Goal: Task Accomplishment & Management: Manage account settings

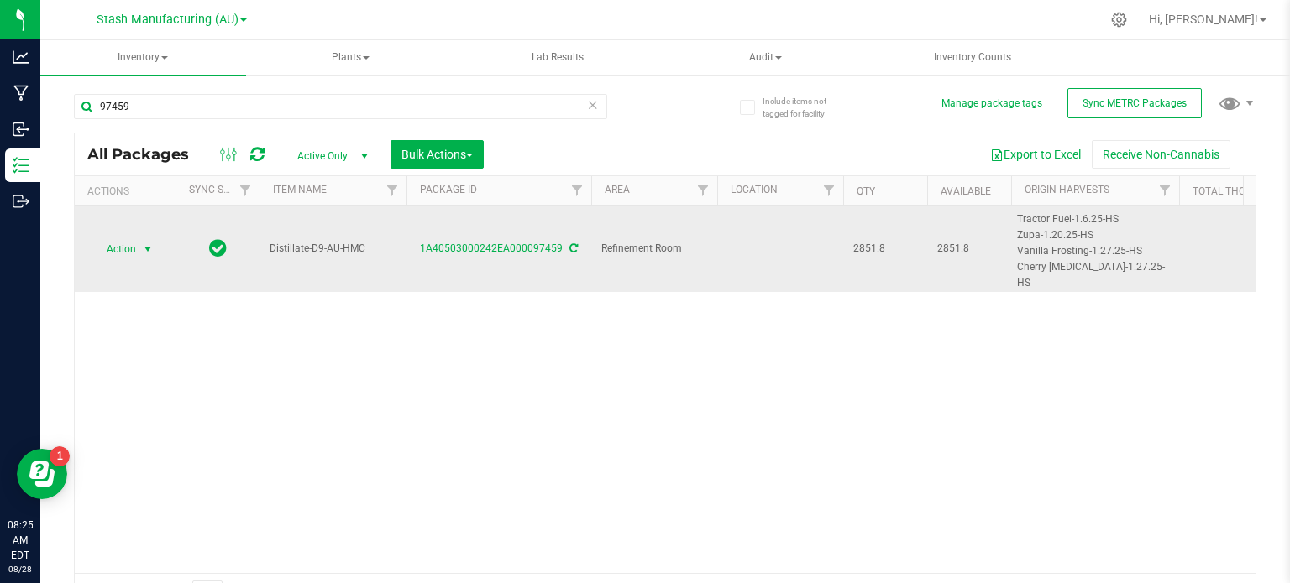
type input "97459"
click at [131, 238] on span "Action" at bounding box center [114, 250] width 45 height 24
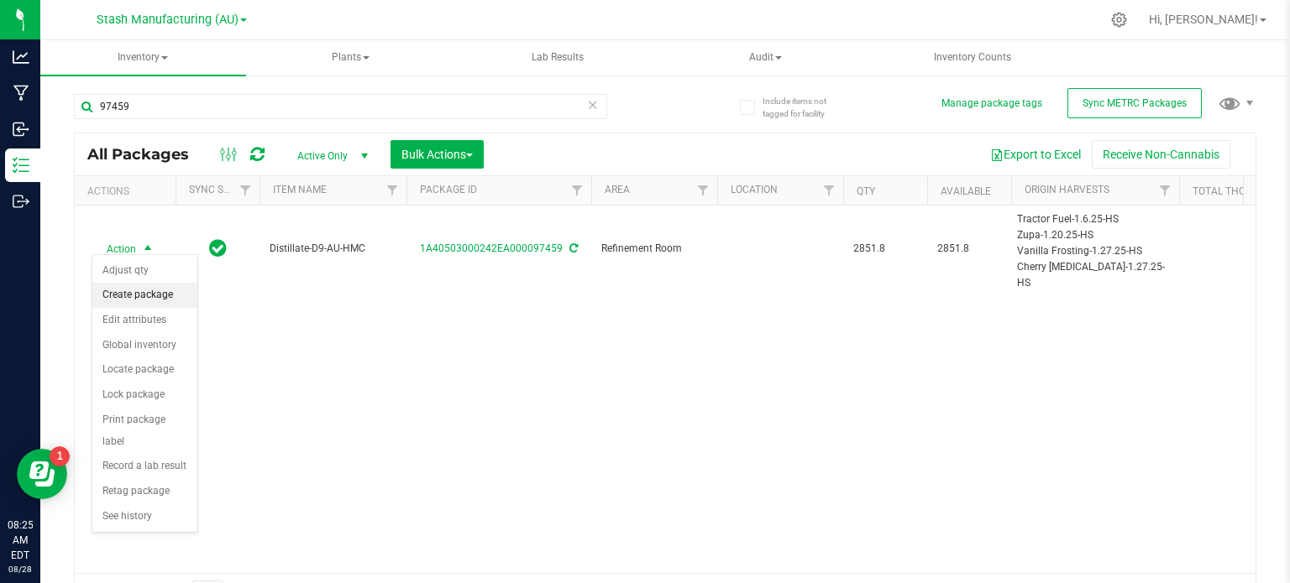
click at [151, 295] on li "Create package" at bounding box center [144, 295] width 105 height 25
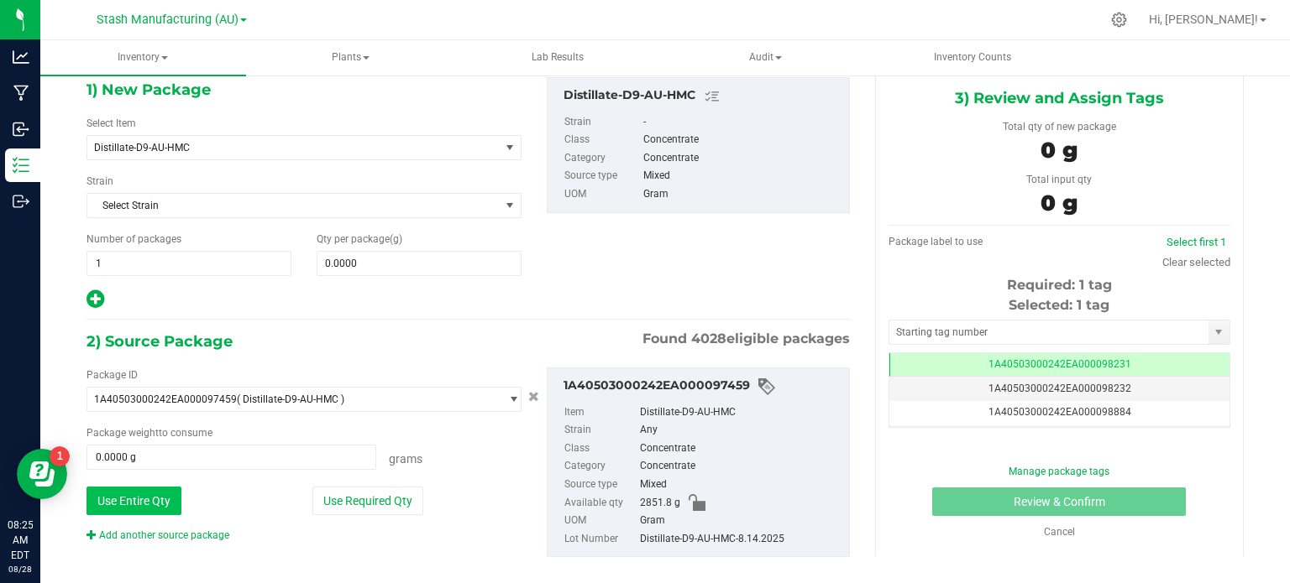
click at [124, 494] on button "Use Entire Qty" at bounding box center [133, 501] width 95 height 29
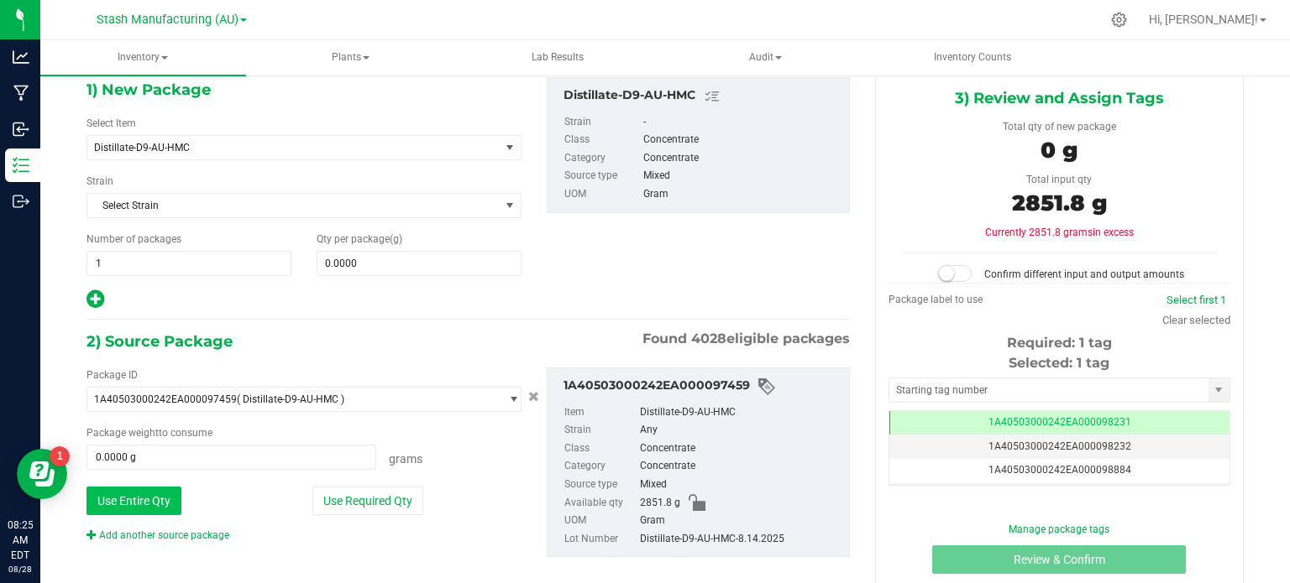
type input "2851.8000 g"
click at [132, 530] on link "Add another source package" at bounding box center [157, 536] width 143 height 12
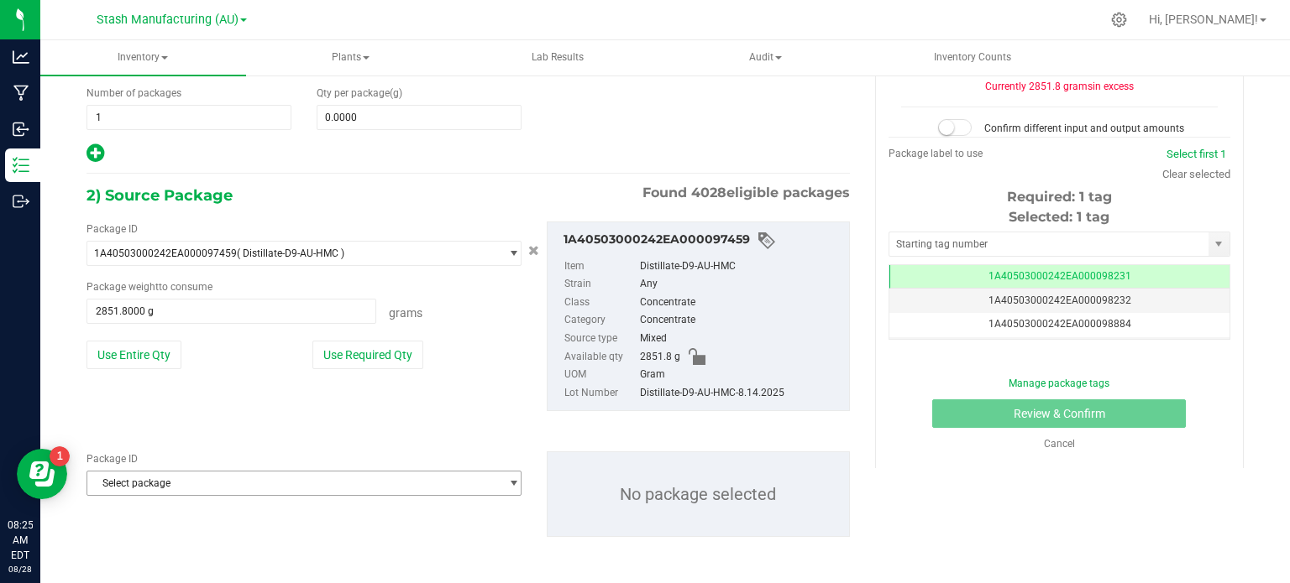
click at [405, 479] on span "Select package" at bounding box center [293, 484] width 412 height 24
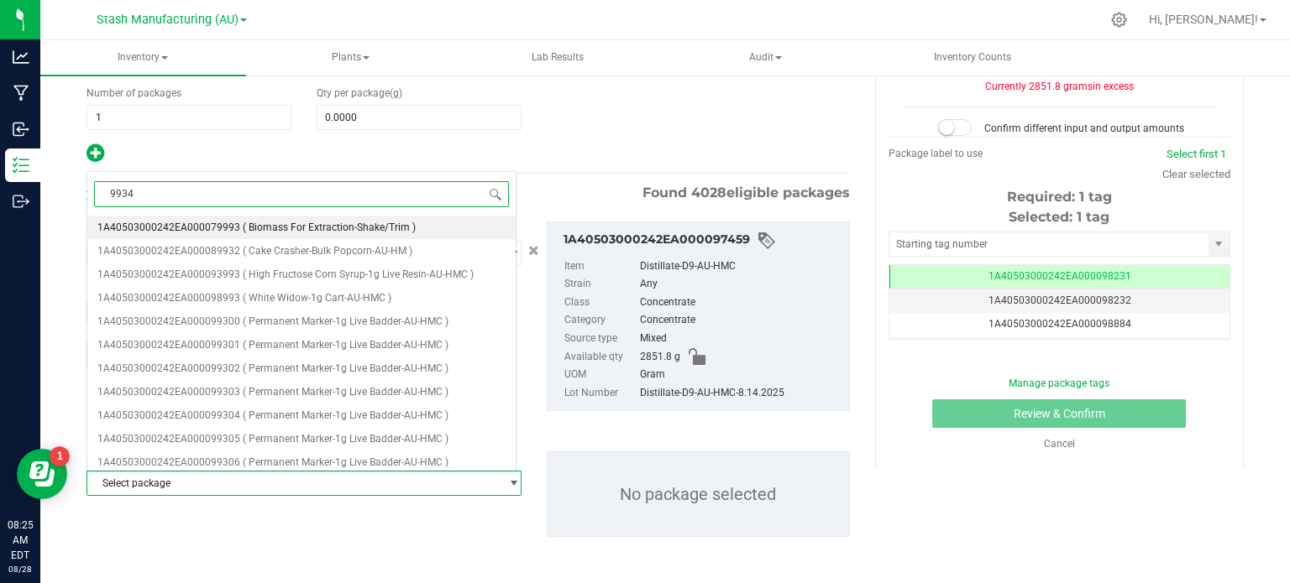
type input "99348"
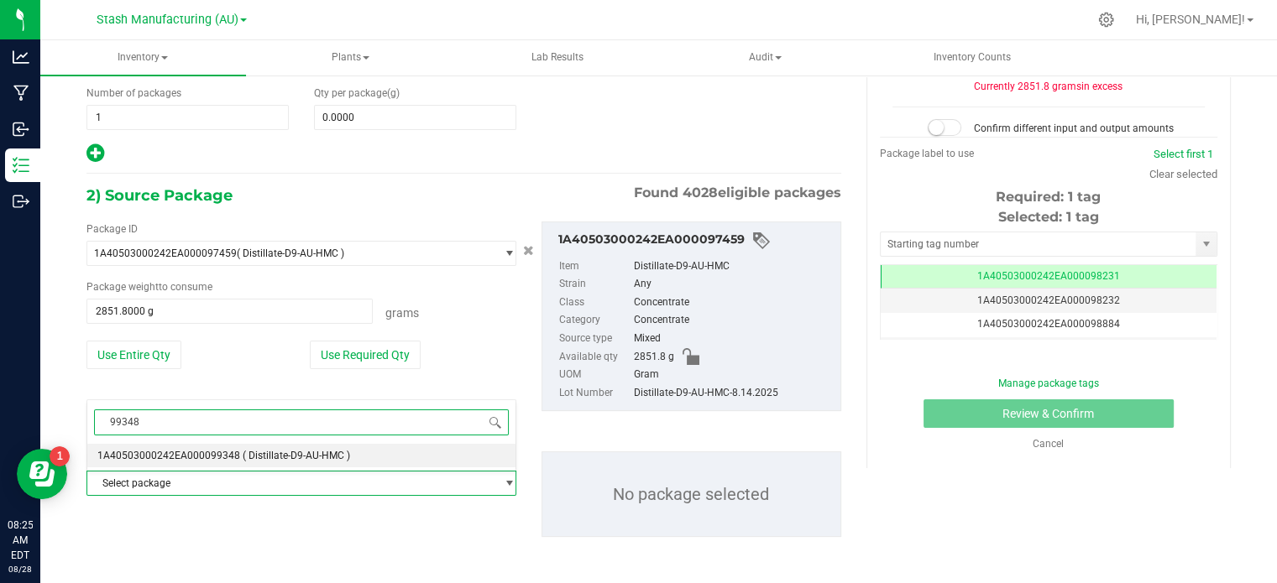
click at [305, 454] on span "( Distillate-D9-AU-HMC )" at bounding box center [296, 456] width 107 height 12
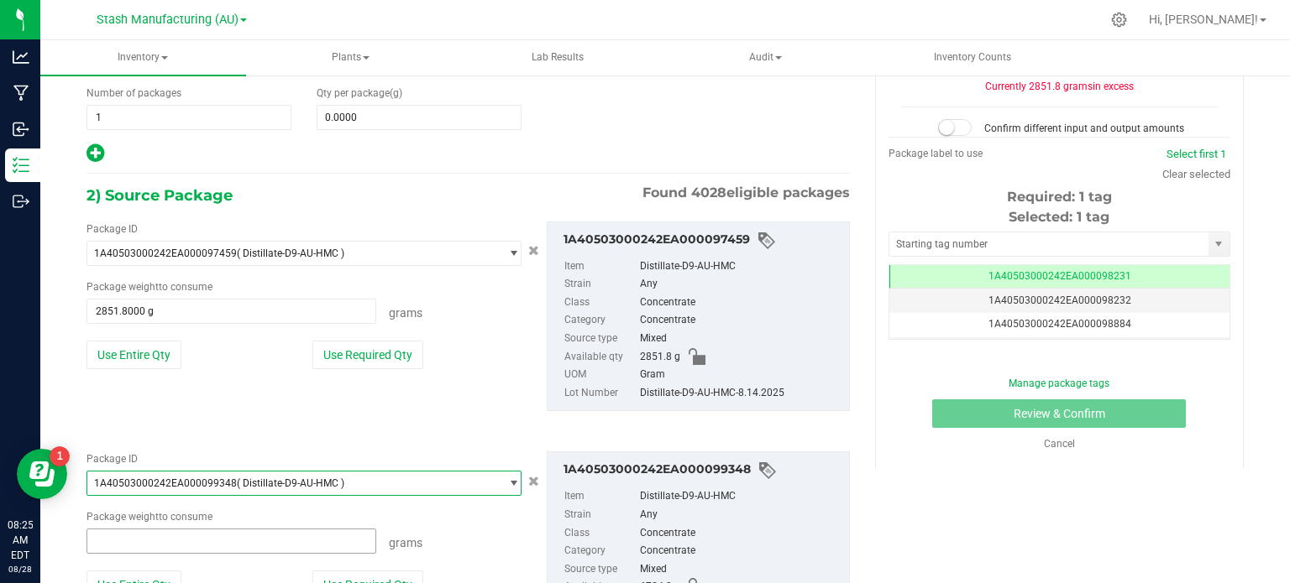
click at [199, 538] on span at bounding box center [231, 541] width 290 height 25
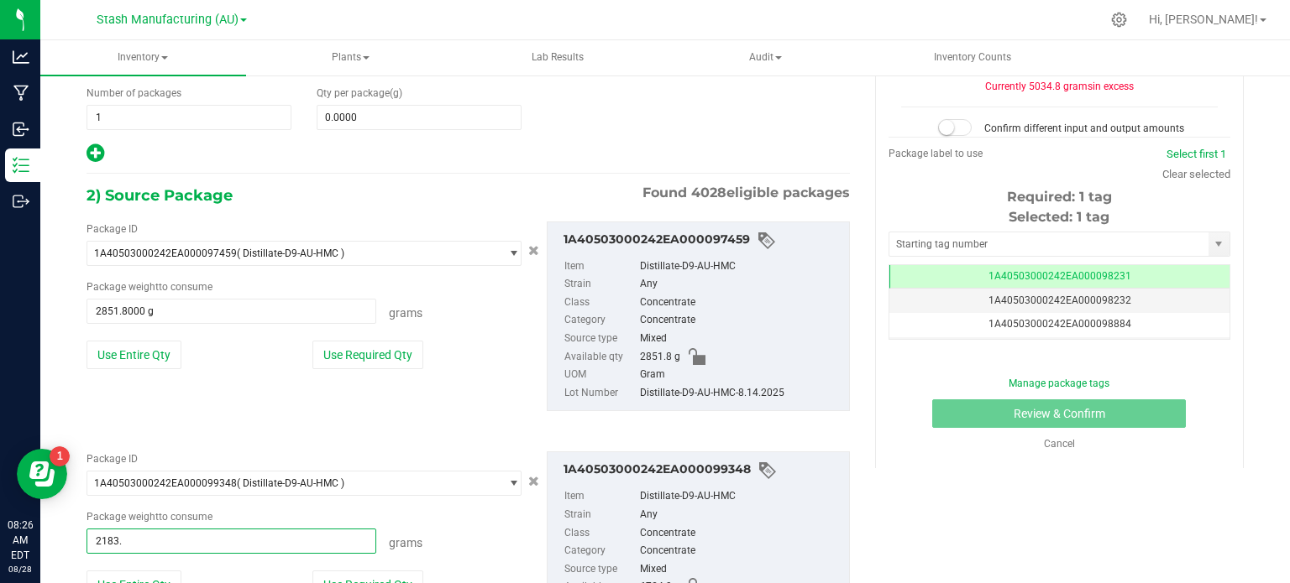
type input "2183.2"
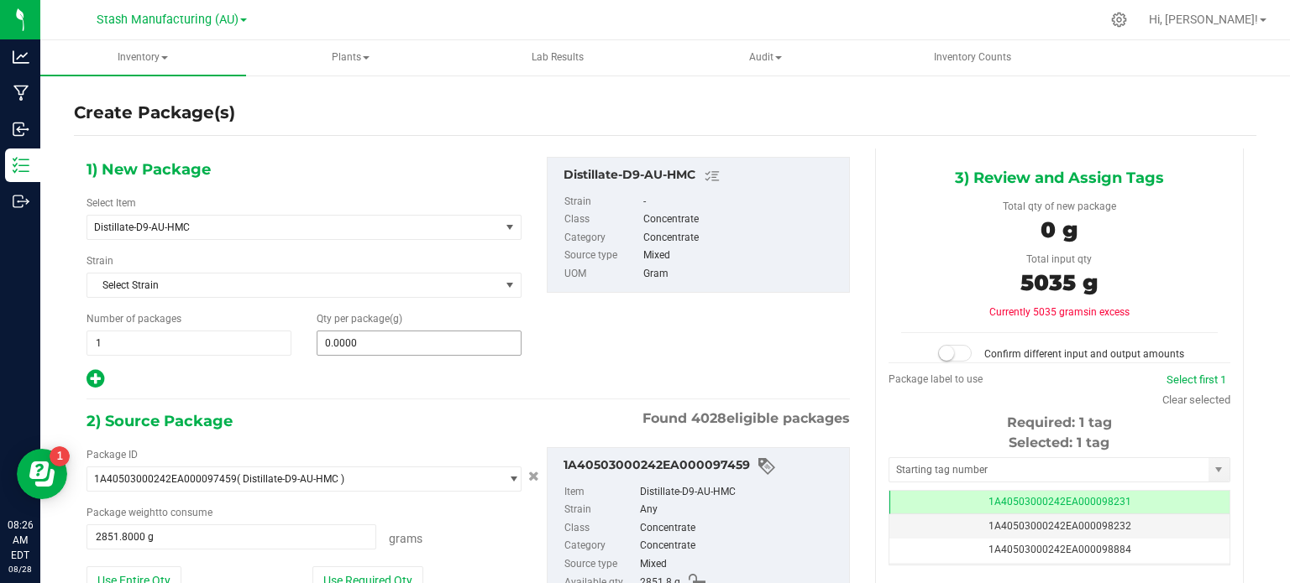
type input "2183.2000 g"
click at [416, 348] on span "0.0000 0" at bounding box center [419, 343] width 205 height 25
type input "5035"
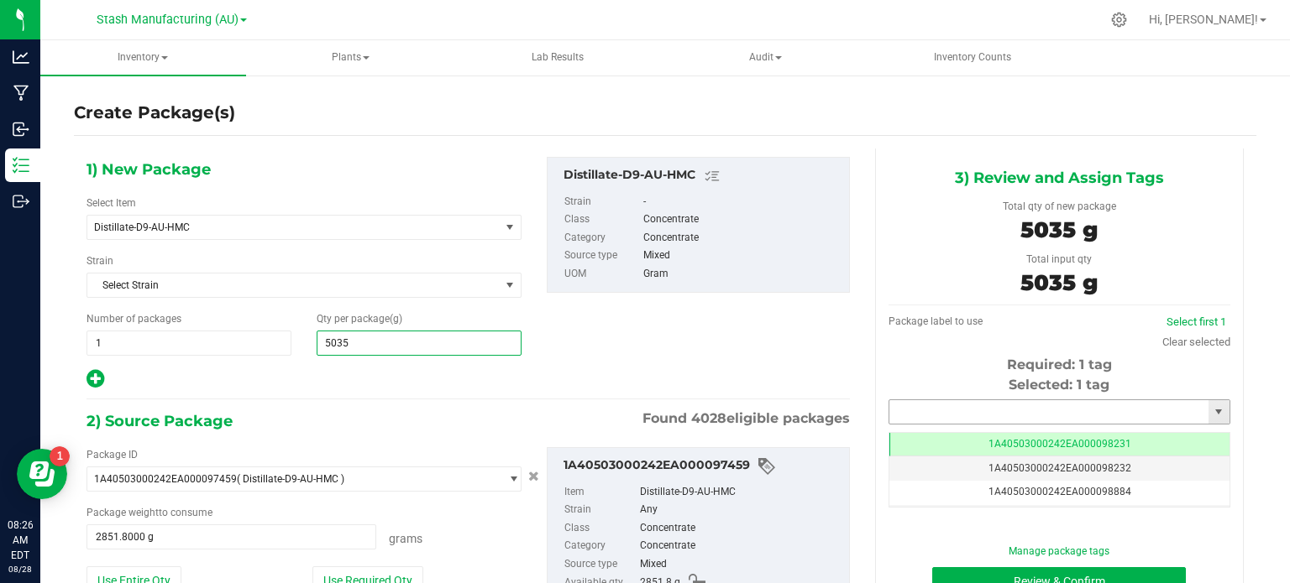
type input "5,035.0000"
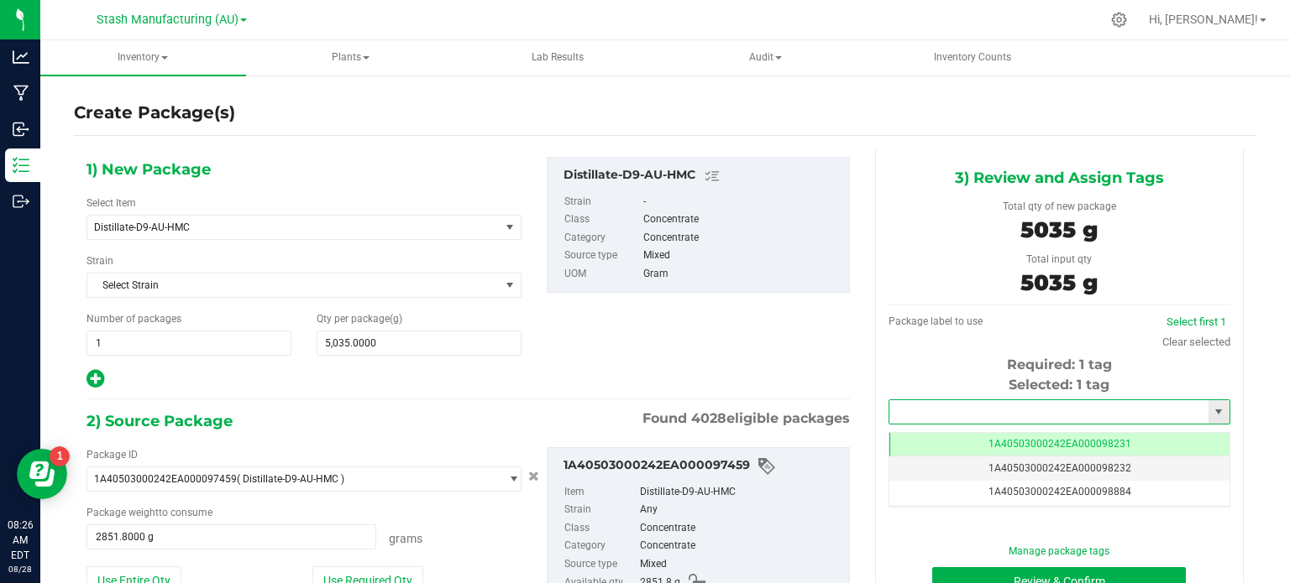
click at [1051, 416] on input "text" at bounding box center [1048, 412] width 319 height 24
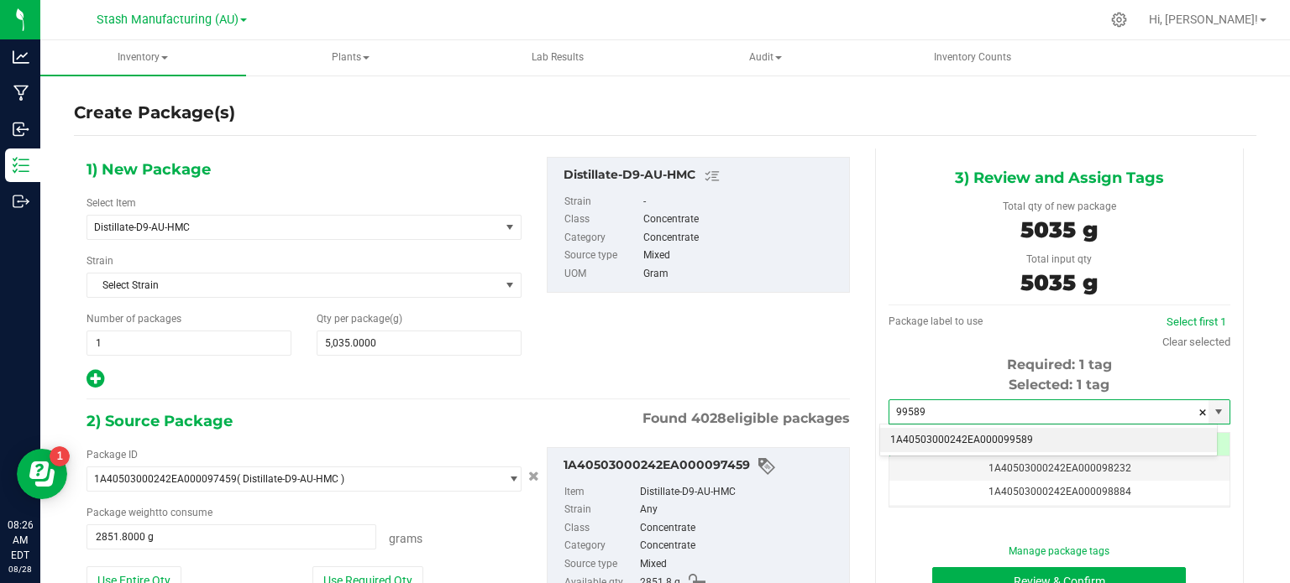
click at [1048, 436] on li "1A40503000242EA000099589" at bounding box center [1048, 440] width 337 height 25
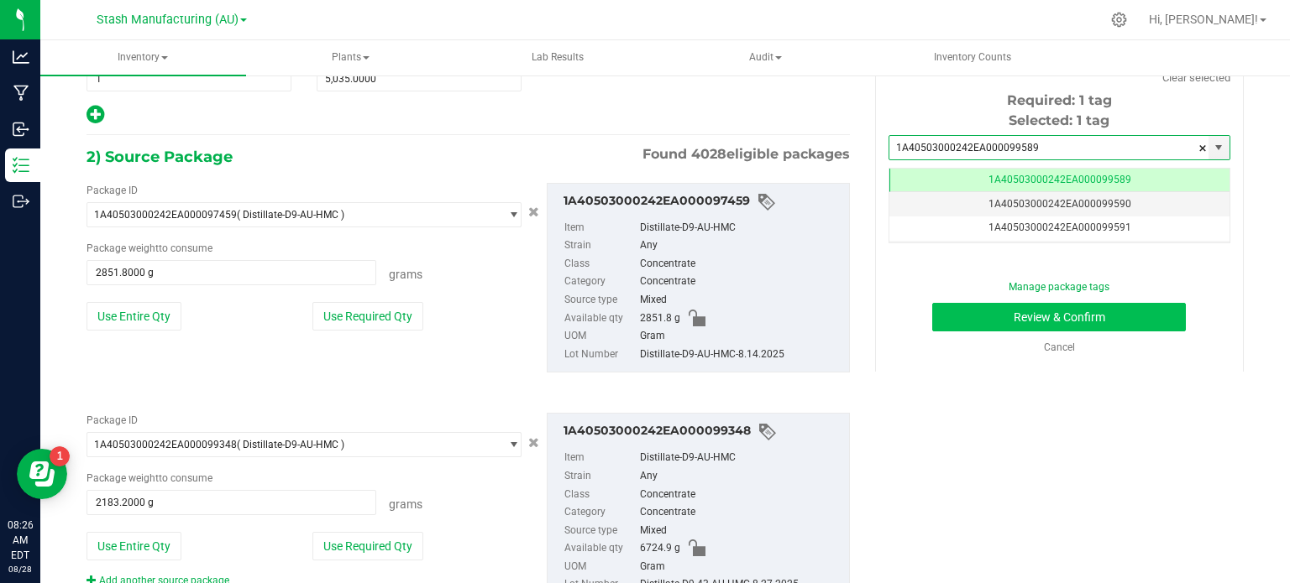
type input "1A40503000242EA000099589"
click at [1076, 325] on button "Review & Confirm" at bounding box center [1059, 317] width 254 height 29
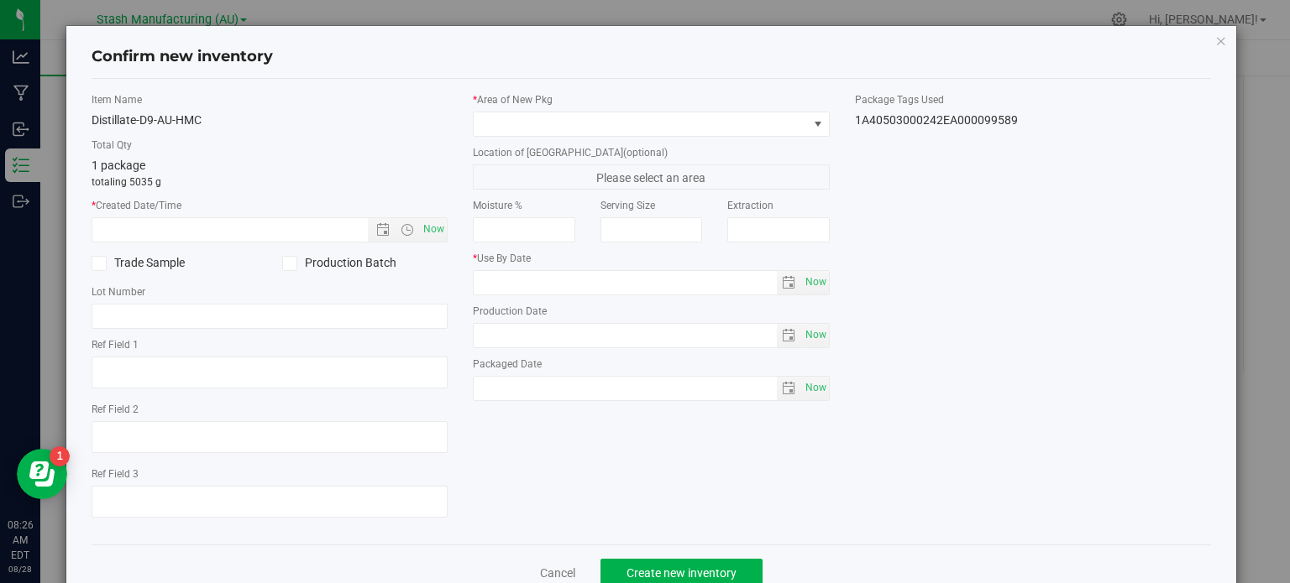
drag, startPoint x: 1284, startPoint y: 285, endPoint x: 1283, endPoint y: 344, distance: 59.6
click at [1283, 344] on div "Confirm new inventory Item Name Distillate-D9-AU-HMC Total Qty 1 package totali…" at bounding box center [651, 291] width 1302 height 583
click at [436, 227] on span "Now" at bounding box center [434, 229] width 29 height 24
type input "[DATE] 8:26 AM"
click at [290, 264] on icon at bounding box center [289, 264] width 11 height 0
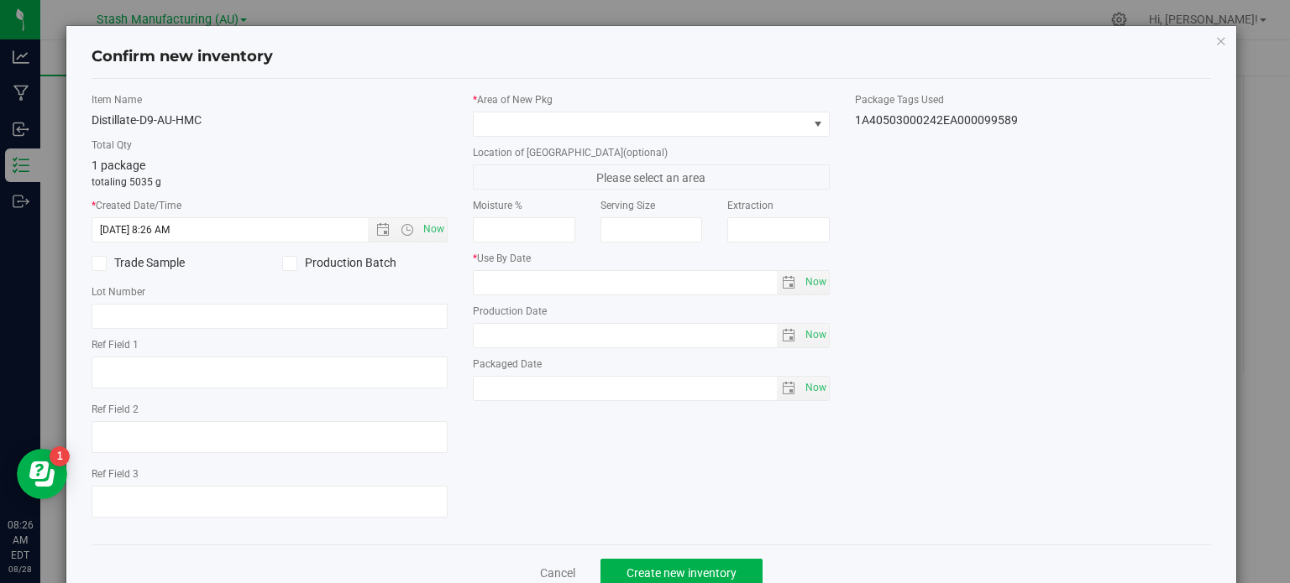
click at [0, 0] on input "Production Batch" at bounding box center [0, 0] width 0 height 0
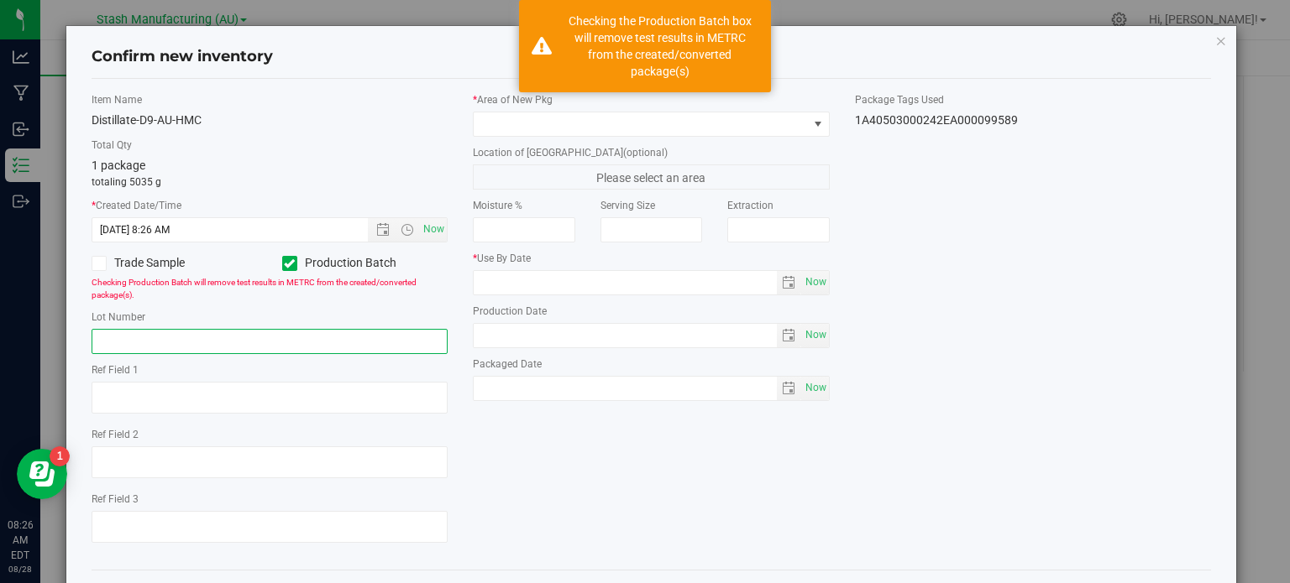
click at [286, 337] on input "text" at bounding box center [270, 341] width 357 height 25
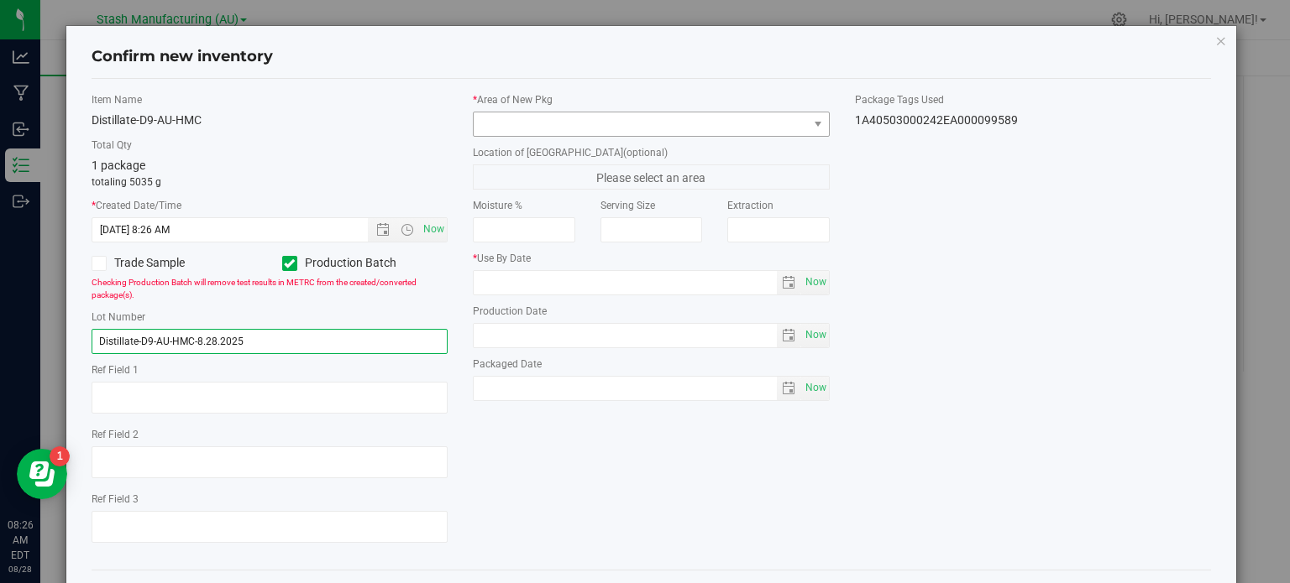
type input "Distillate-D9-AU-HMC-8.28.2025"
click at [716, 118] on span at bounding box center [640, 124] width 334 height 24
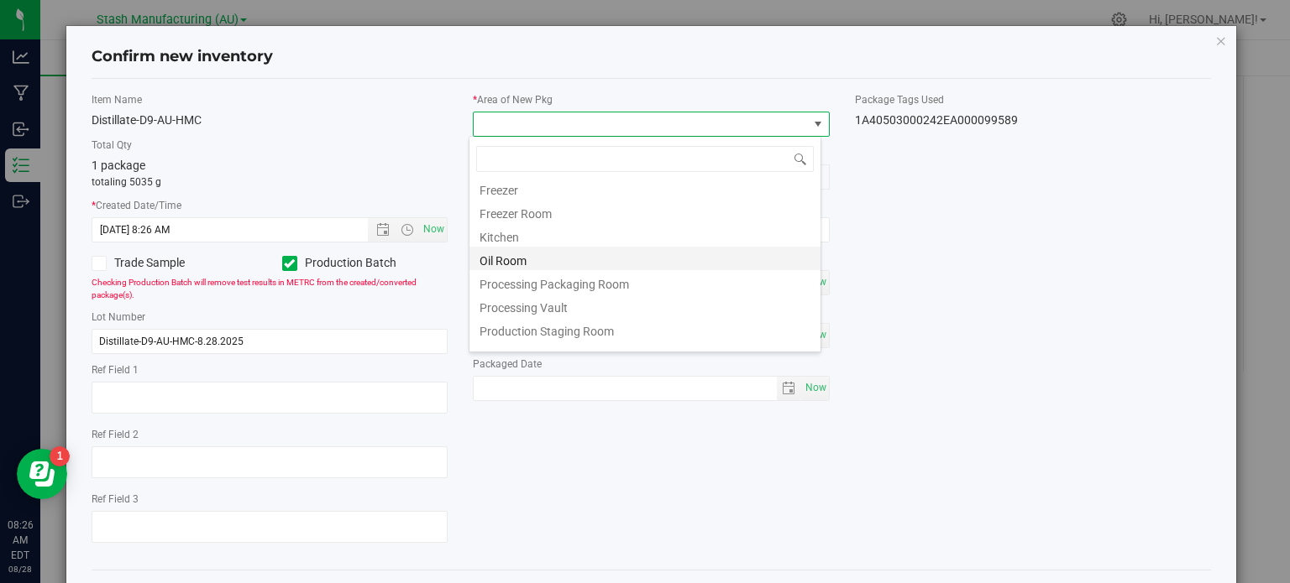
click at [585, 254] on li "Oil Room" at bounding box center [644, 259] width 351 height 24
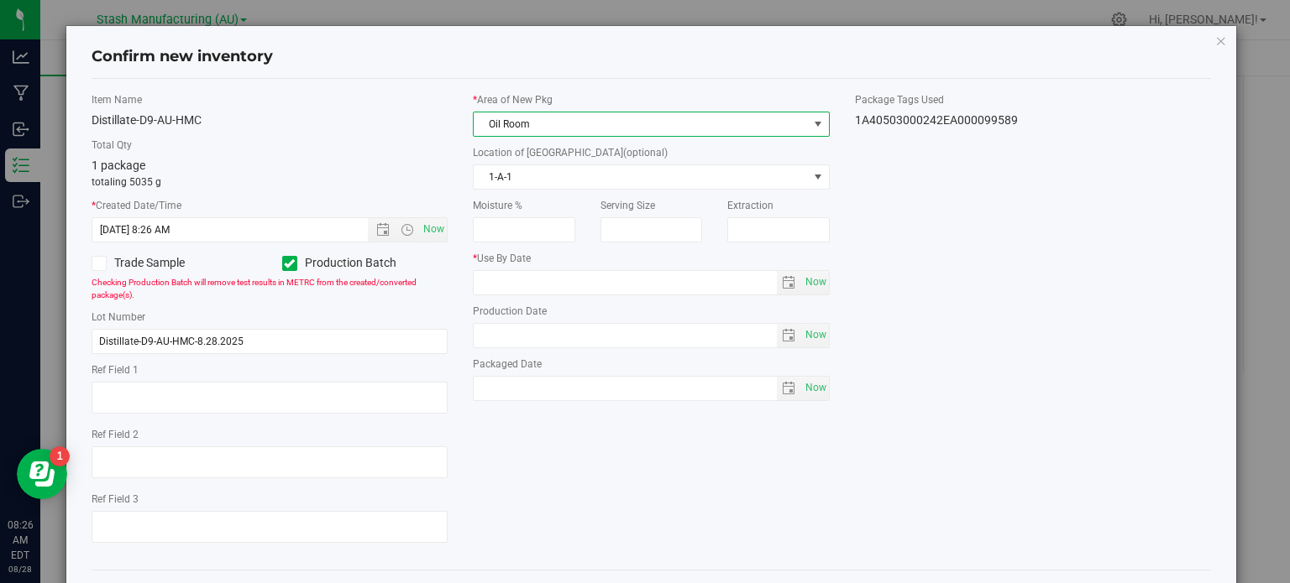
click at [655, 505] on div "Item Name Distillate-D9-AU-HMC Total Qty 1 package totaling 5035 g * Created Da…" at bounding box center [651, 324] width 1145 height 464
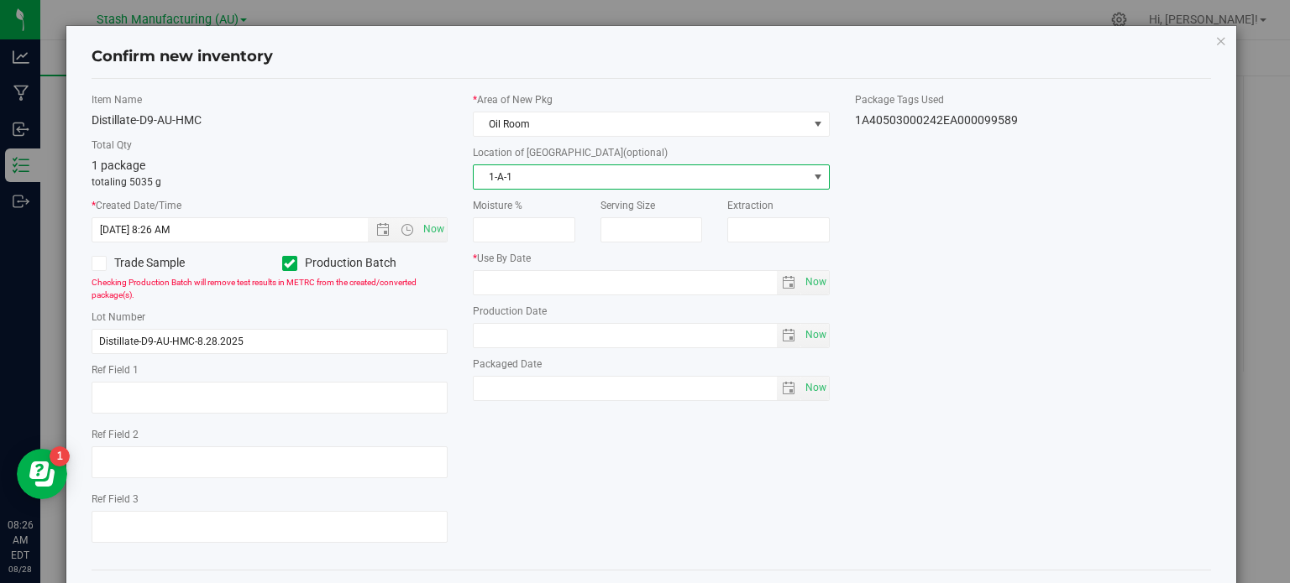
click at [811, 170] on span "select" at bounding box center [817, 176] width 13 height 13
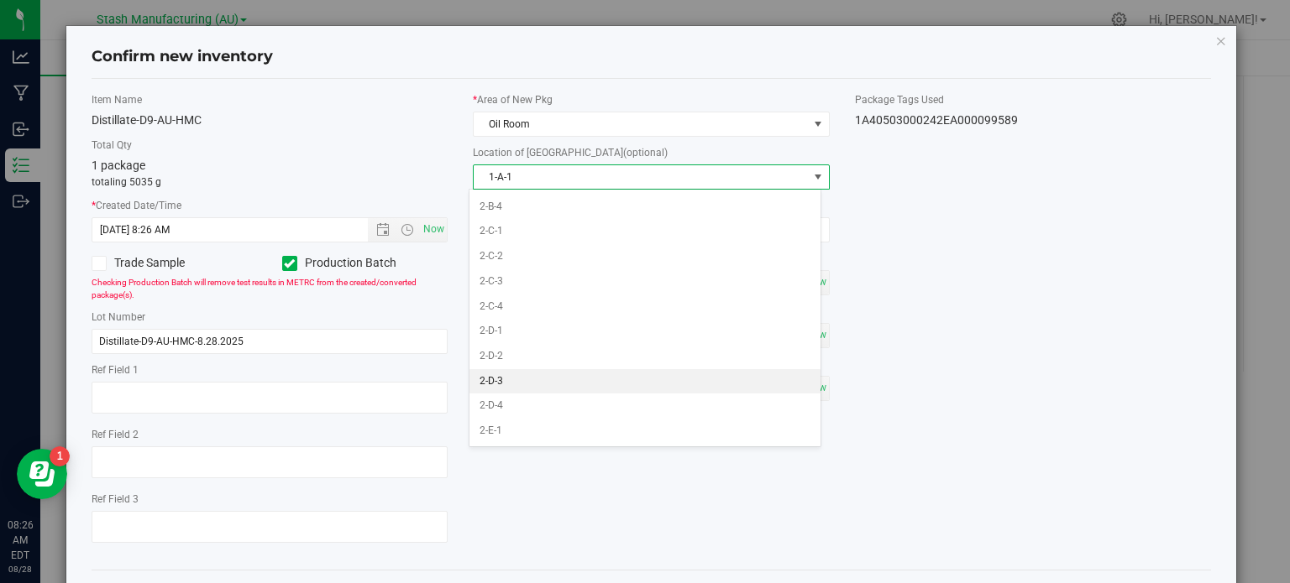
click at [719, 372] on li "2-D-3" at bounding box center [644, 381] width 351 height 25
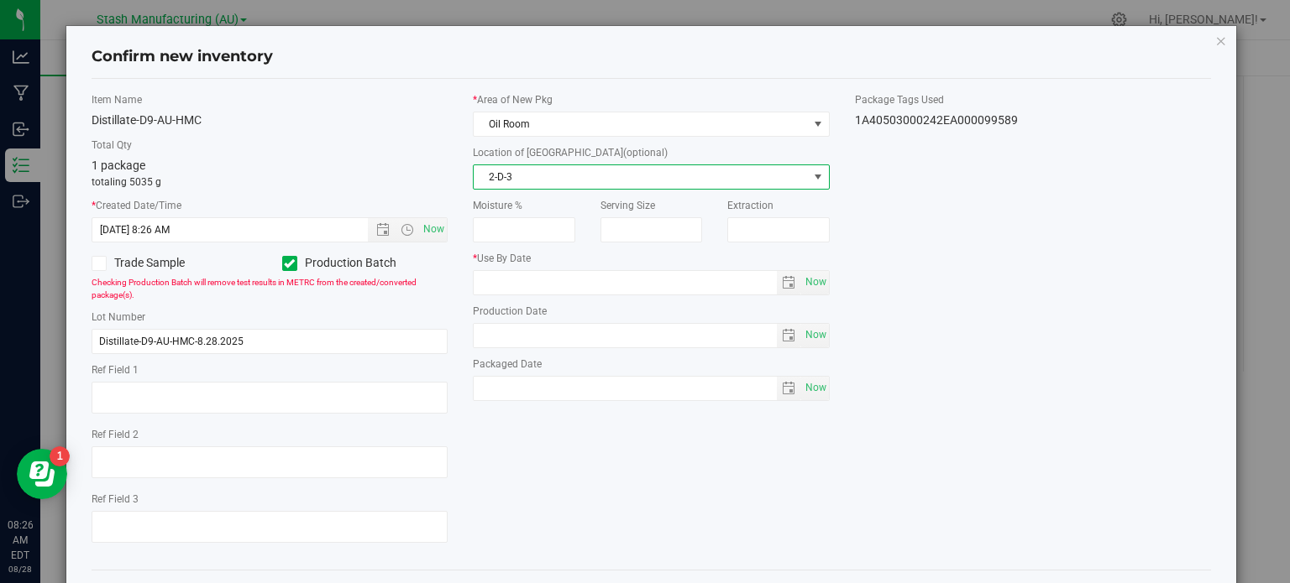
click at [698, 503] on div "Item Name Distillate-D9-AU-HMC Total Qty 1 package totaling 5035 g * Created Da…" at bounding box center [651, 324] width 1145 height 464
click at [804, 334] on span "Now" at bounding box center [815, 335] width 29 height 24
type input "[DATE]"
click at [816, 395] on span "Now" at bounding box center [815, 388] width 29 height 24
type input "[DATE]"
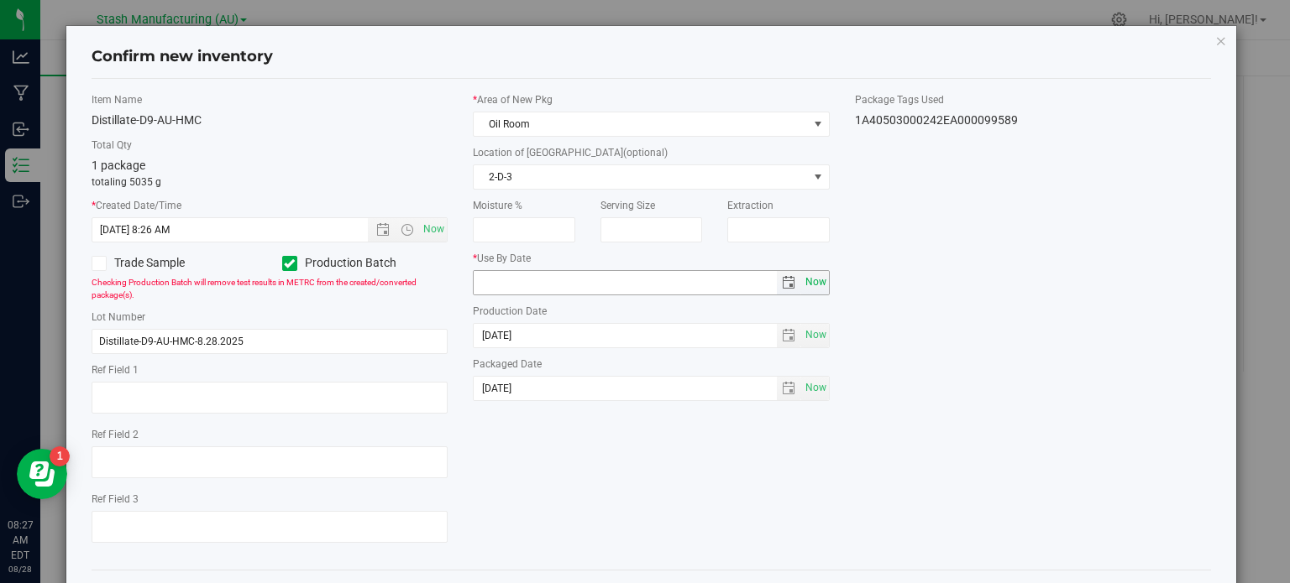
click at [807, 281] on span "Now" at bounding box center [815, 282] width 29 height 24
click at [498, 278] on input "[DATE]" at bounding box center [624, 283] width 303 height 24
type input "[DATE]"
click at [558, 456] on div "Item Name Distillate-D9-AU-HMC Total Qty 1 package totaling 5035 g * Created Da…" at bounding box center [651, 324] width 1145 height 464
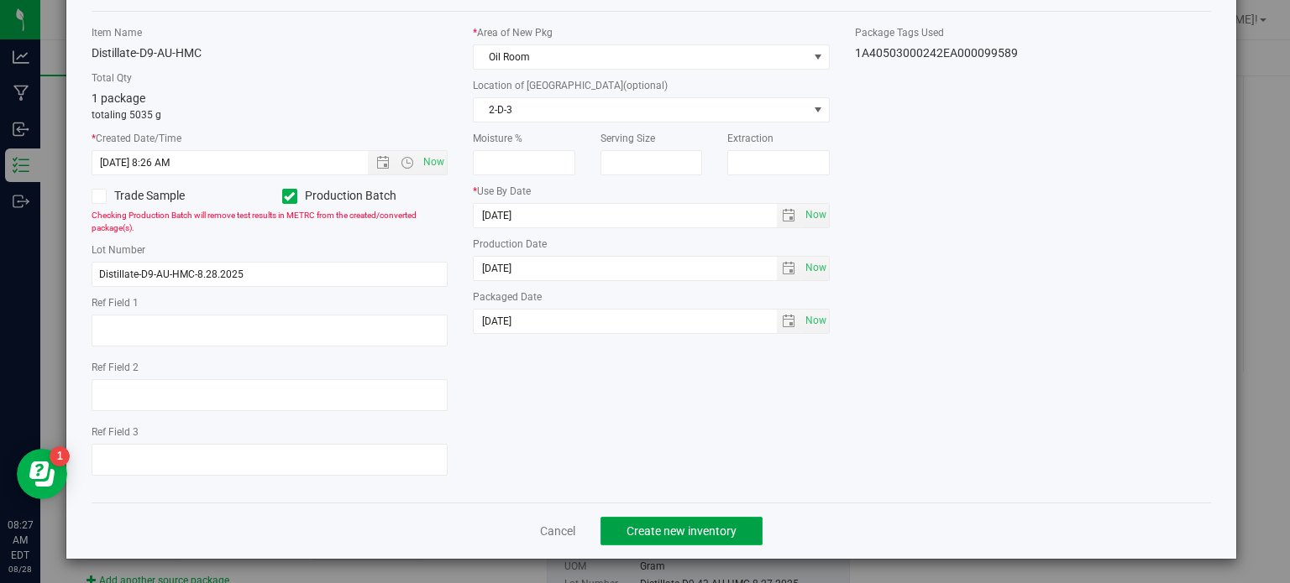
click at [685, 526] on span "Create new inventory" at bounding box center [681, 531] width 110 height 13
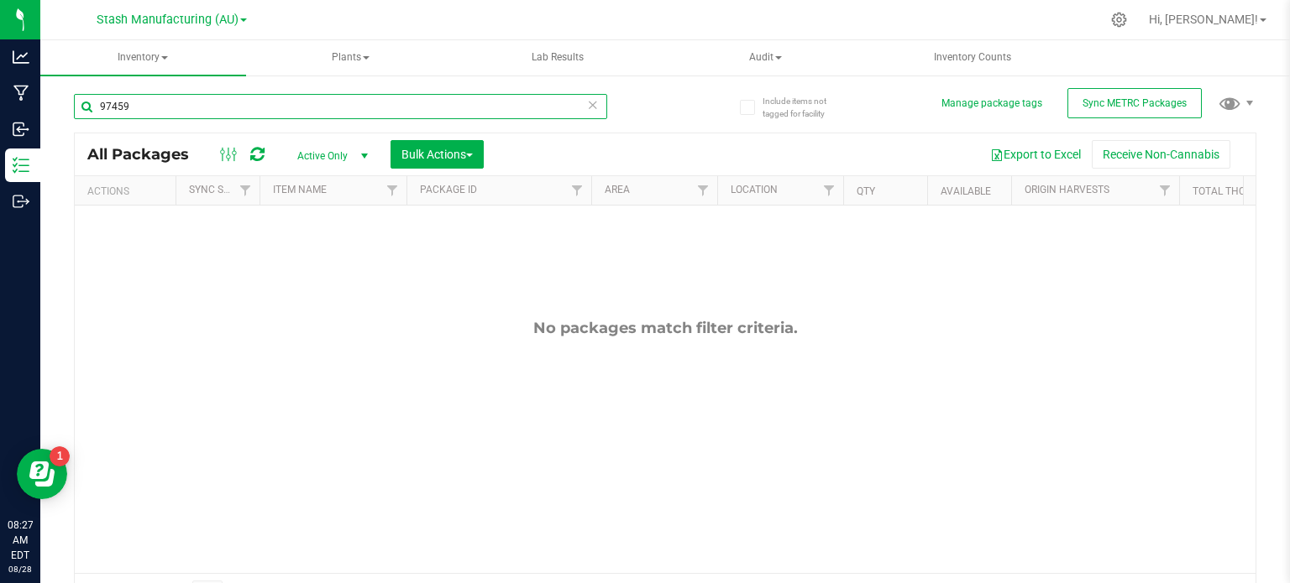
click at [202, 113] on input "97459" at bounding box center [340, 106] width 533 height 25
type input "9"
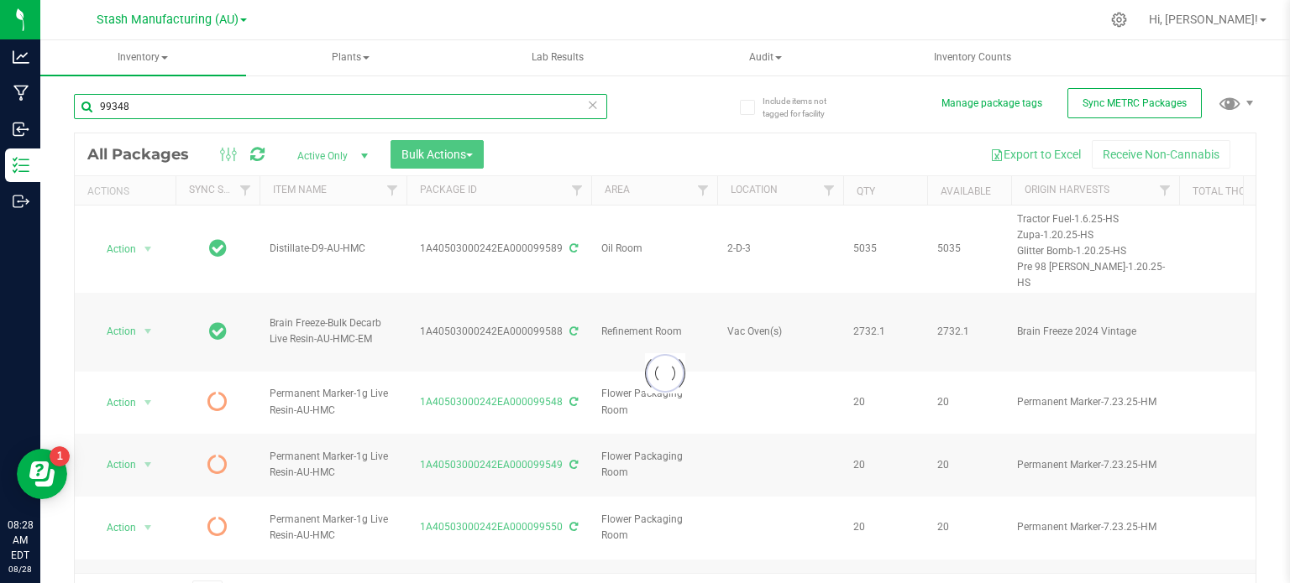
type input "99348"
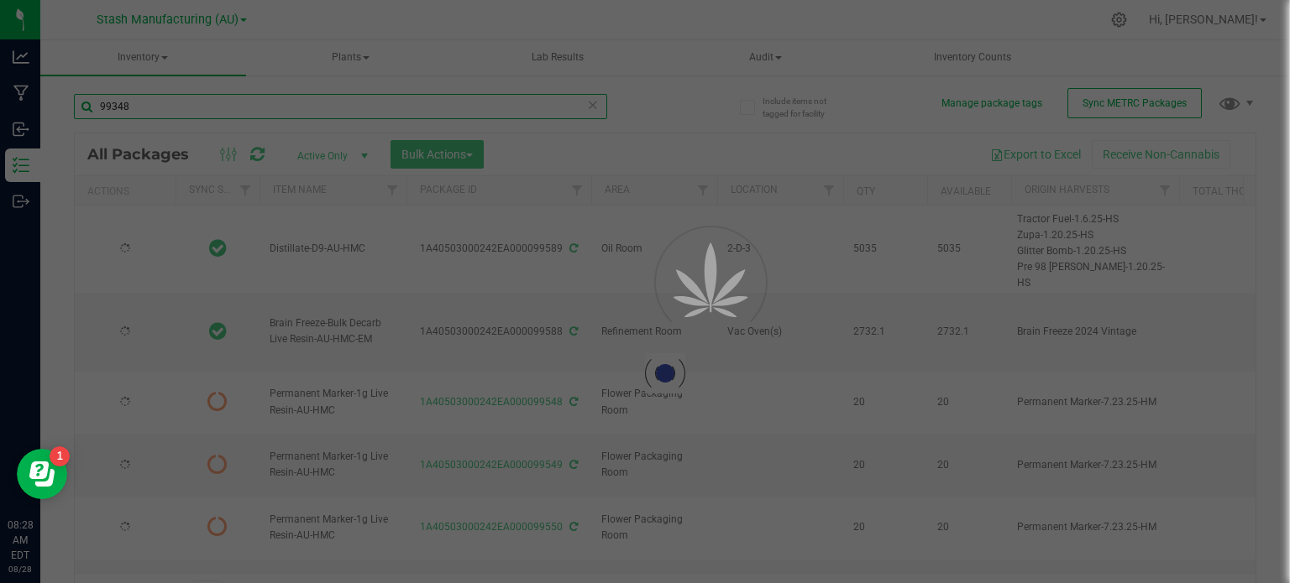
type input "[DATE]"
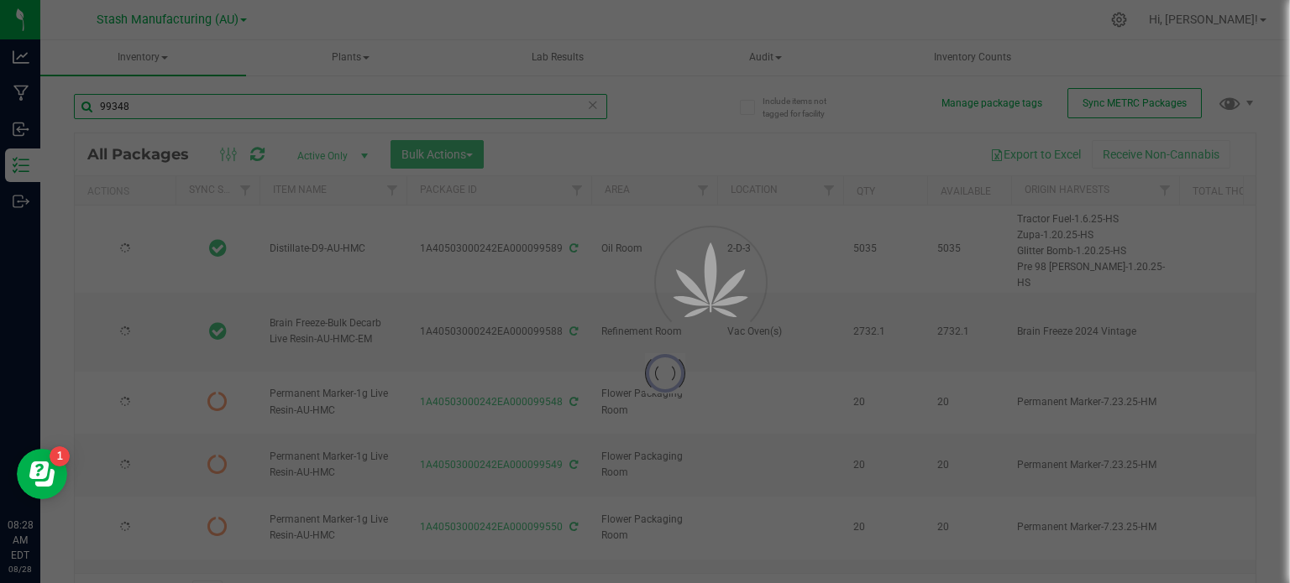
type input "[DATE]"
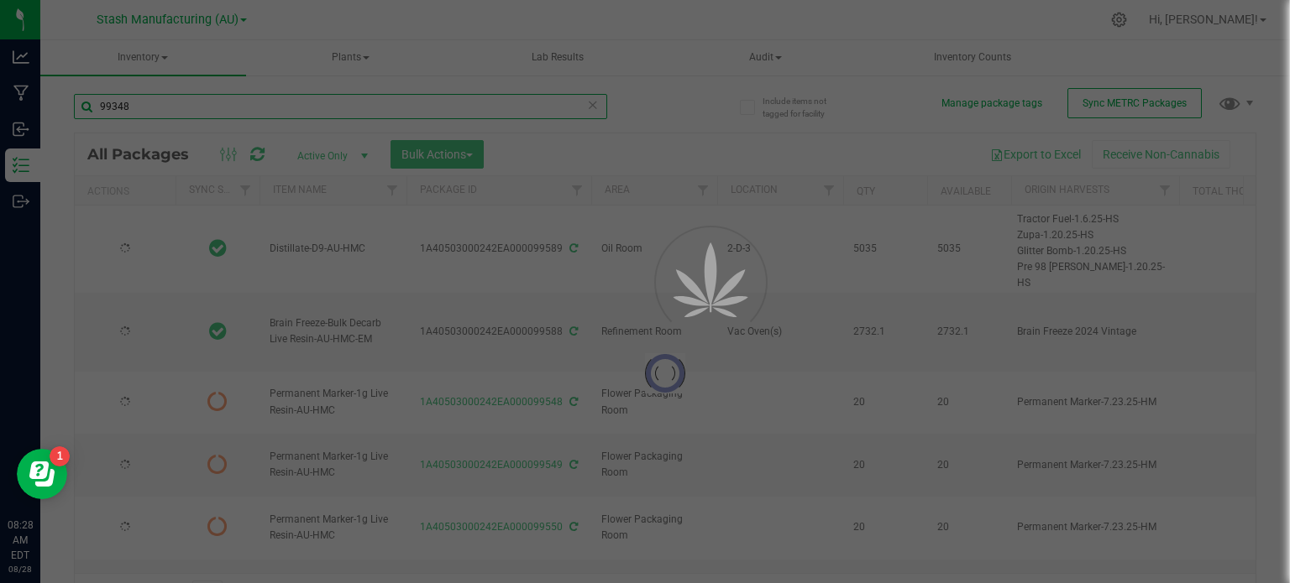
type input "[DATE]"
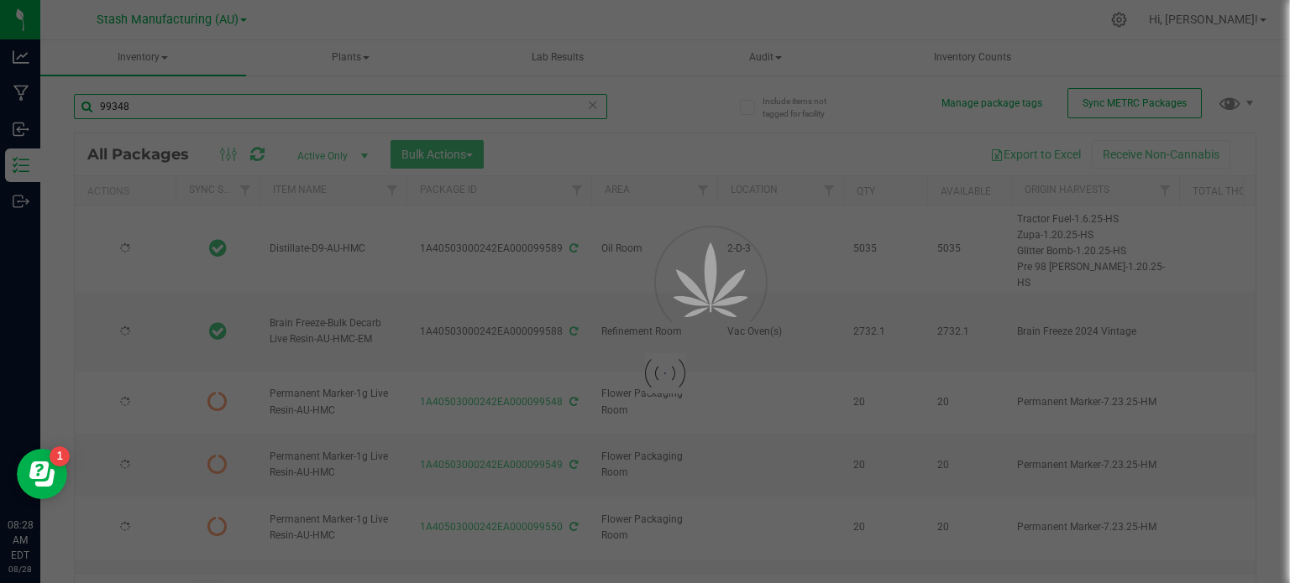
type input "[DATE]"
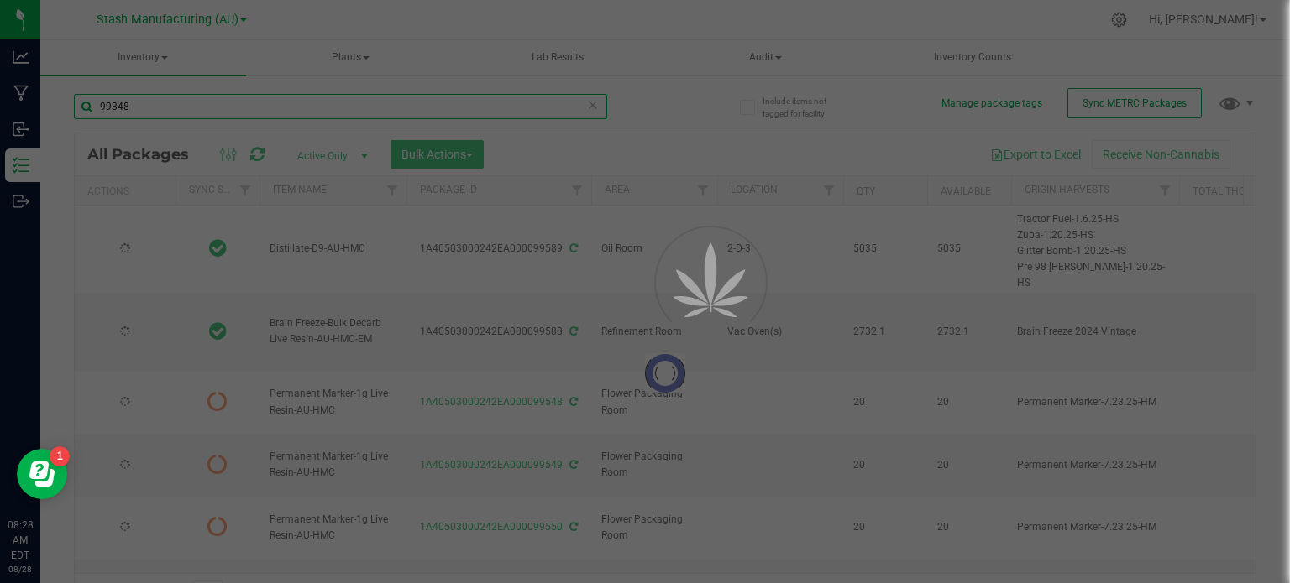
type input "[DATE]"
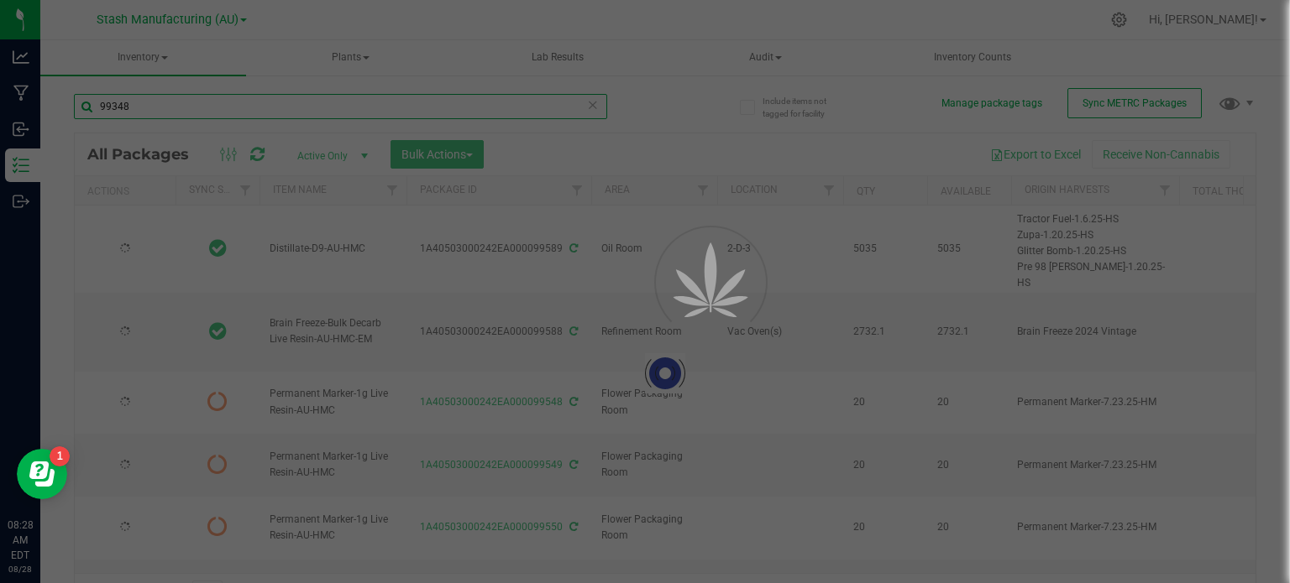
type input "[DATE]"
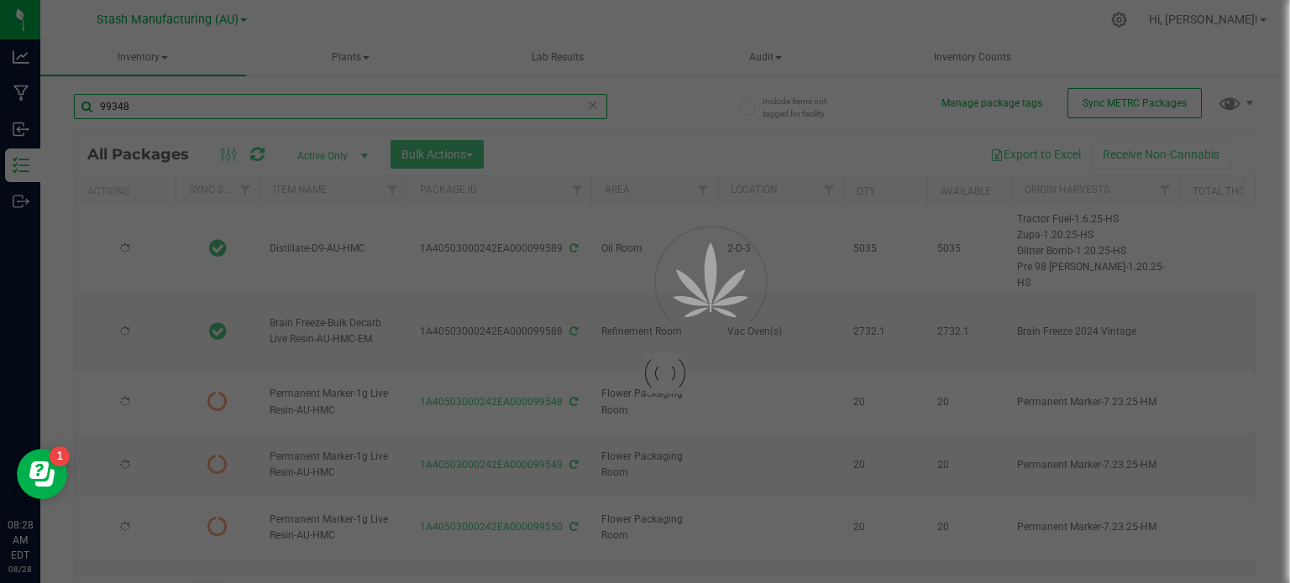
type input "[DATE]"
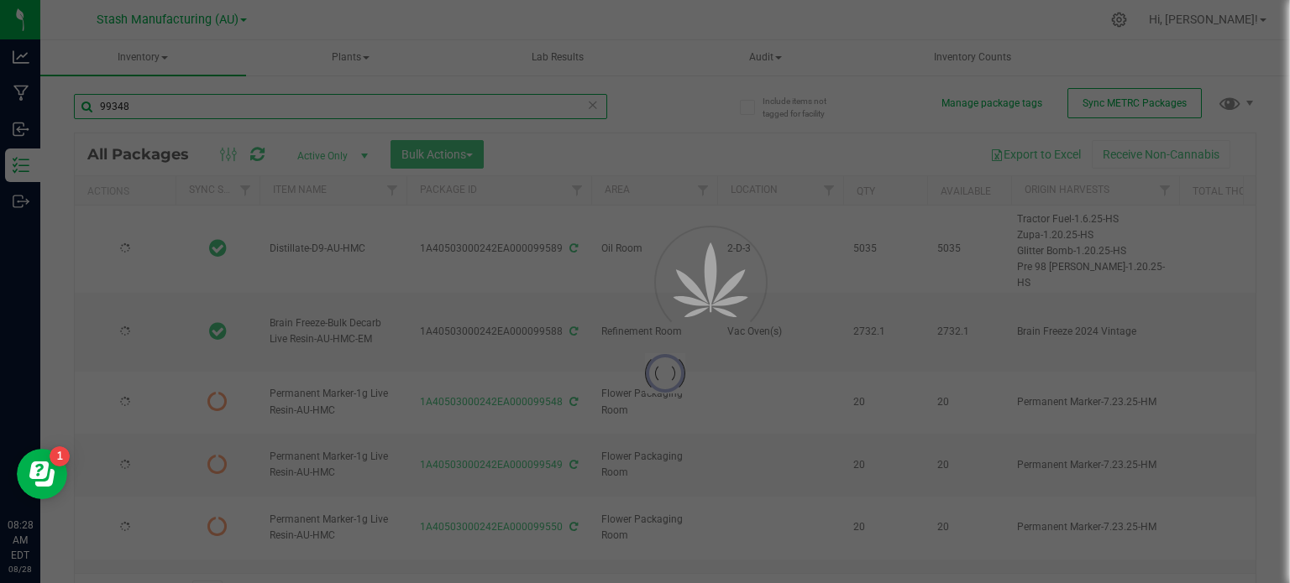
type input "[DATE]"
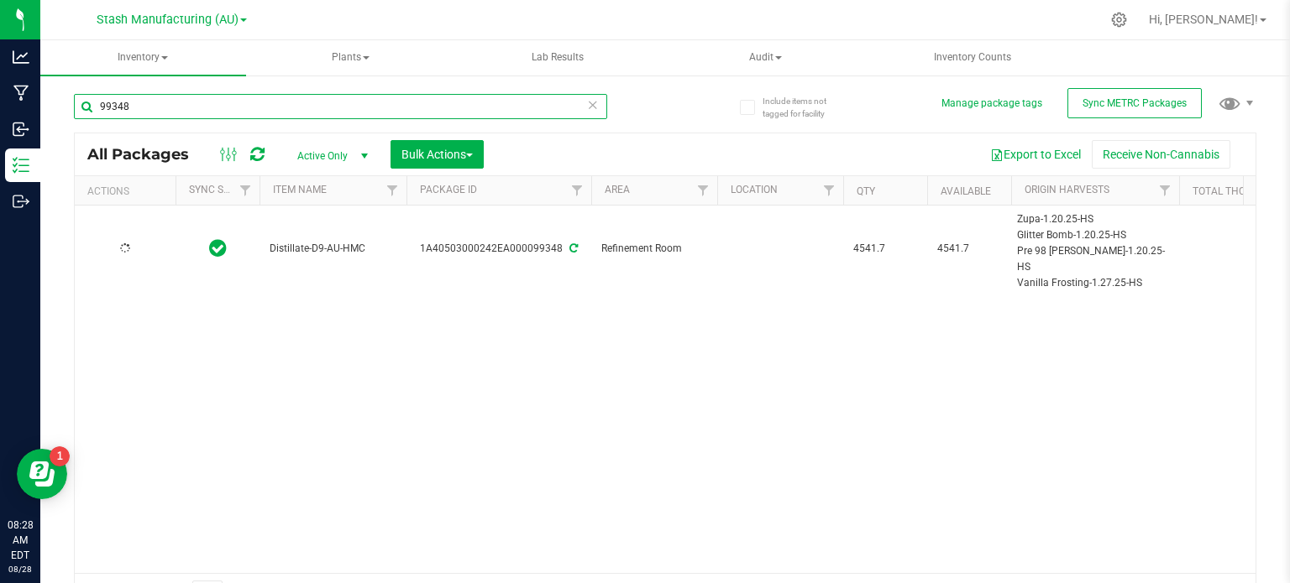
type input "[DATE]"
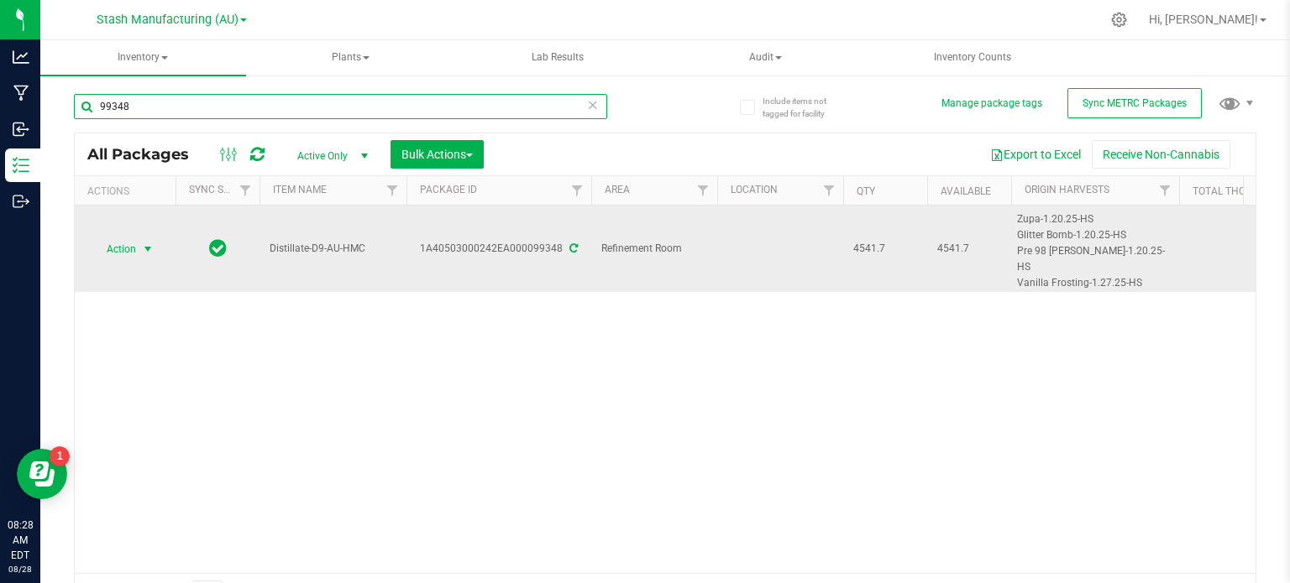
drag, startPoint x: 202, startPoint y: 113, endPoint x: 140, endPoint y: 248, distance: 148.0
click at [140, 248] on div "99348 All Packages Active Only Active Only Lab Samples Locked All External Inte…" at bounding box center [665, 346] width 1182 height 536
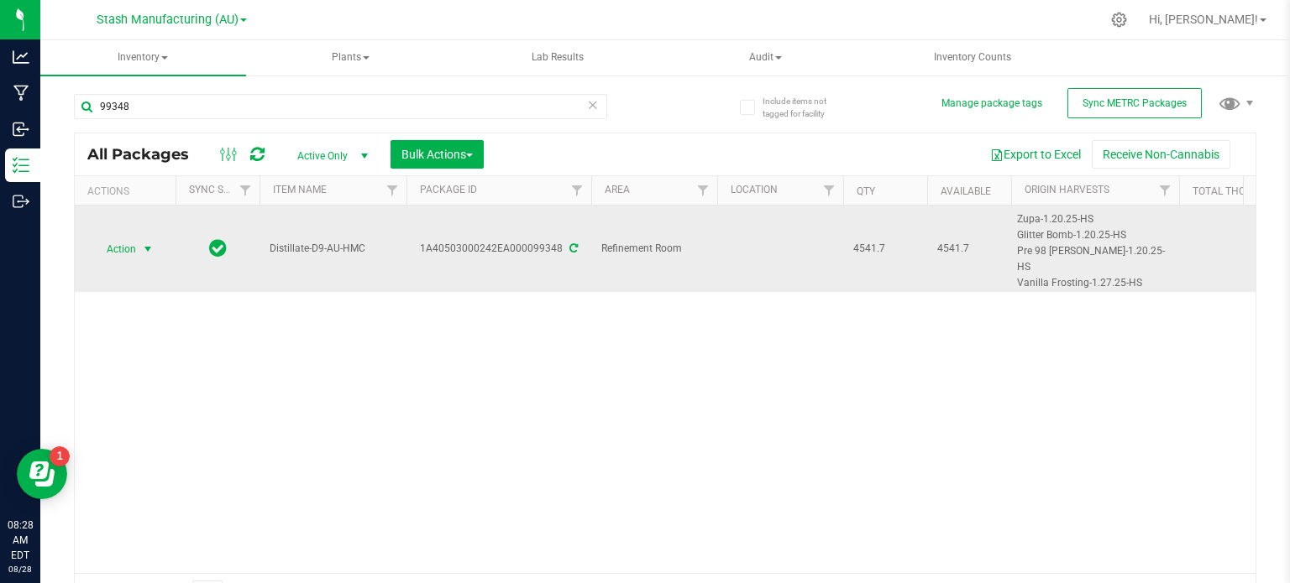
click at [140, 248] on span "select" at bounding box center [148, 250] width 21 height 24
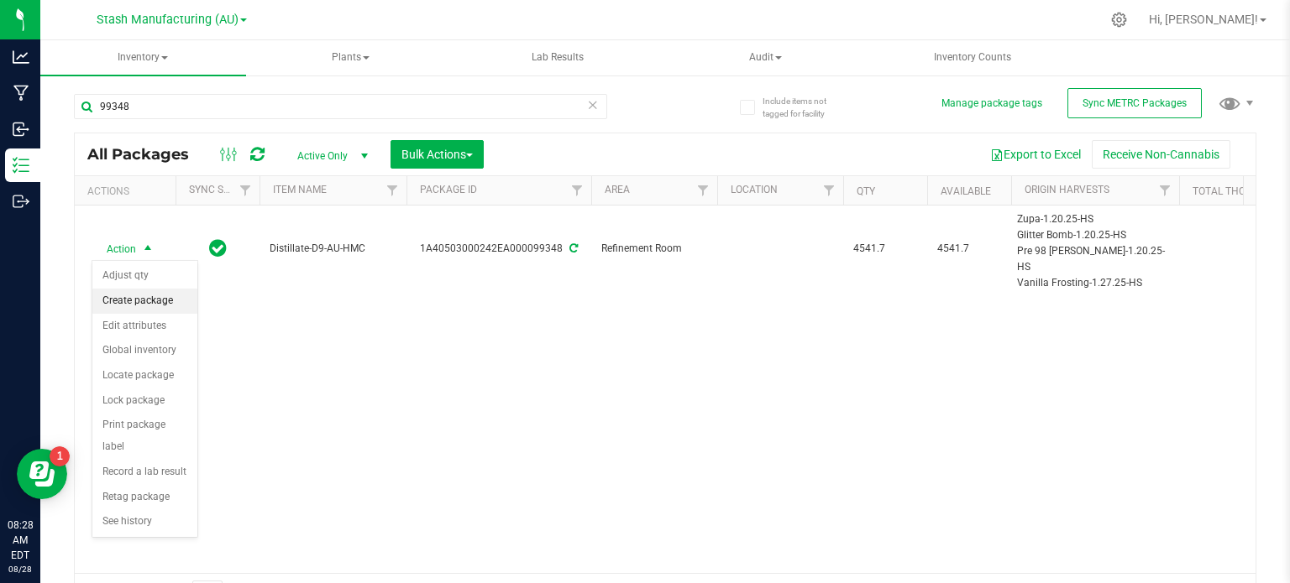
click at [158, 291] on li "Create package" at bounding box center [144, 301] width 105 height 25
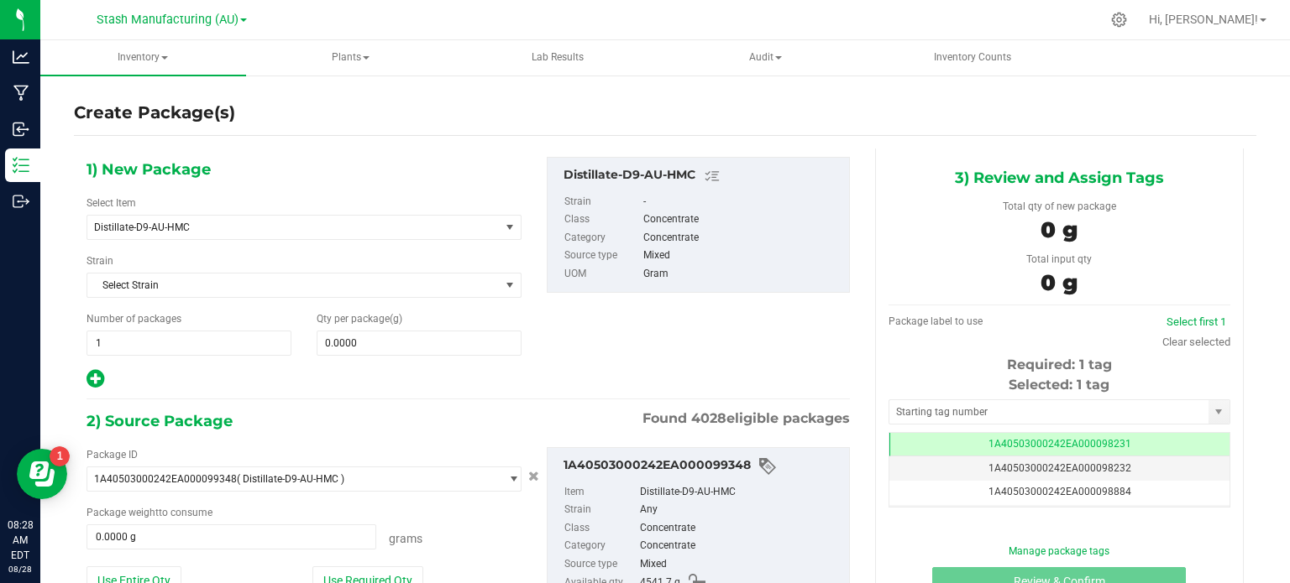
scroll to position [101, 0]
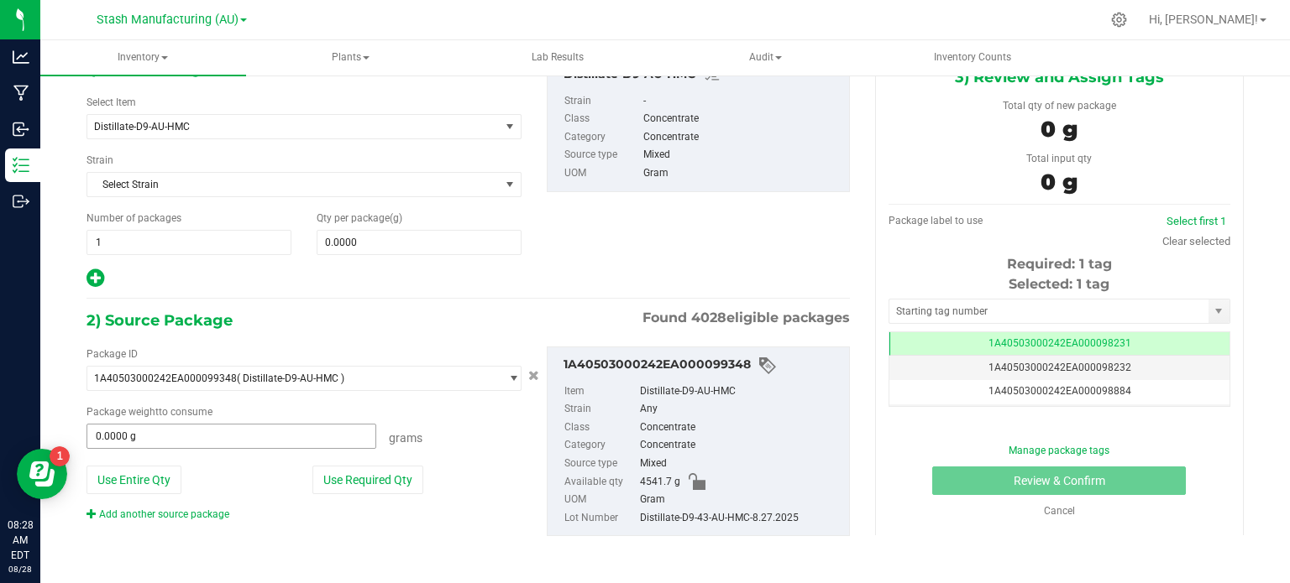
click at [189, 442] on span "0.0000 g 0" at bounding box center [231, 436] width 290 height 25
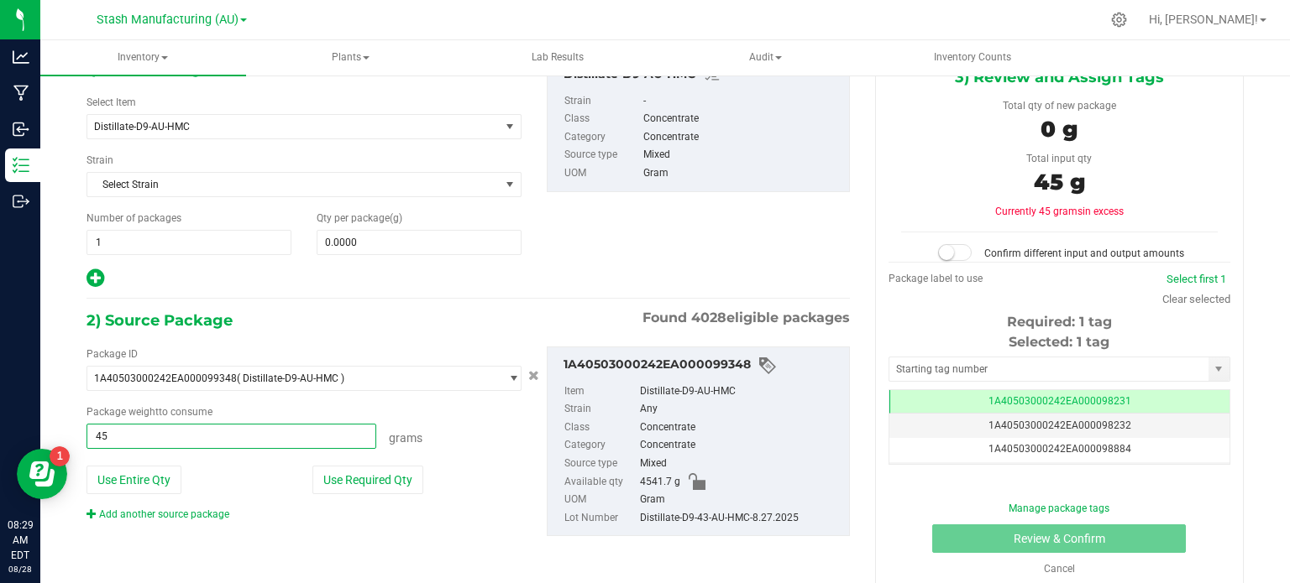
click at [189, 442] on input "45" at bounding box center [231, 437] width 288 height 24
type input "4541.3"
type input "4541.3000 g"
click at [480, 466] on div "Use Required Qty" at bounding box center [416, 480] width 208 height 29
click at [406, 242] on span at bounding box center [419, 242] width 205 height 25
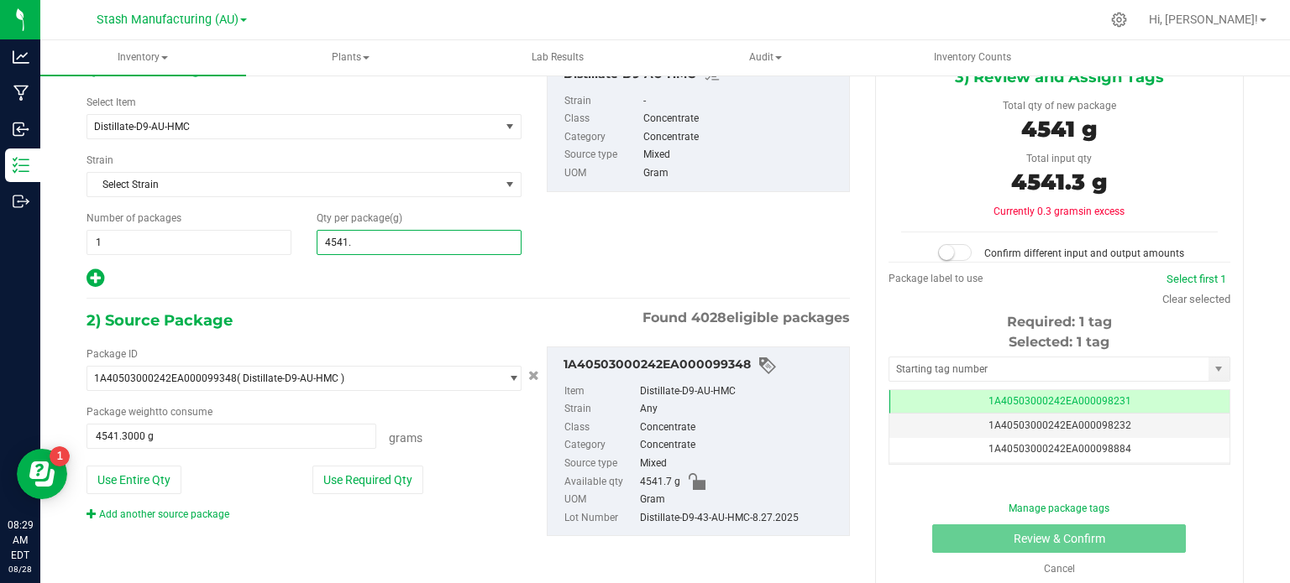
type input "4541.3"
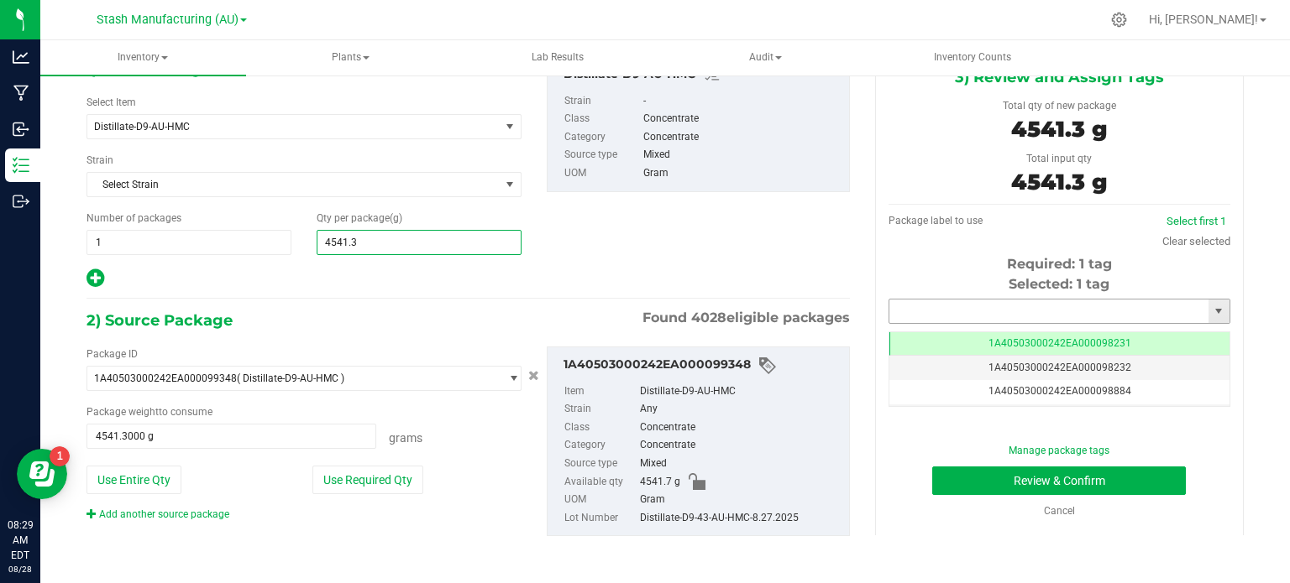
type input "4,541.3000"
click at [923, 311] on input "text" at bounding box center [1048, 312] width 319 height 24
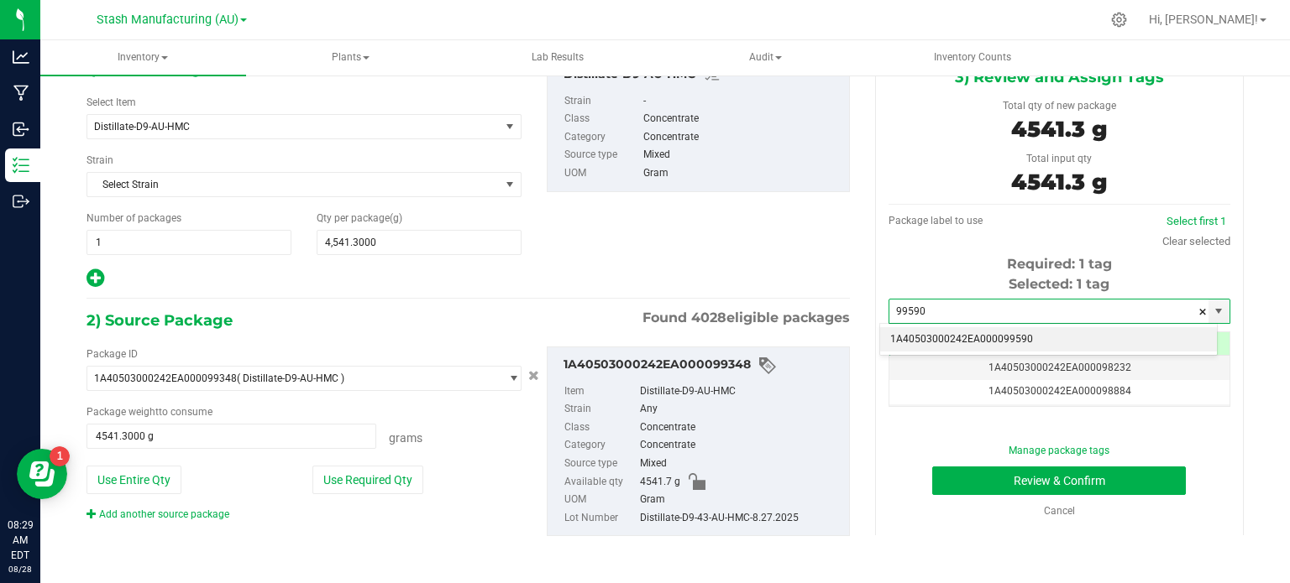
click at [1007, 348] on li "1A40503000242EA000099590" at bounding box center [1048, 339] width 337 height 25
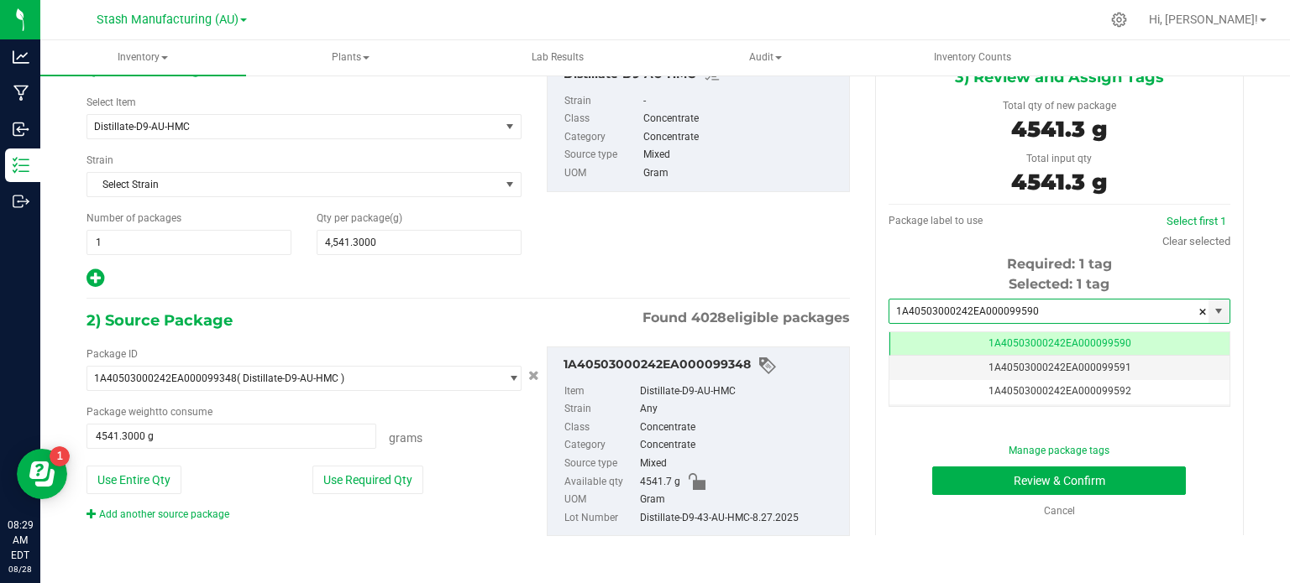
scroll to position [0, 0]
type input "1A40503000242EA000099590"
click at [1254, 246] on div "Create Package(s) 1) New Package Select Item Distillate-D9-AU-HMC 38 Special-28…" at bounding box center [664, 235] width 1249 height 525
click at [1269, 259] on div "Create Package(s) 1) New Package Select Item Distillate-D9-AU-HMC 38 Special-28…" at bounding box center [664, 235] width 1249 height 525
click at [1239, 275] on div "3) Review and Assign Tags Total qty of new package 4541.3 g Total input qty 454…" at bounding box center [1059, 292] width 394 height 488
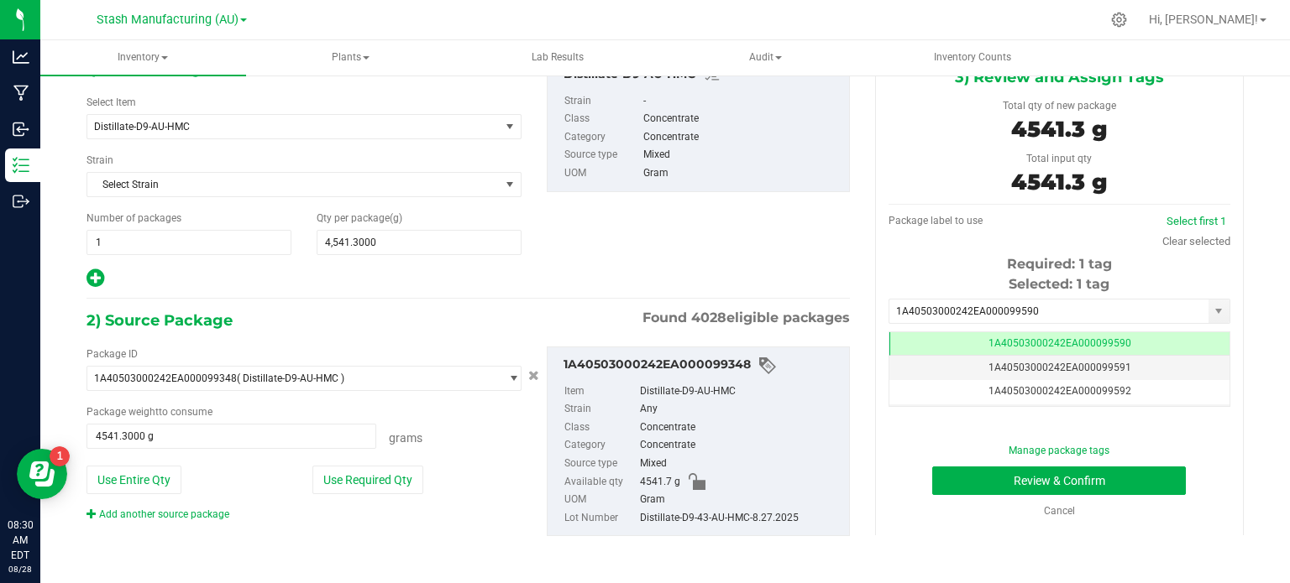
click at [1248, 268] on div "Create Package(s) 1) New Package Select Item Distillate-D9-AU-HMC 38 Special-28…" at bounding box center [664, 235] width 1249 height 525
click at [1240, 277] on div "3) Review and Assign Tags Total qty of new package 4541.3 g Total input qty 454…" at bounding box center [1059, 292] width 394 height 488
click at [1263, 253] on div "Create Package(s) 1) New Package Select Item Distillate-D9-AU-HMC 38 Special-28…" at bounding box center [664, 235] width 1249 height 525
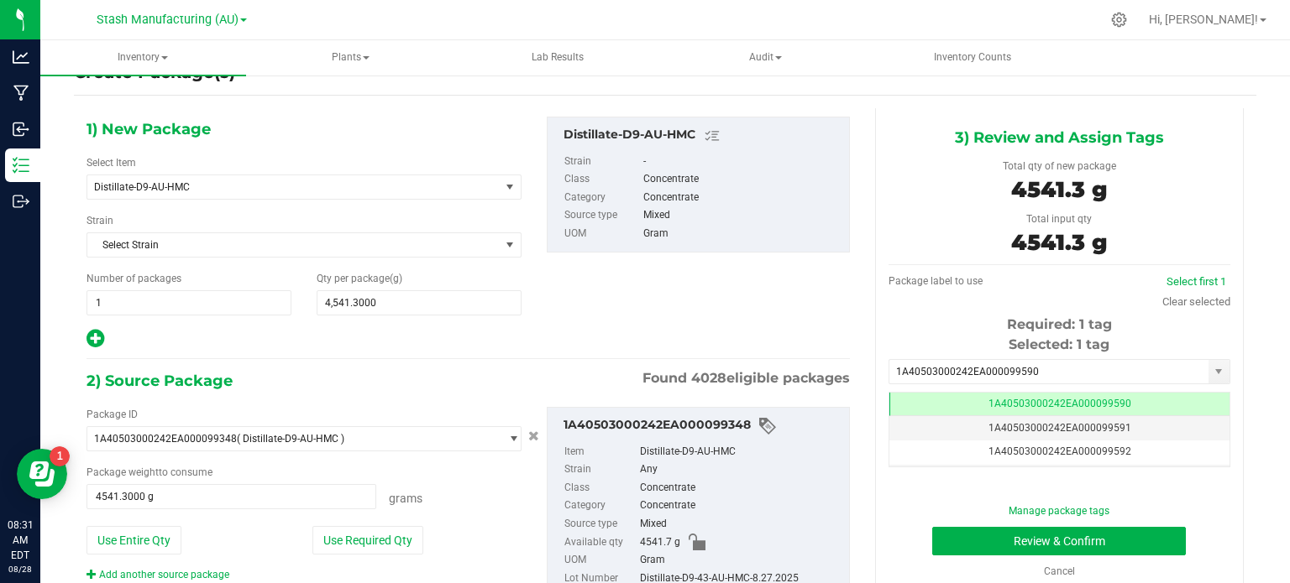
scroll to position [101, 0]
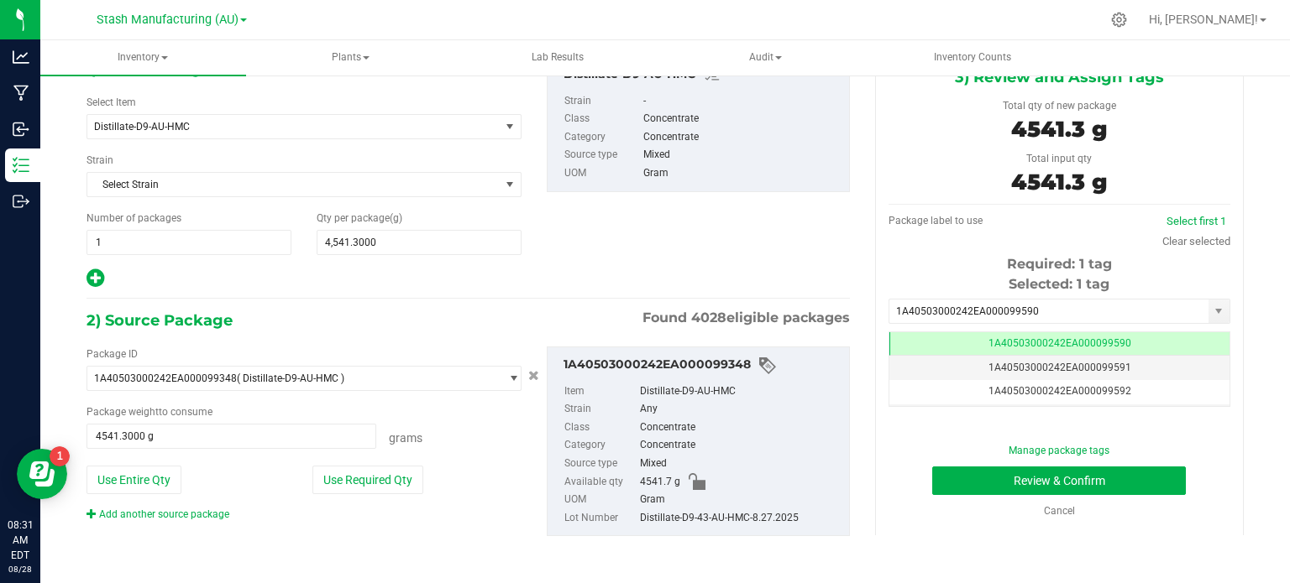
click at [1253, 196] on div "Create Package(s) 1) New Package Select Item Distillate-D9-AU-HMC 38 Special-28…" at bounding box center [664, 235] width 1249 height 525
click at [1038, 480] on button "Review & Confirm" at bounding box center [1059, 481] width 254 height 29
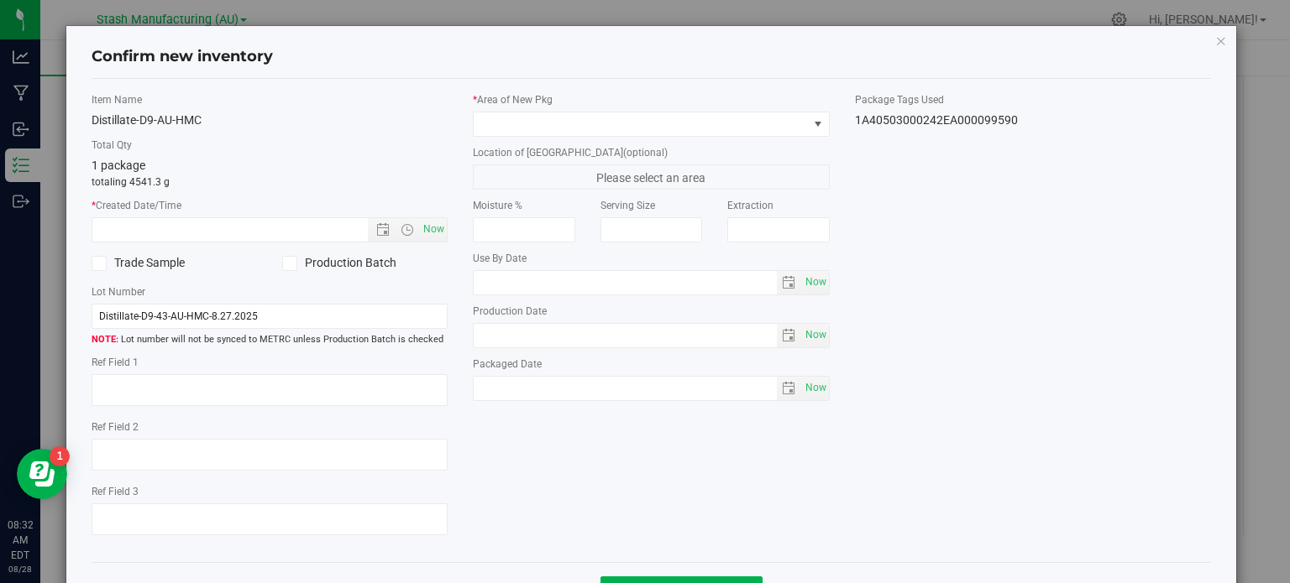
type input "[DATE]"
click at [433, 238] on span "Now" at bounding box center [434, 229] width 29 height 24
type input "[DATE] 8:32 AM"
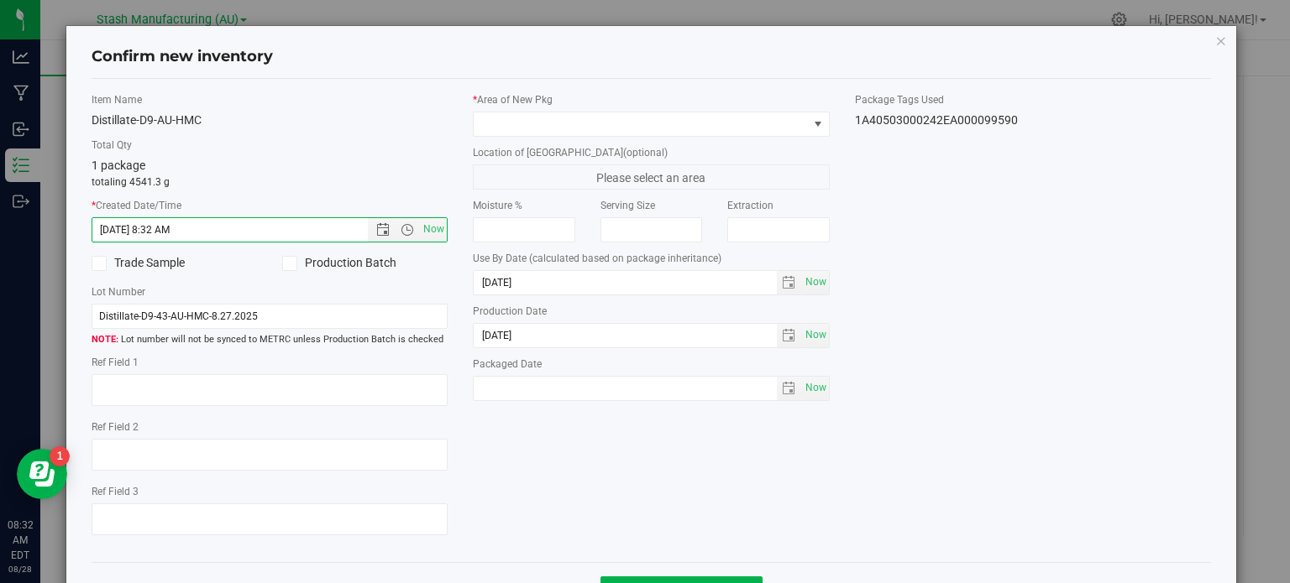
click at [291, 264] on icon at bounding box center [289, 264] width 11 height 0
click at [0, 0] on input "Production Batch" at bounding box center [0, 0] width 0 height 0
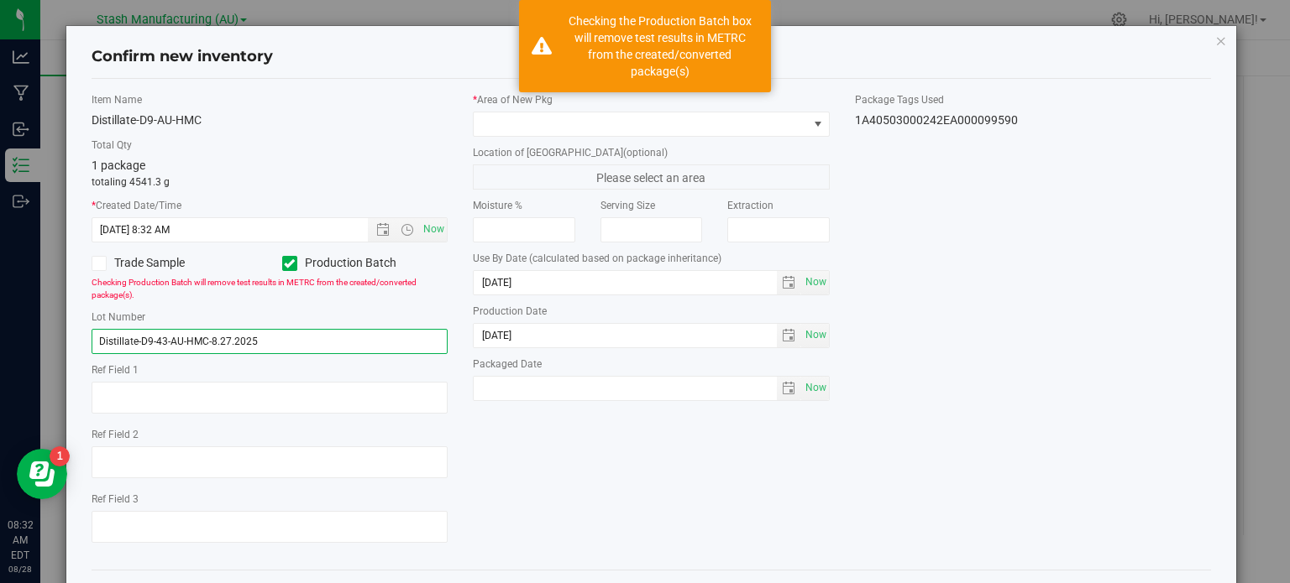
click at [167, 339] on input "Distillate-D9-43-AU-HMC-8.27.2025" at bounding box center [270, 341] width 357 height 25
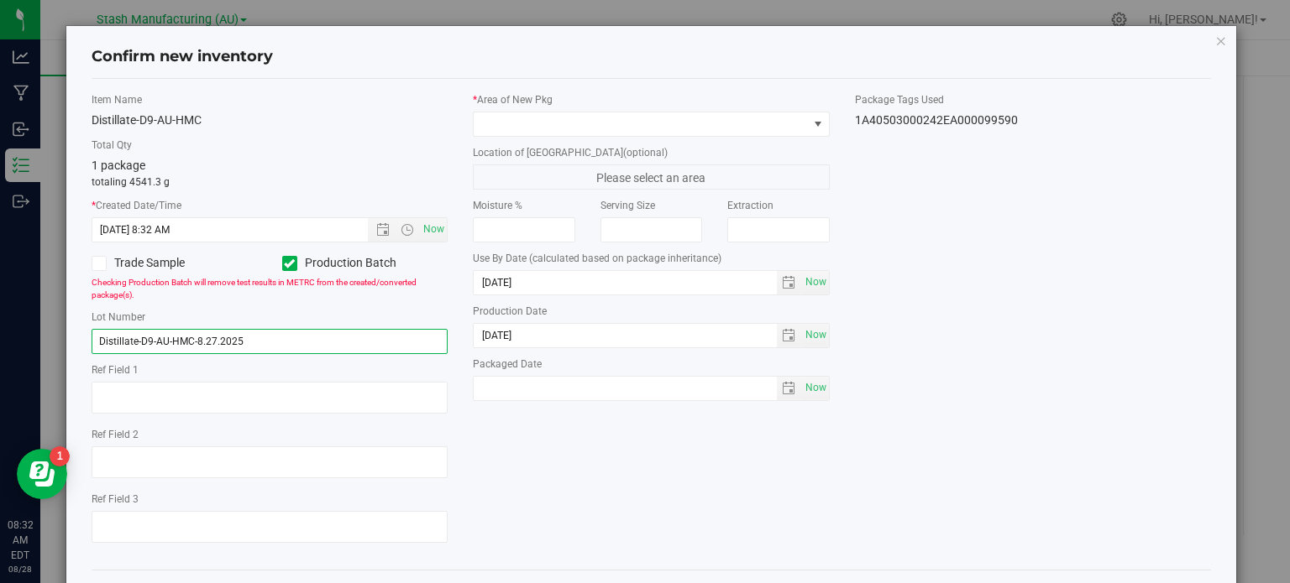
click at [215, 337] on input "Distillate-D9-AU-HMC-8.27.2025" at bounding box center [270, 341] width 357 height 25
type input "Distillate-D9-AU-HMC-8.28.2025"
click at [540, 481] on div "Item Name Distillate-D9-AU-HMC Total Qty 1 package totaling 4541.3 g * Created …" at bounding box center [651, 324] width 1145 height 464
click at [430, 222] on span "Now" at bounding box center [434, 229] width 29 height 24
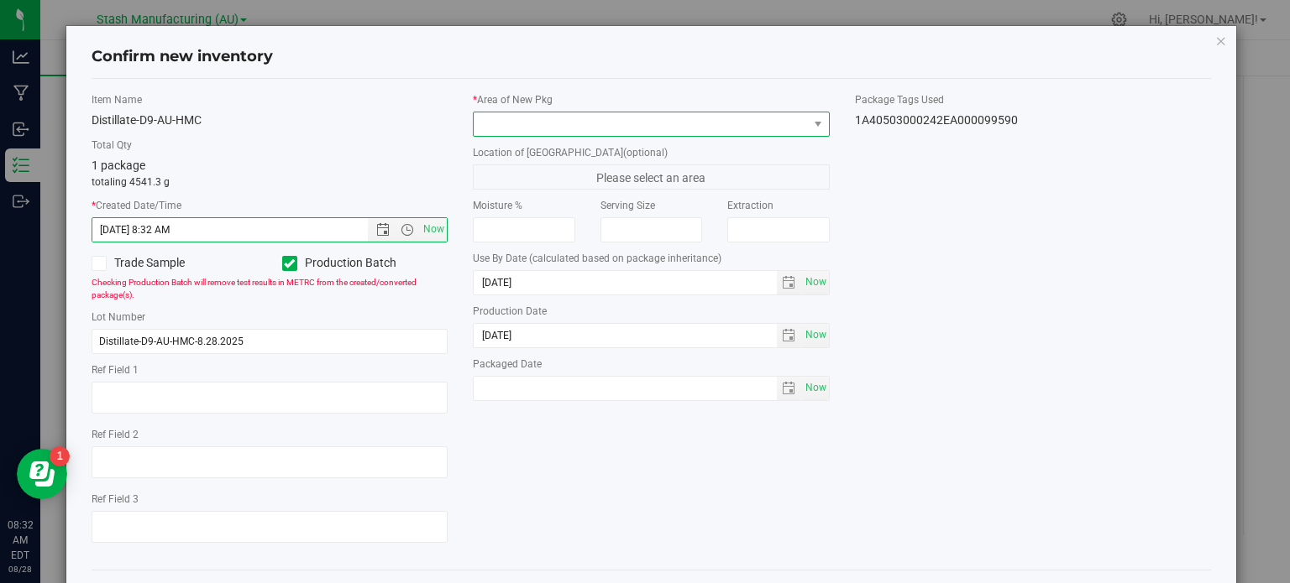
click at [589, 125] on span at bounding box center [640, 124] width 334 height 24
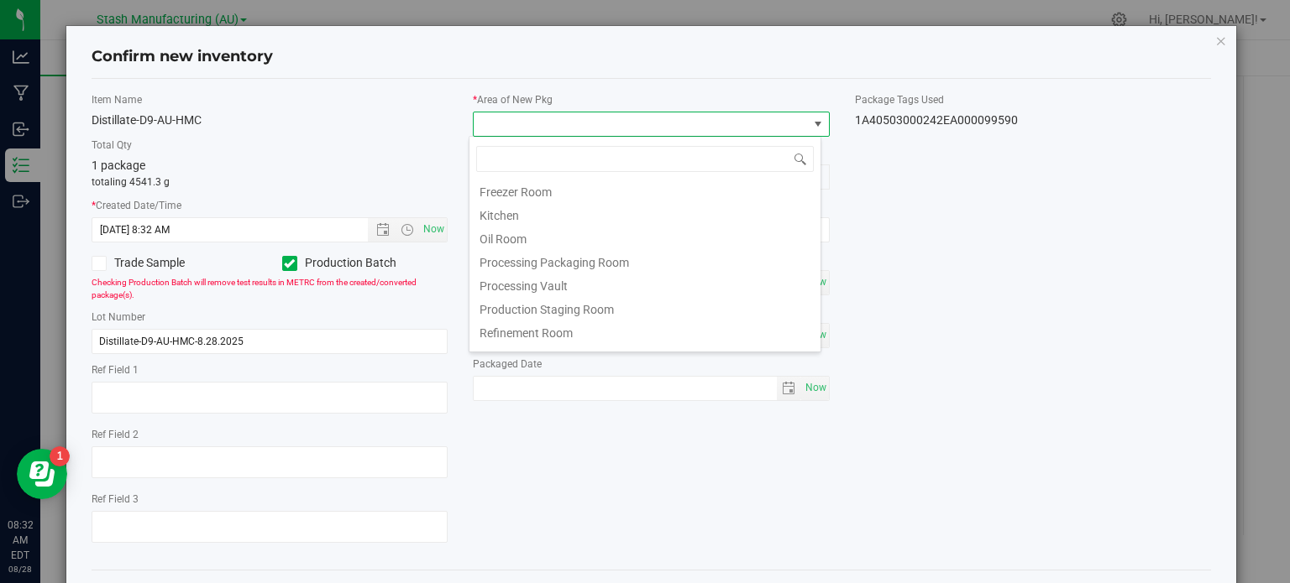
scroll to position [168, 0]
click at [740, 322] on li "Refinement Room" at bounding box center [644, 330] width 351 height 24
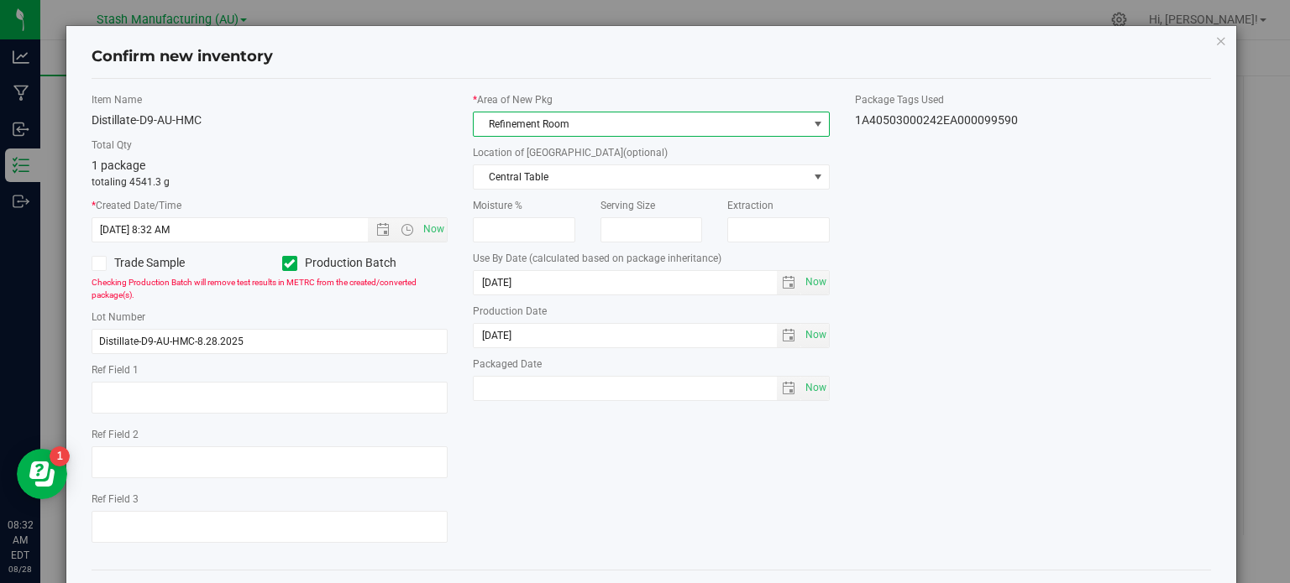
click at [732, 473] on div "Item Name Distillate-D9-AU-HMC Total Qty 1 package totaling 4541.3 g * Created …" at bounding box center [651, 324] width 1145 height 464
click at [803, 384] on span "Now" at bounding box center [815, 388] width 29 height 24
type input "[DATE]"
click at [814, 337] on span "Now" at bounding box center [815, 335] width 29 height 24
type input "[DATE]"
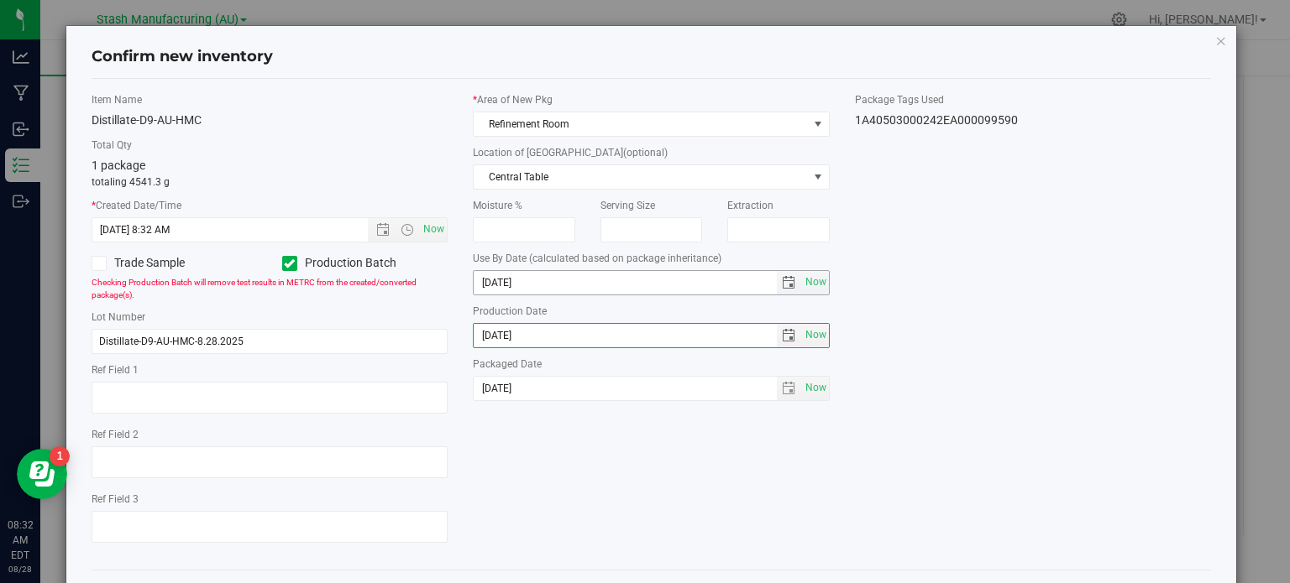
click at [559, 287] on input "[DATE]" at bounding box center [624, 283] width 303 height 24
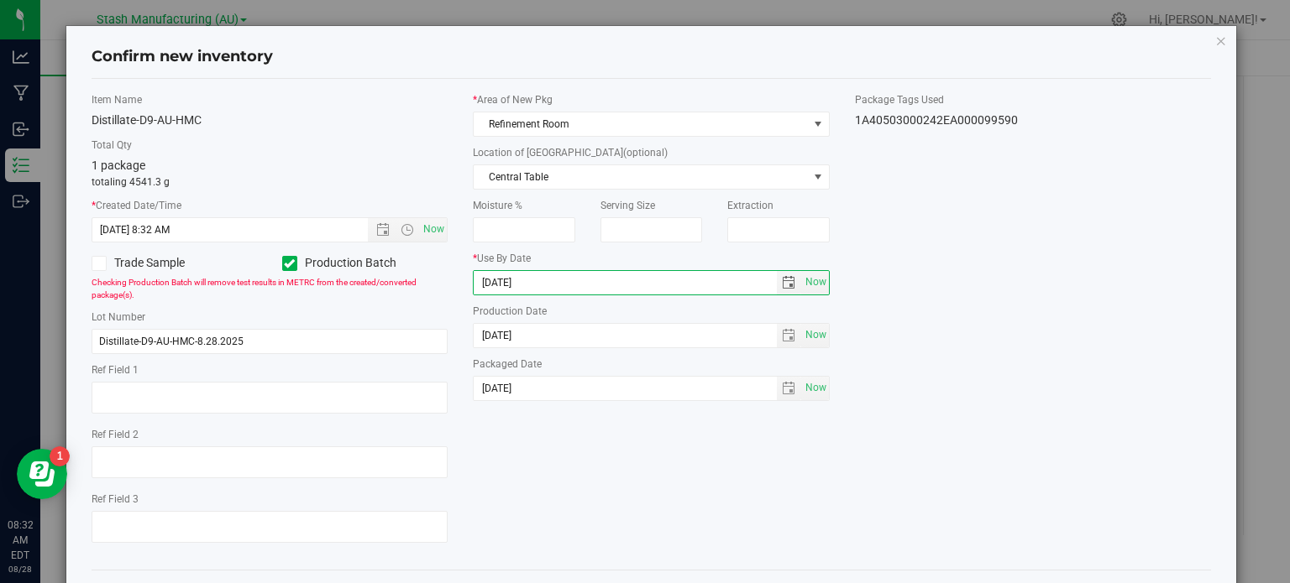
type input "[DATE]"
click at [636, 505] on div "Item Name Distillate-D9-AU-HMC Total Qty 1 package totaling 4541.3 g * Created …" at bounding box center [651, 324] width 1145 height 464
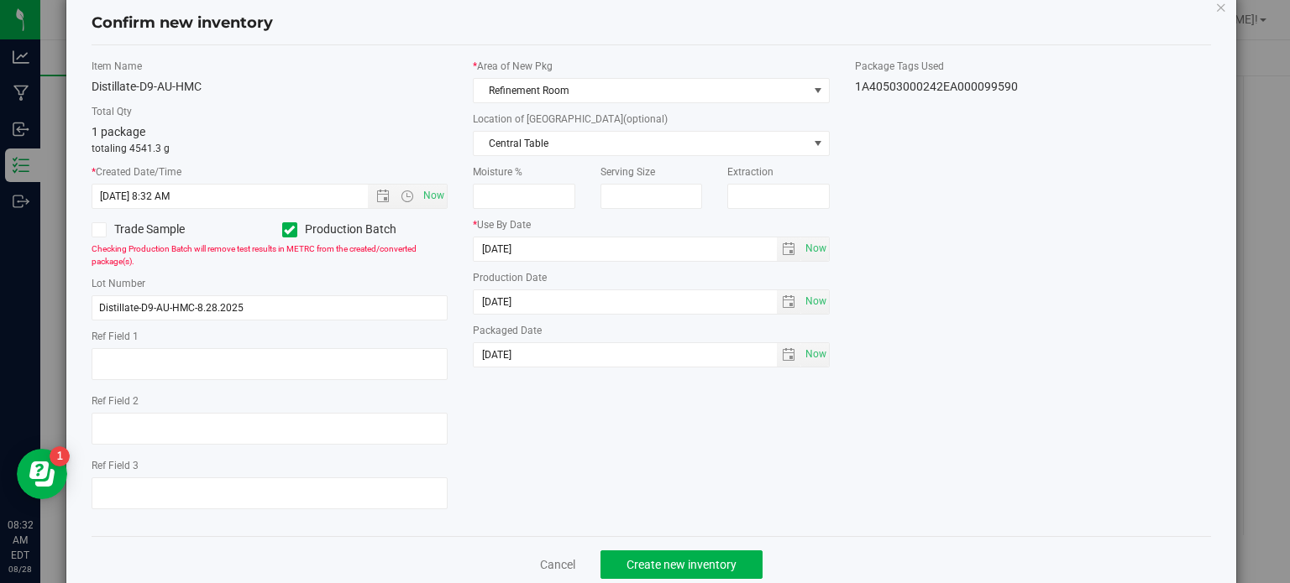
scroll to position [67, 0]
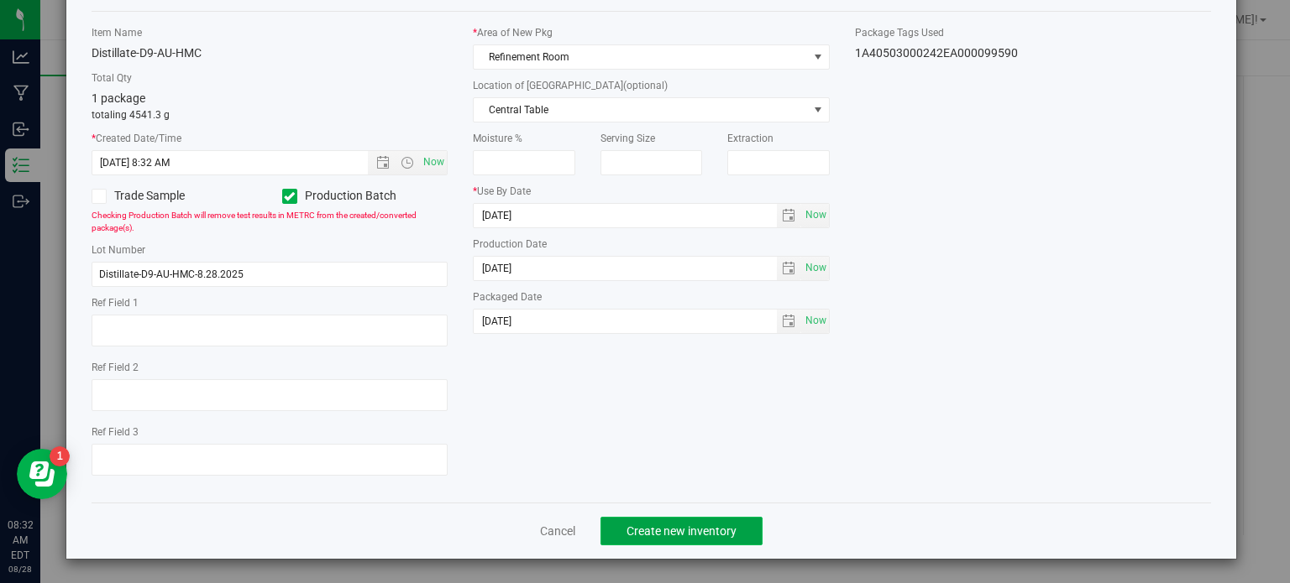
click at [690, 540] on button "Create new inventory" at bounding box center [681, 531] width 162 height 29
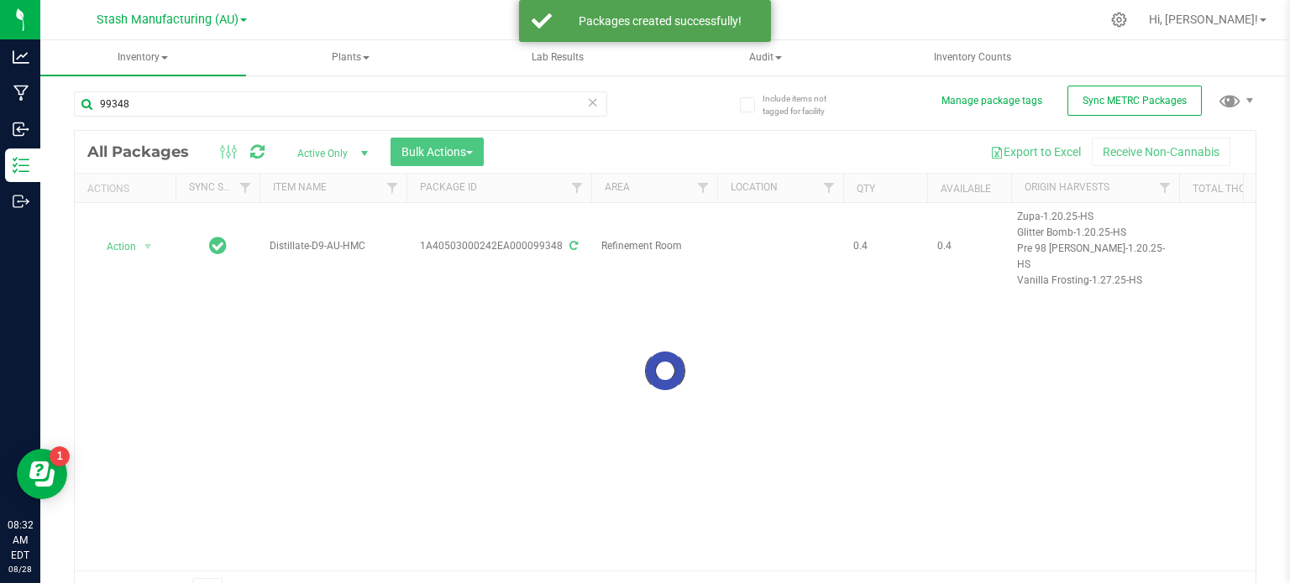
scroll to position [29, 0]
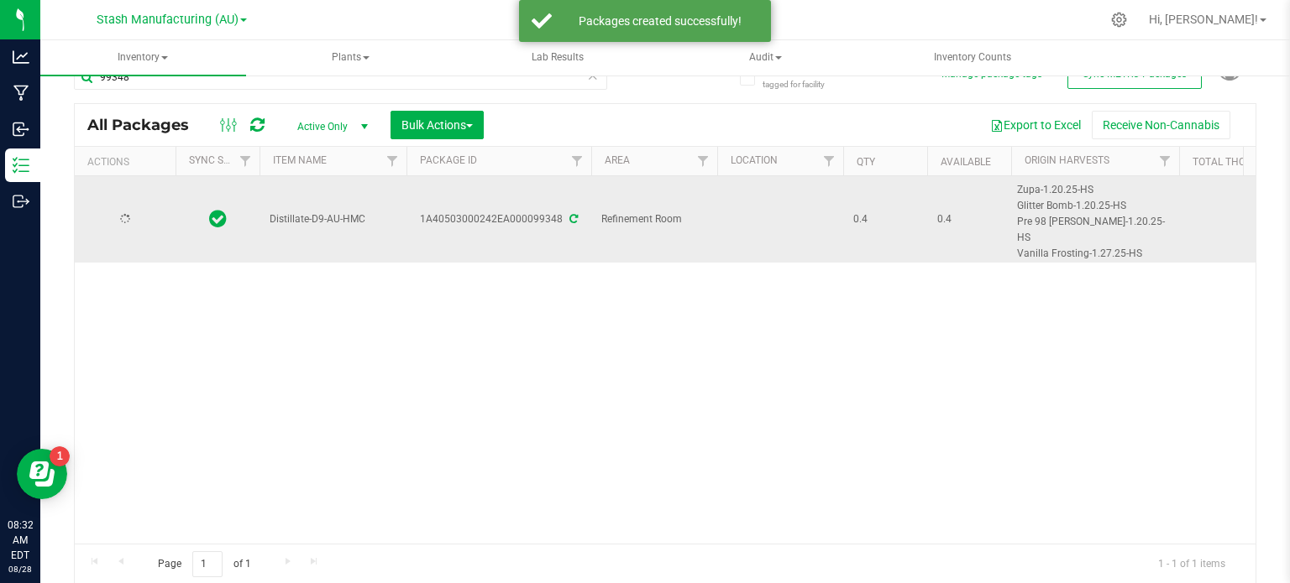
drag, startPoint x: 659, startPoint y: 280, endPoint x: 676, endPoint y: 248, distance: 36.1
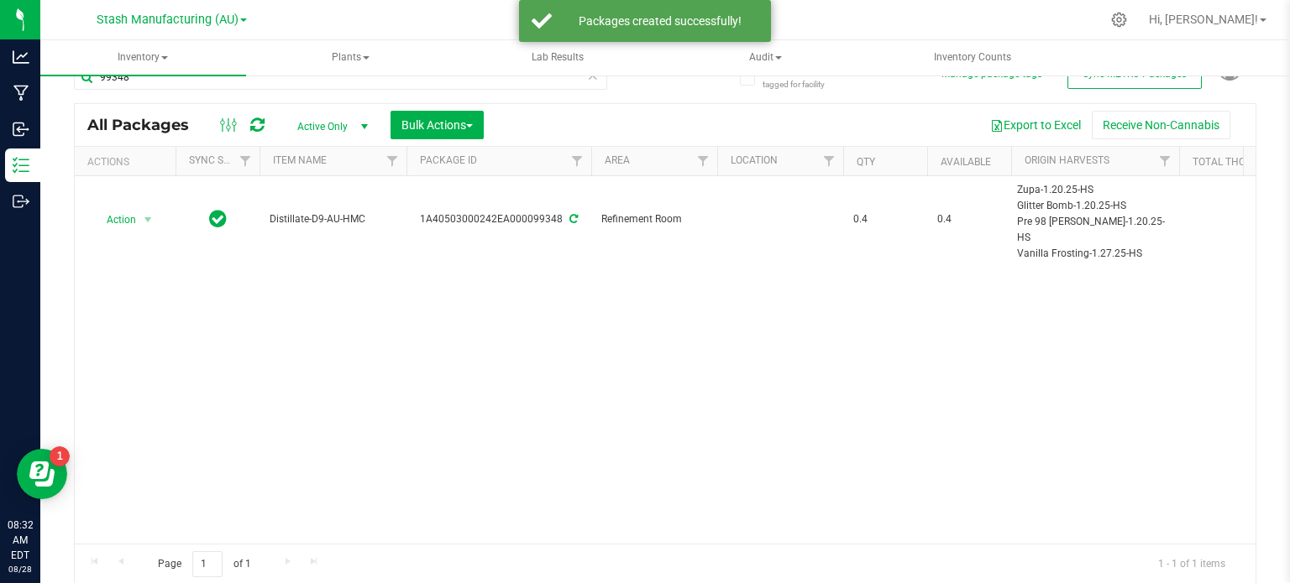
drag, startPoint x: 1289, startPoint y: 112, endPoint x: 916, endPoint y: 374, distance: 456.1
click at [916, 374] on div "Action Action Adjust qty Create package Edit attributes Global inventory Locate…" at bounding box center [665, 360] width 1180 height 368
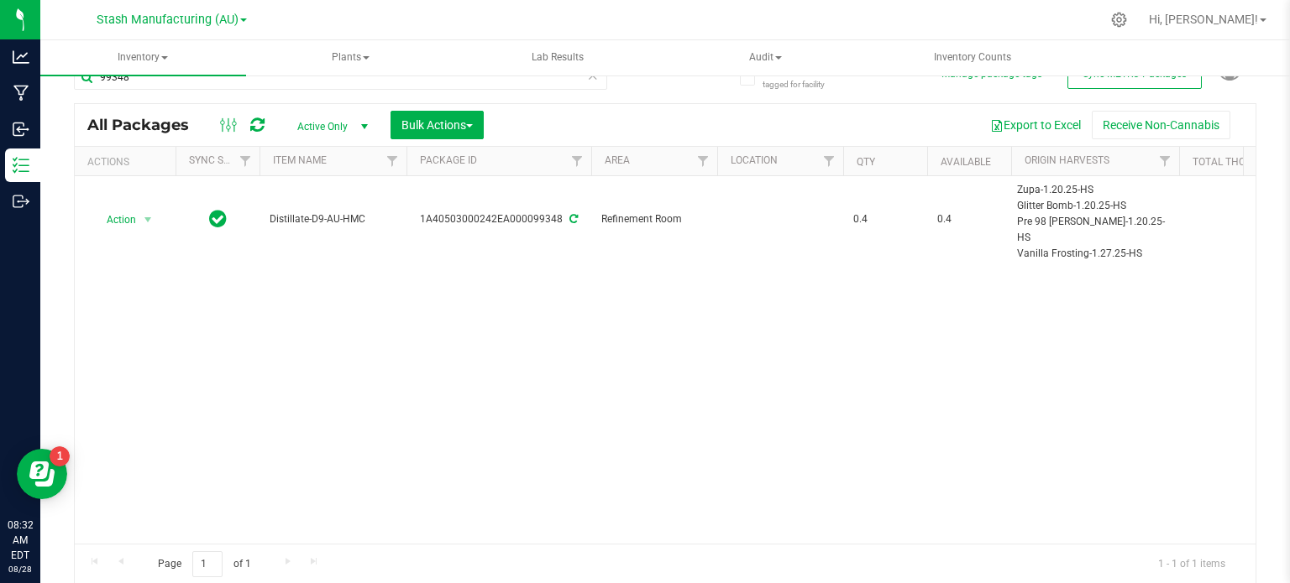
scroll to position [0, 0]
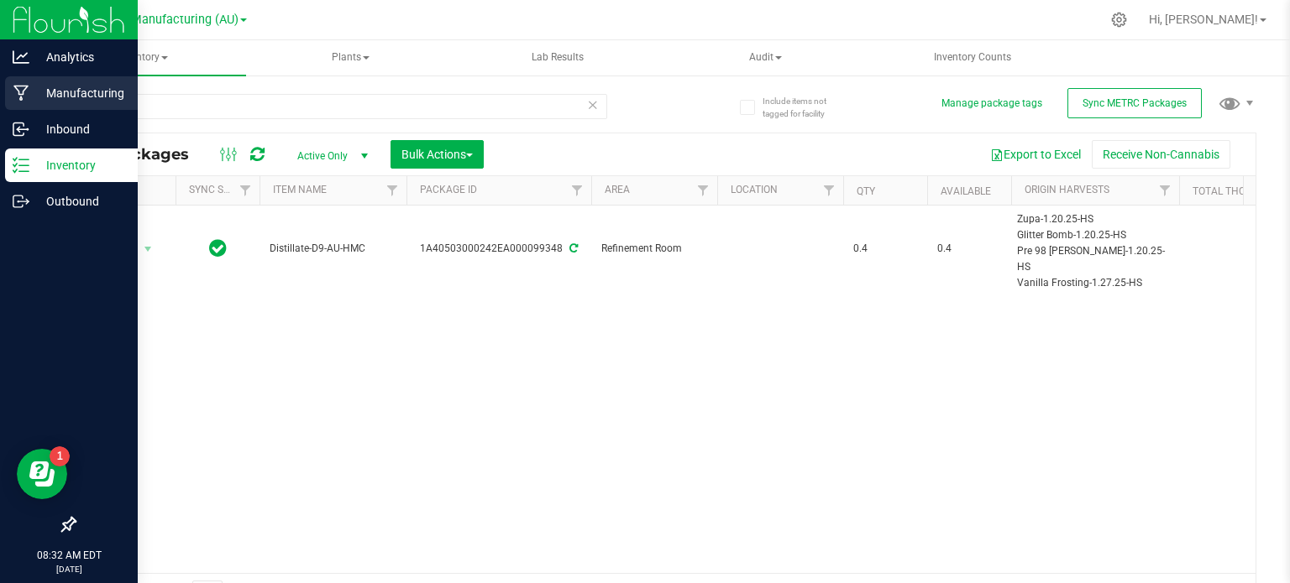
click at [36, 110] on link "Manufacturing" at bounding box center [69, 94] width 138 height 36
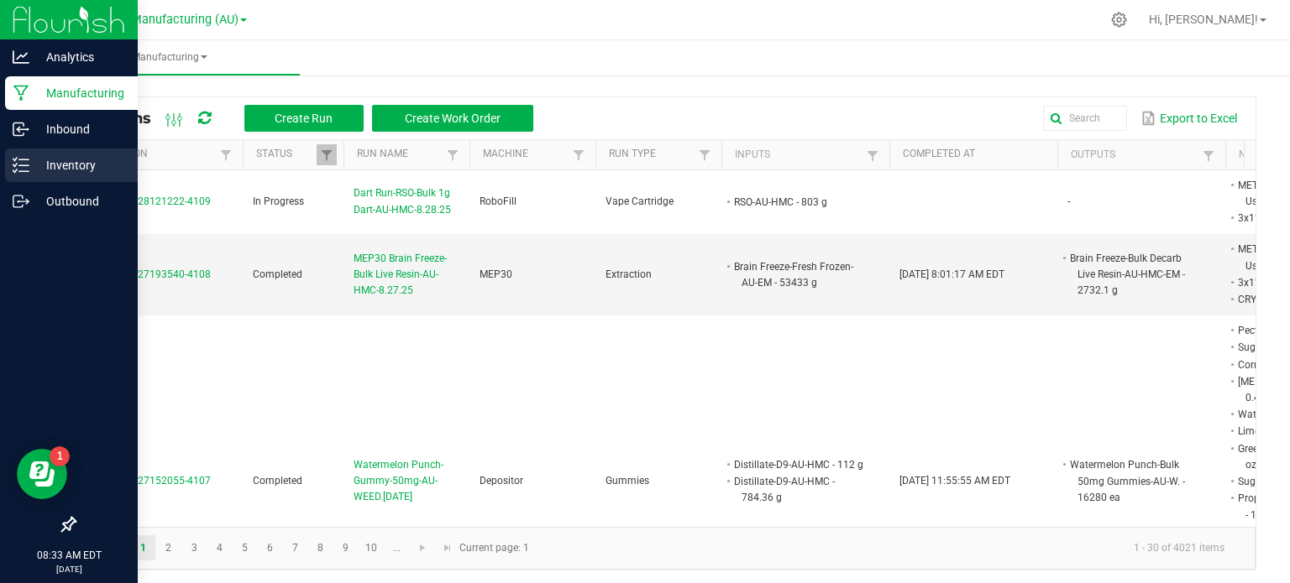
click at [89, 154] on div "Inventory" at bounding box center [71, 166] width 133 height 34
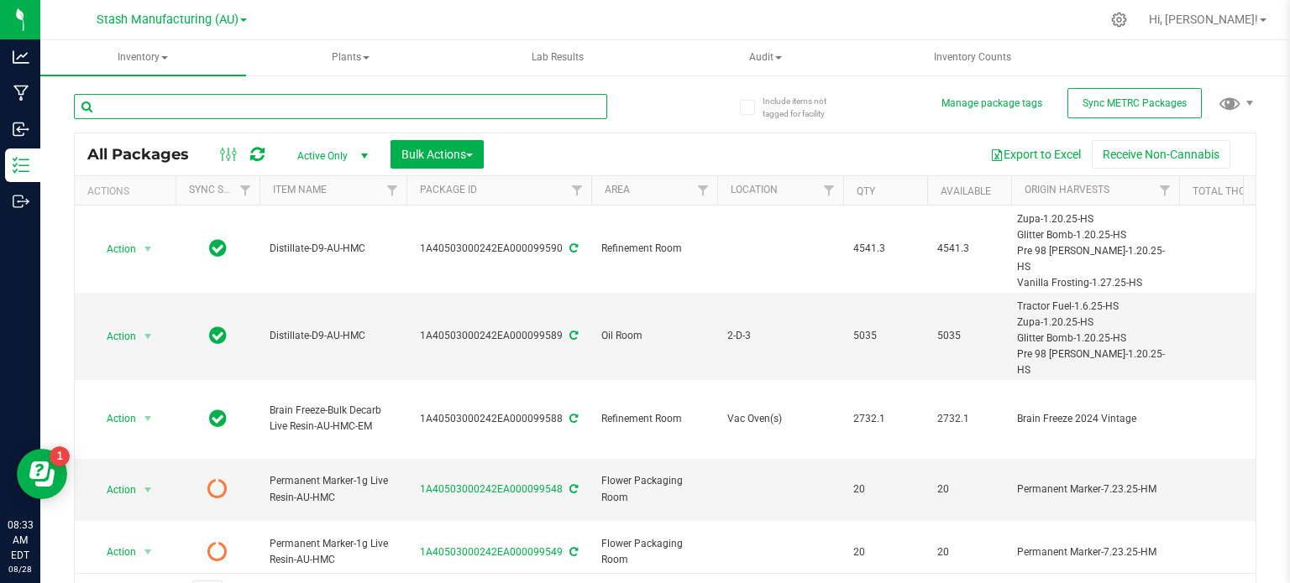
click at [212, 113] on input "text" at bounding box center [340, 106] width 533 height 25
type input "99589"
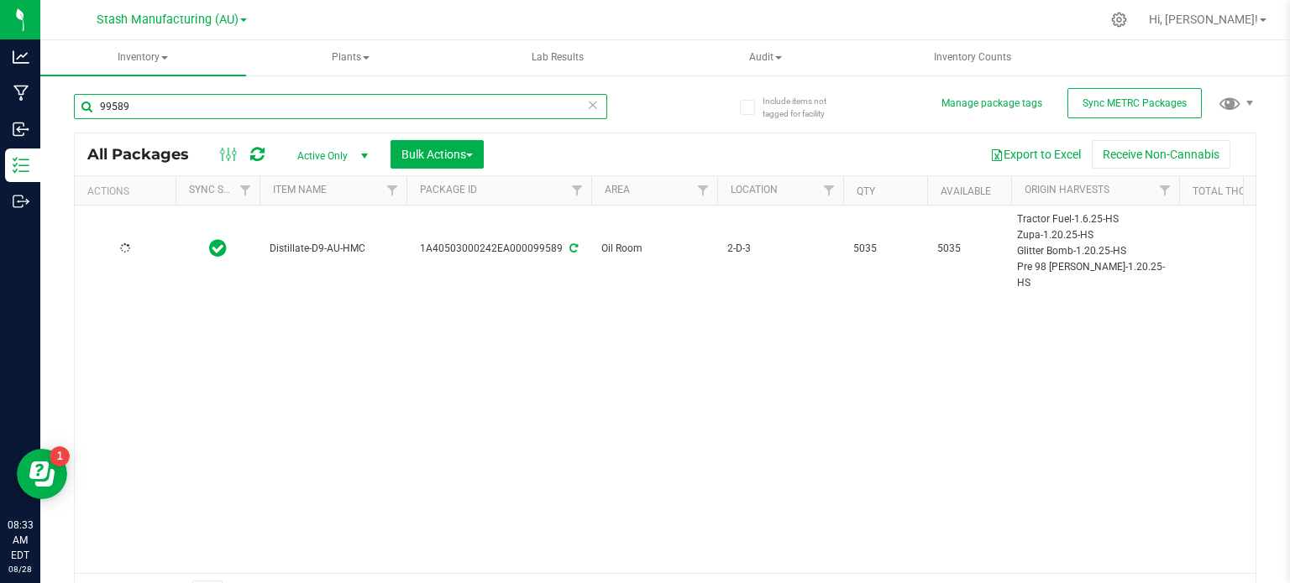
type input "[DATE]"
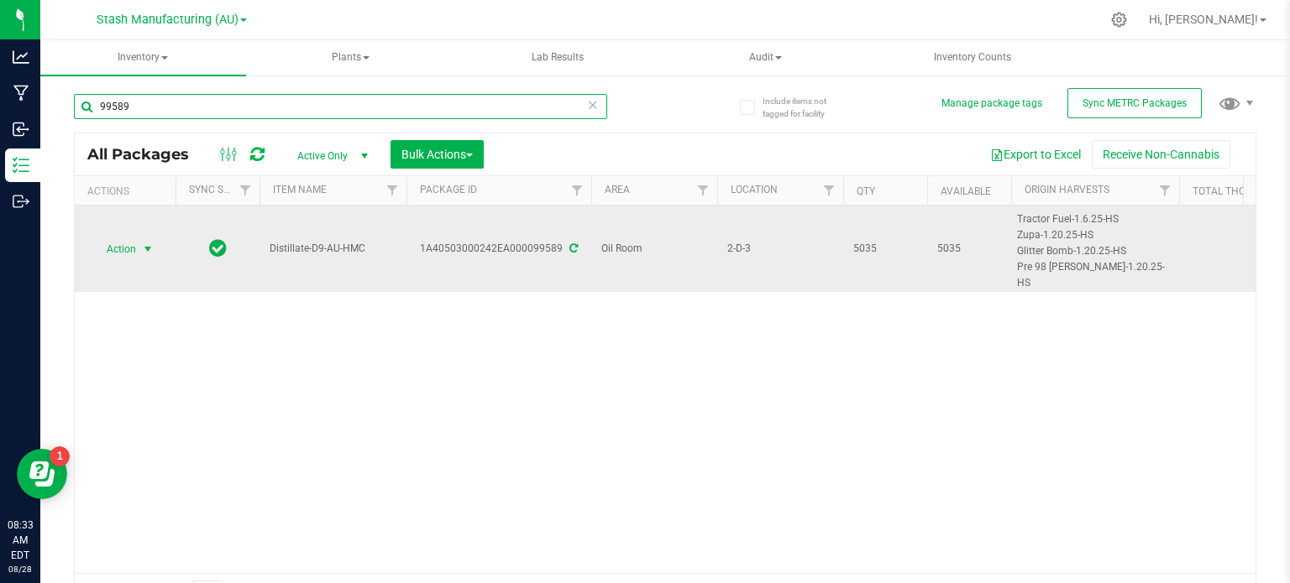
type input "99589"
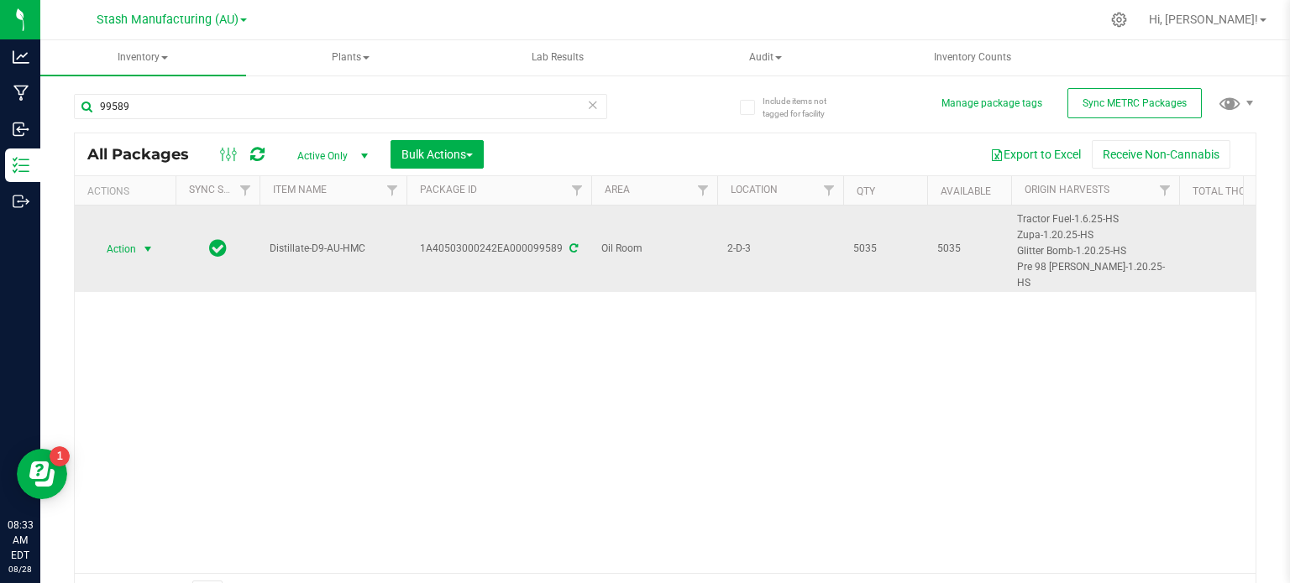
click at [116, 245] on span "Action" at bounding box center [114, 250] width 45 height 24
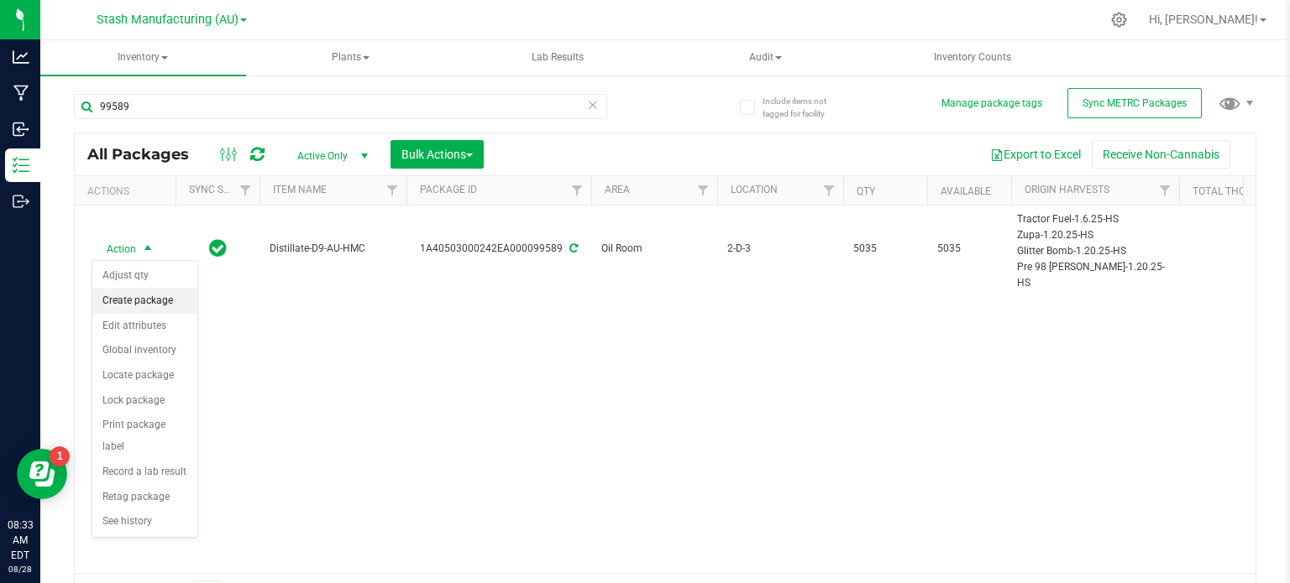
click at [155, 298] on li "Create package" at bounding box center [144, 301] width 105 height 25
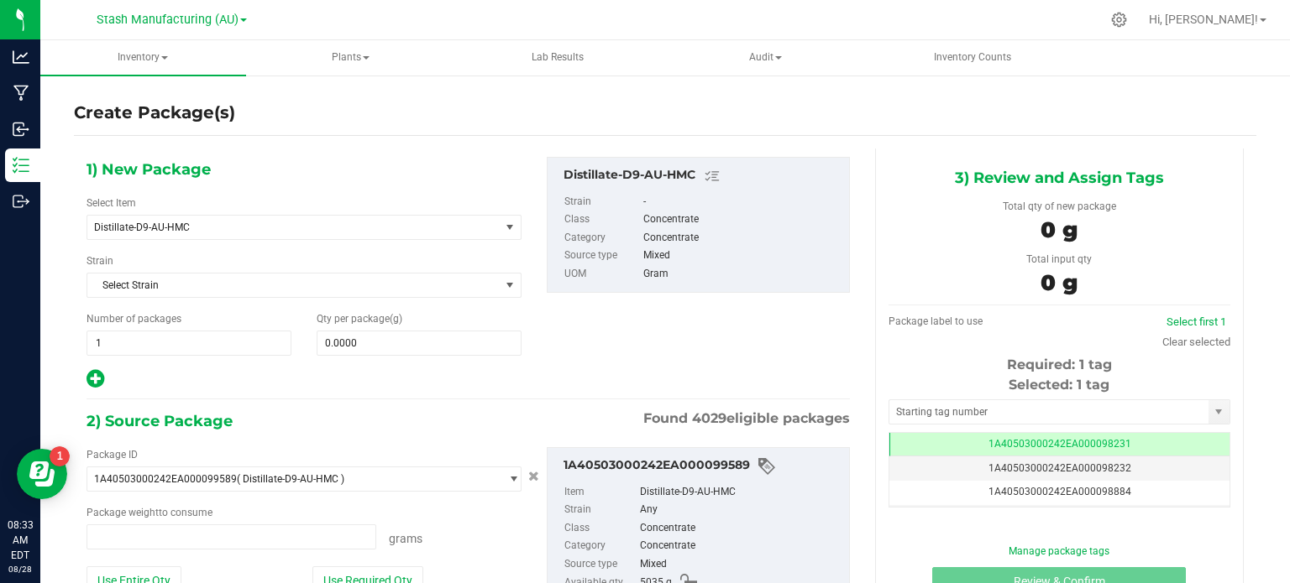
type input "0.0000 g"
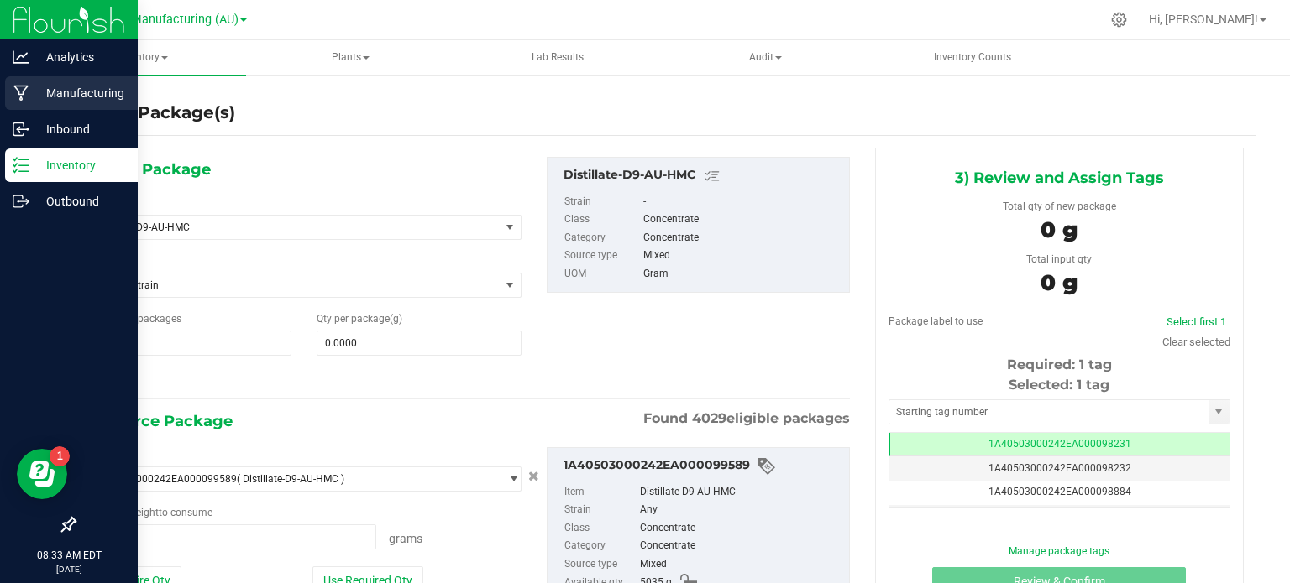
click at [62, 102] on p "Manufacturing" at bounding box center [79, 93] width 101 height 20
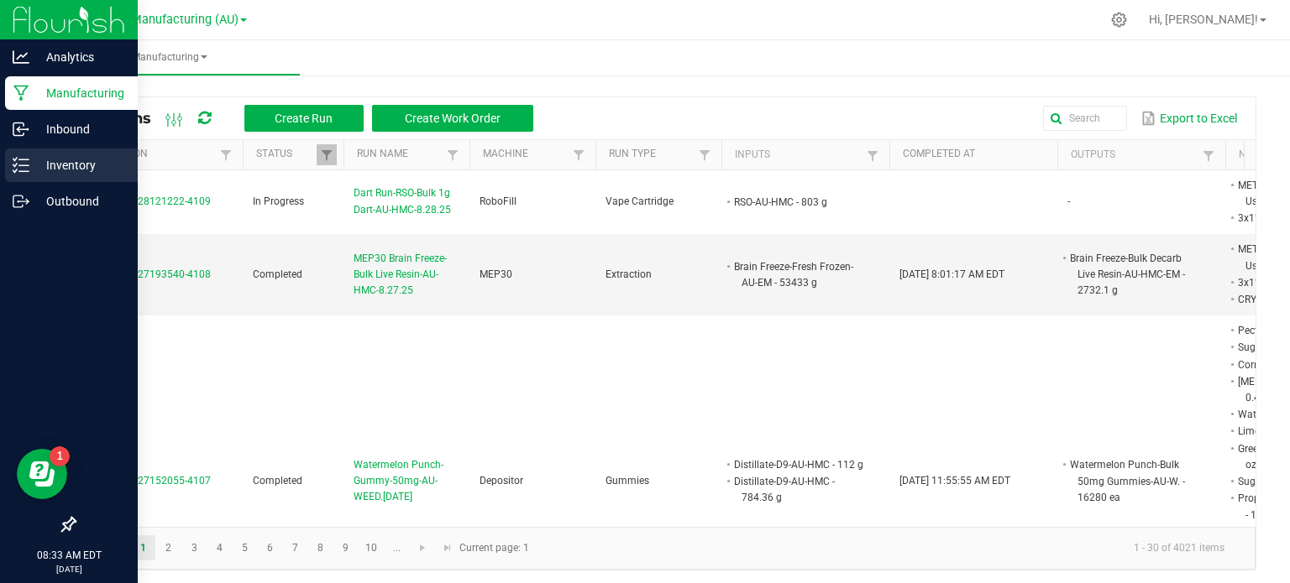
click at [84, 160] on p "Inventory" at bounding box center [79, 165] width 101 height 20
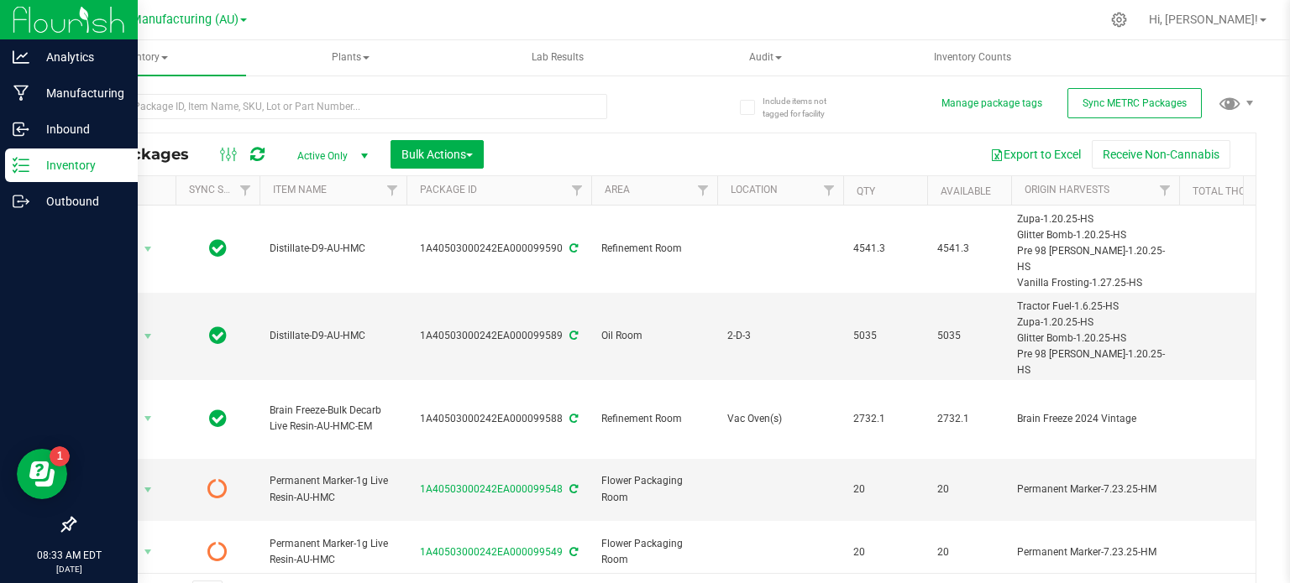
click at [92, 160] on p "Inventory" at bounding box center [79, 165] width 101 height 20
click at [86, 177] on div "Inventory" at bounding box center [71, 166] width 133 height 34
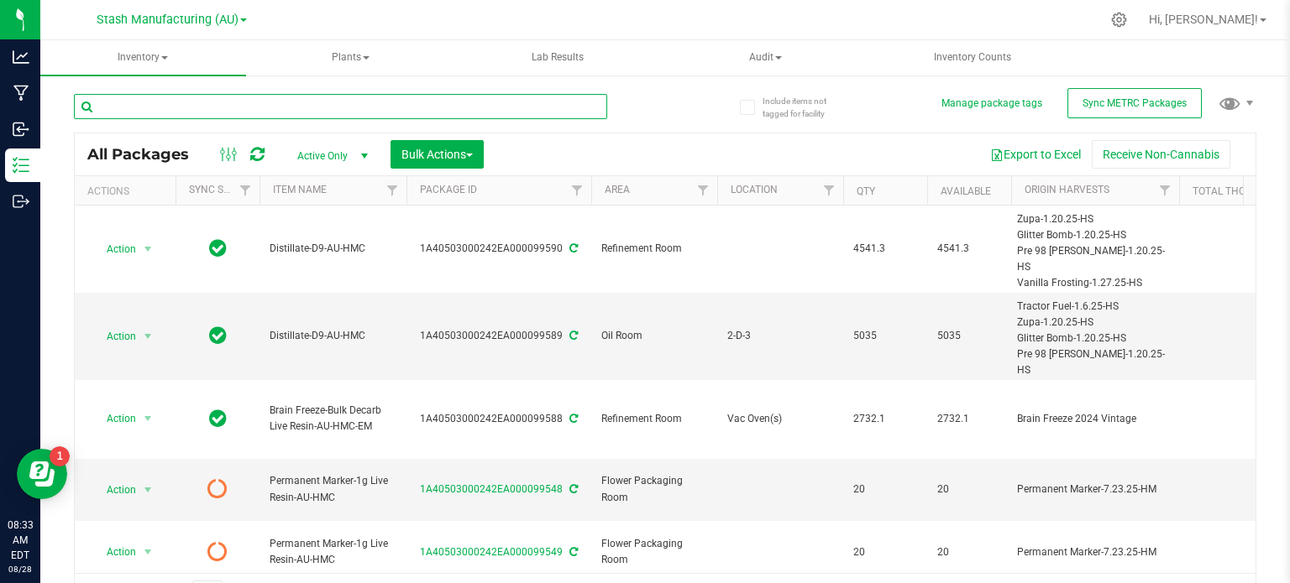
click at [181, 102] on input "text" at bounding box center [340, 106] width 533 height 25
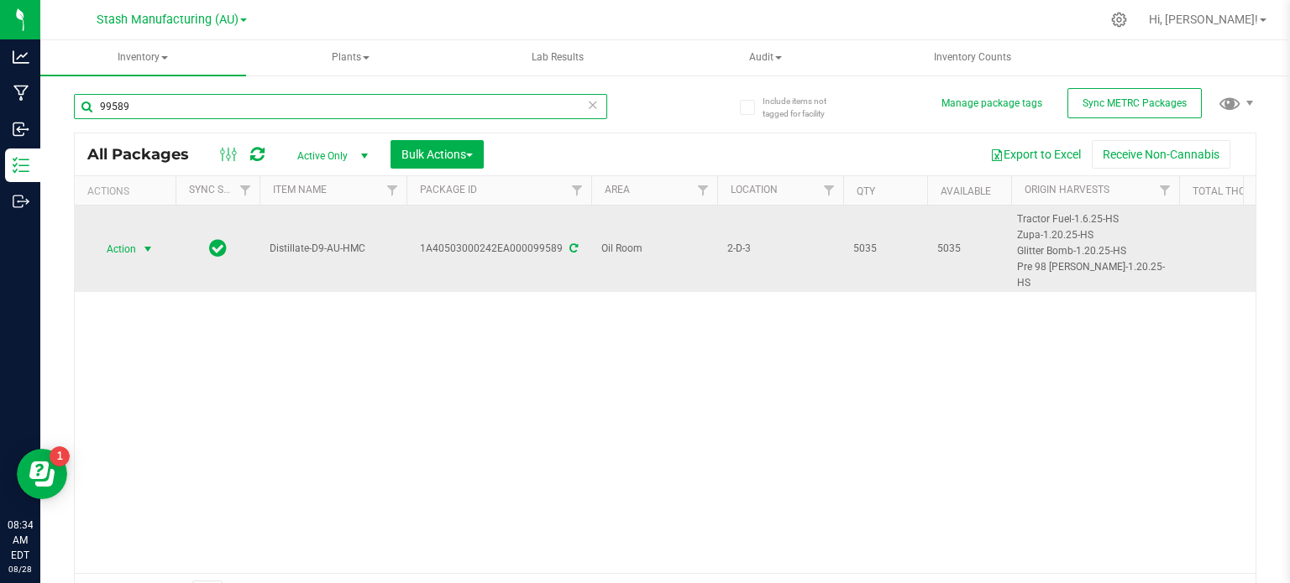
type input "99589"
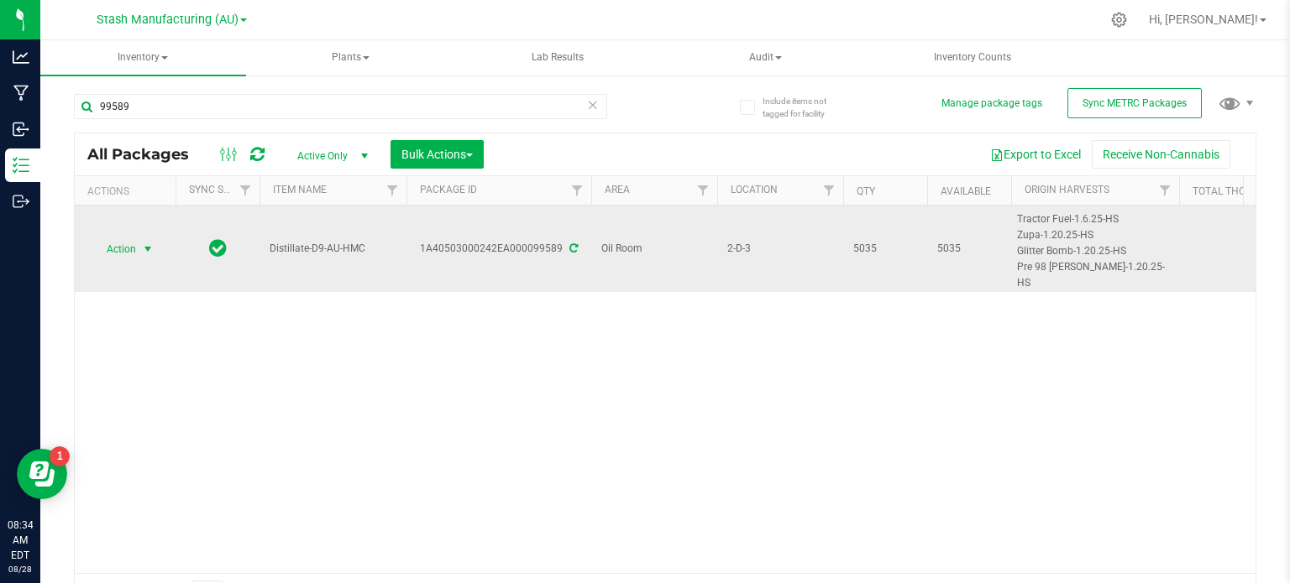
click at [116, 249] on span "Action" at bounding box center [114, 250] width 45 height 24
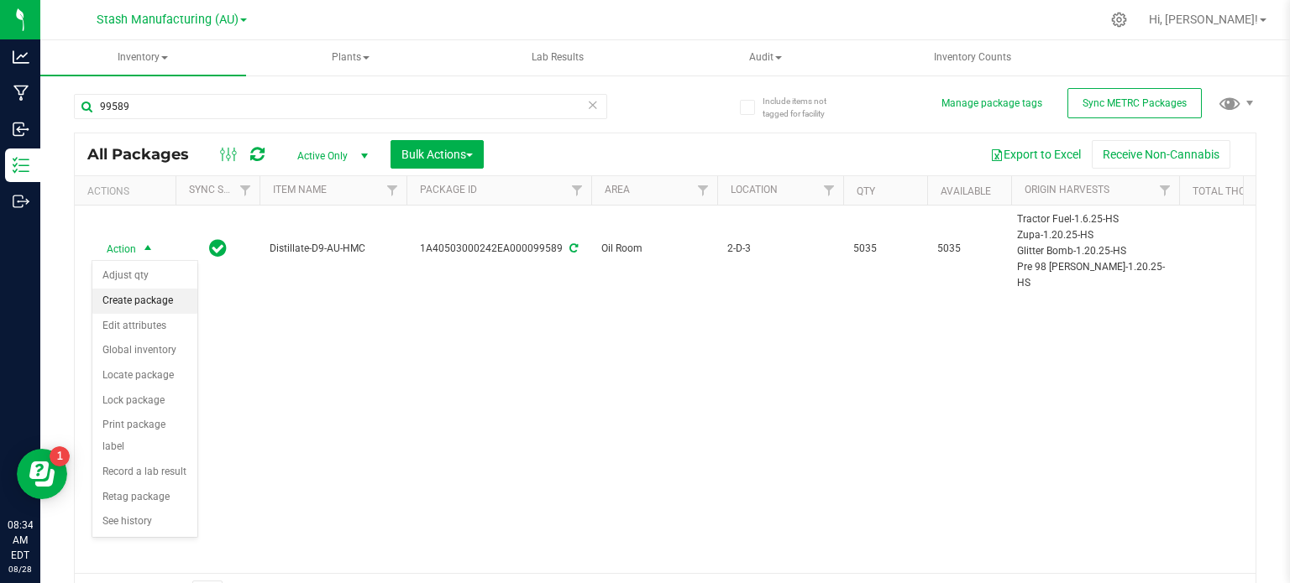
click at [131, 297] on li "Create package" at bounding box center [144, 301] width 105 height 25
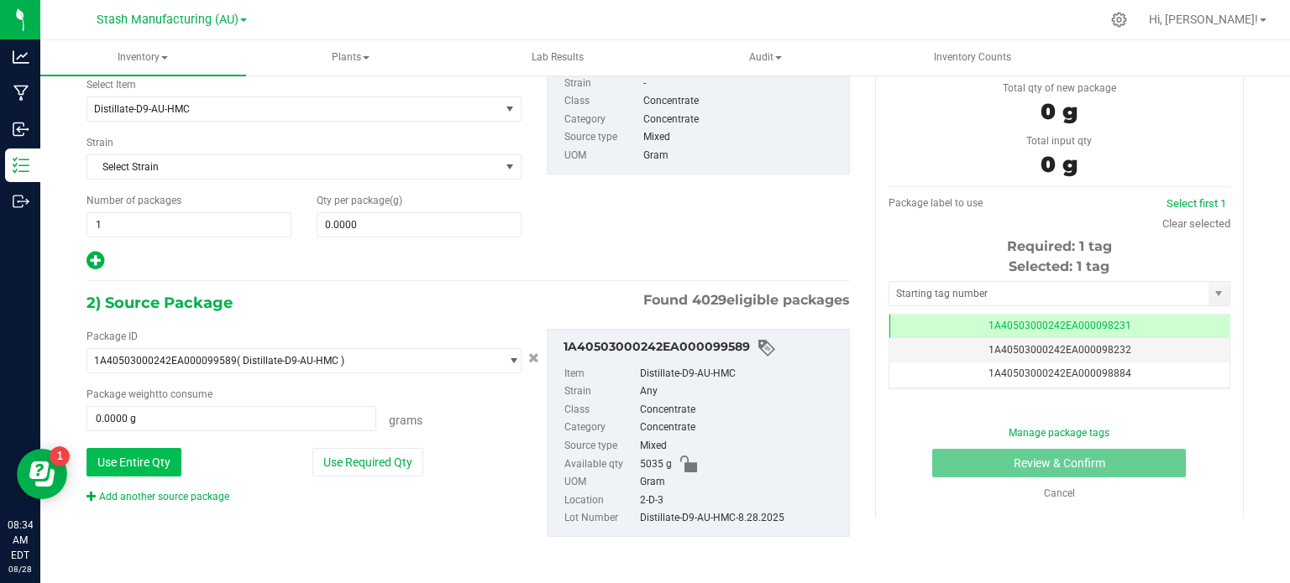
click at [154, 459] on button "Use Entire Qty" at bounding box center [133, 462] width 95 height 29
type input "5035.0000 g"
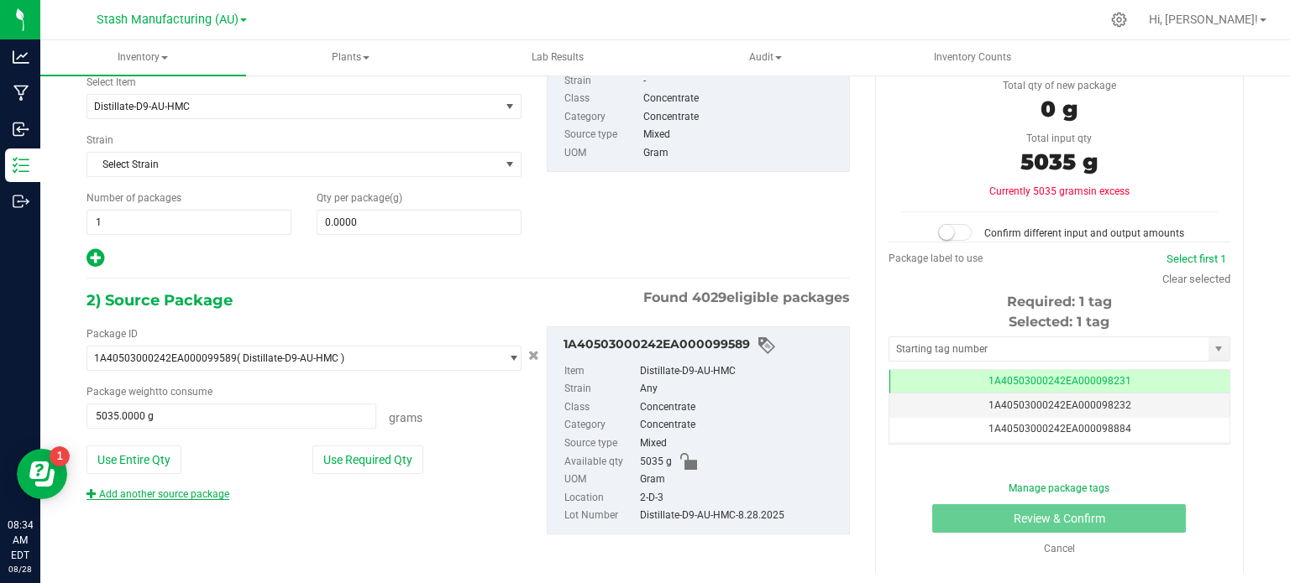
click at [136, 492] on link "Add another source package" at bounding box center [157, 495] width 143 height 12
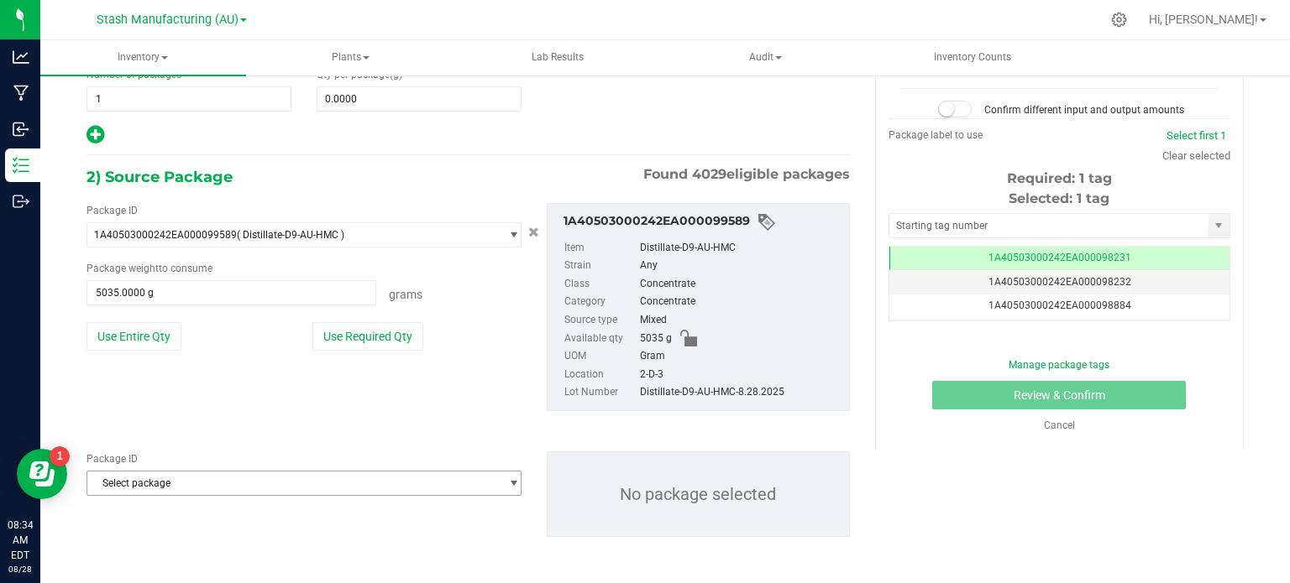
click at [208, 480] on span "Select package" at bounding box center [293, 484] width 412 height 24
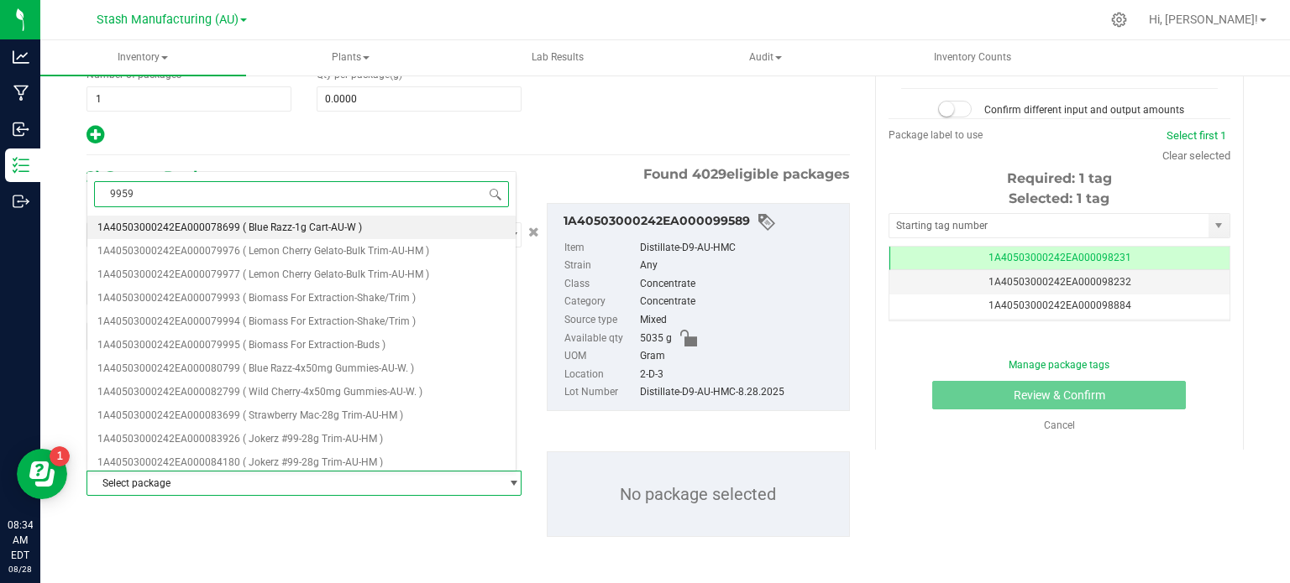
type input "99590"
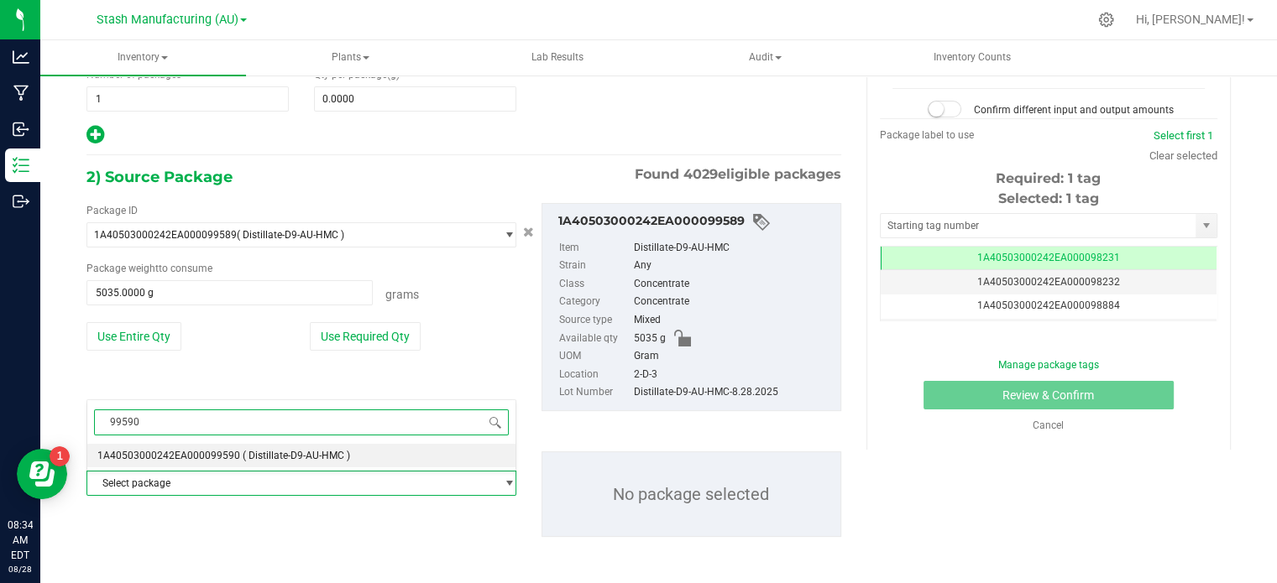
click at [207, 459] on span "1A40503000242EA000099590" at bounding box center [168, 456] width 143 height 12
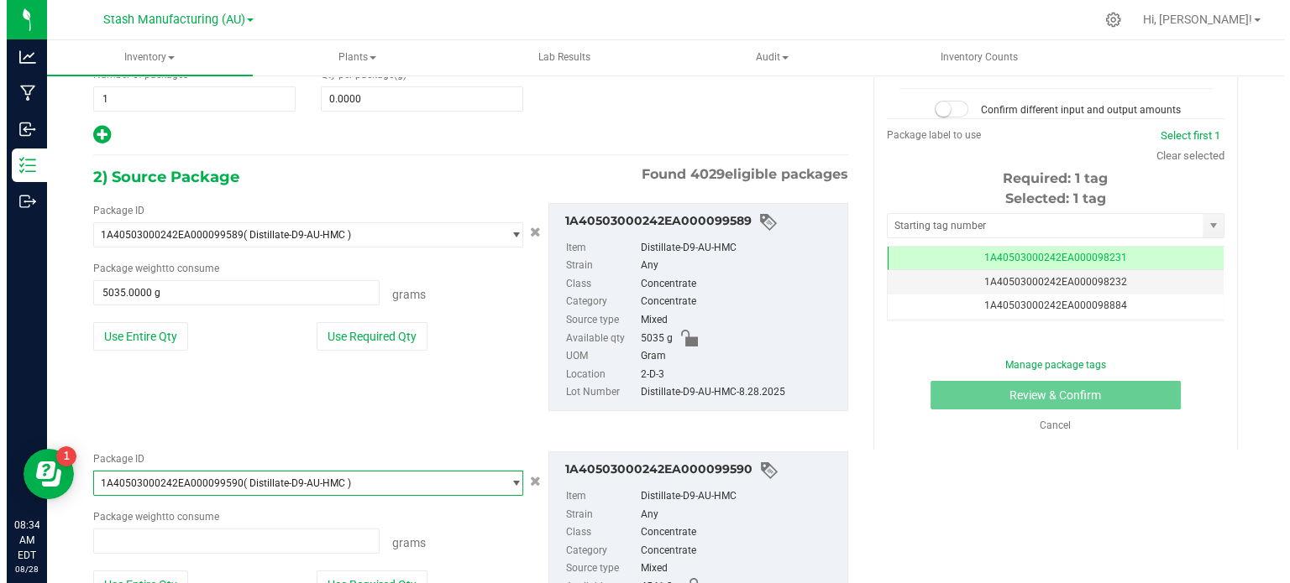
scroll to position [91535, 0]
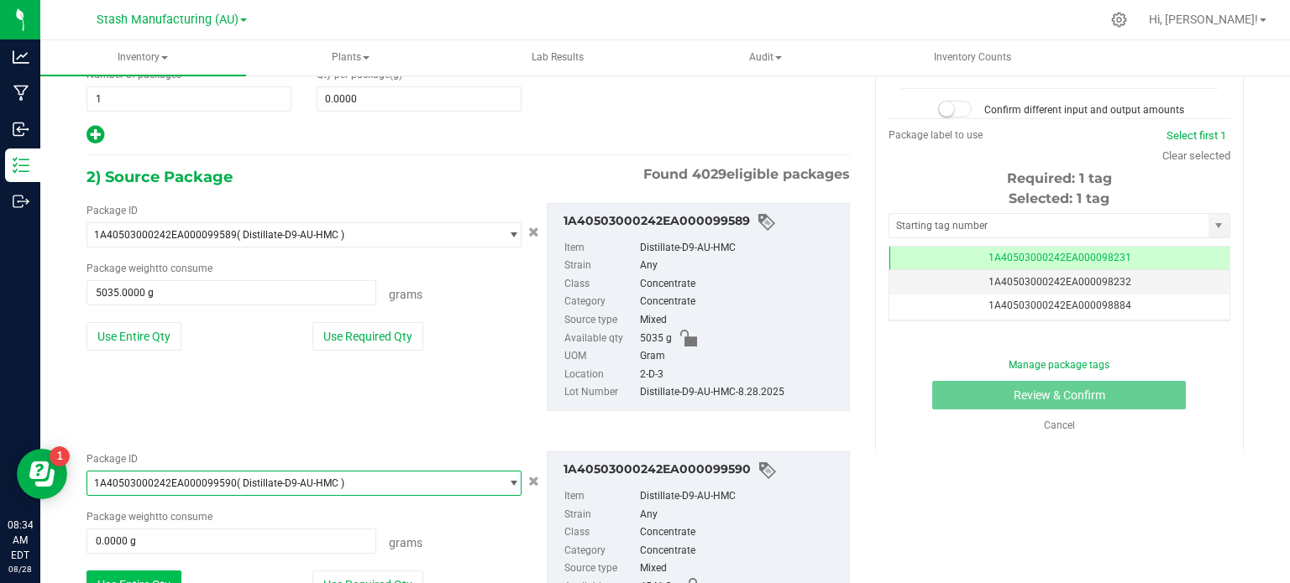
click at [171, 573] on button "Use Entire Qty" at bounding box center [133, 585] width 95 height 29
type input "4541.3000 g"
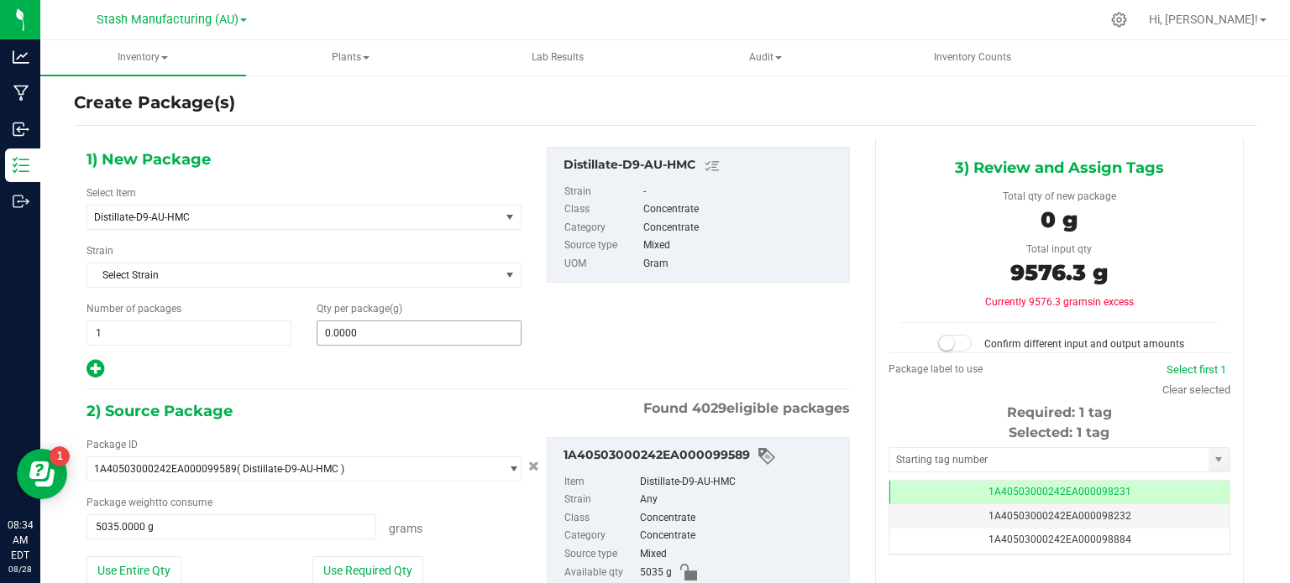
click at [384, 332] on span "0.0000 0" at bounding box center [419, 333] width 205 height 25
type input "9576.3"
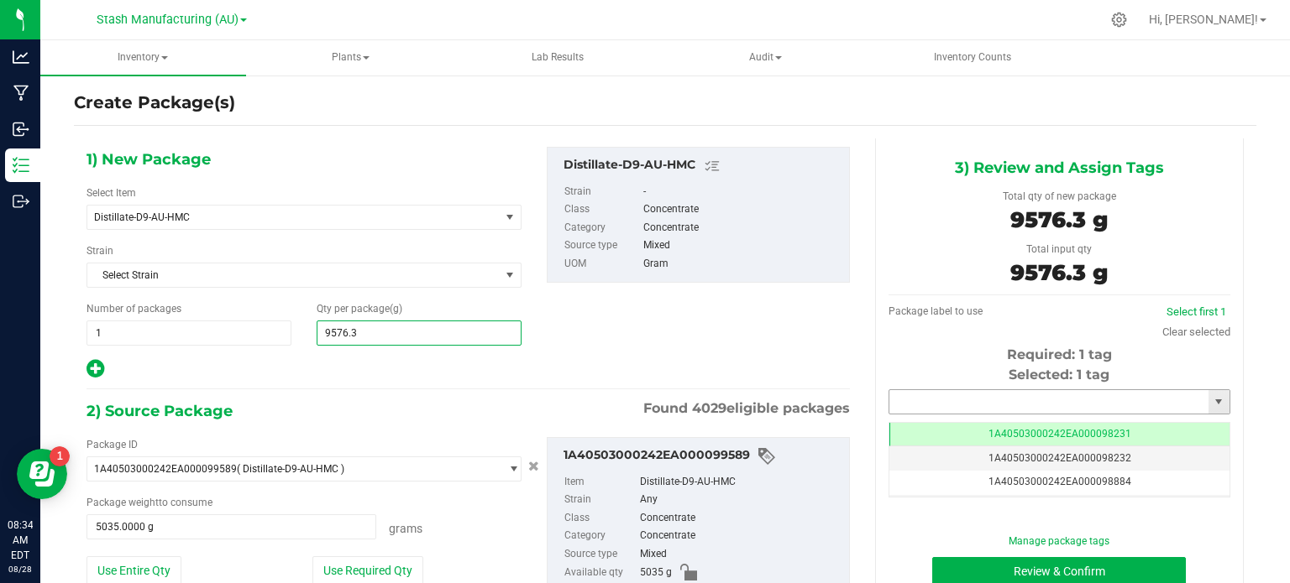
type input "9,576.3000"
click at [1081, 401] on input "text" at bounding box center [1048, 402] width 319 height 24
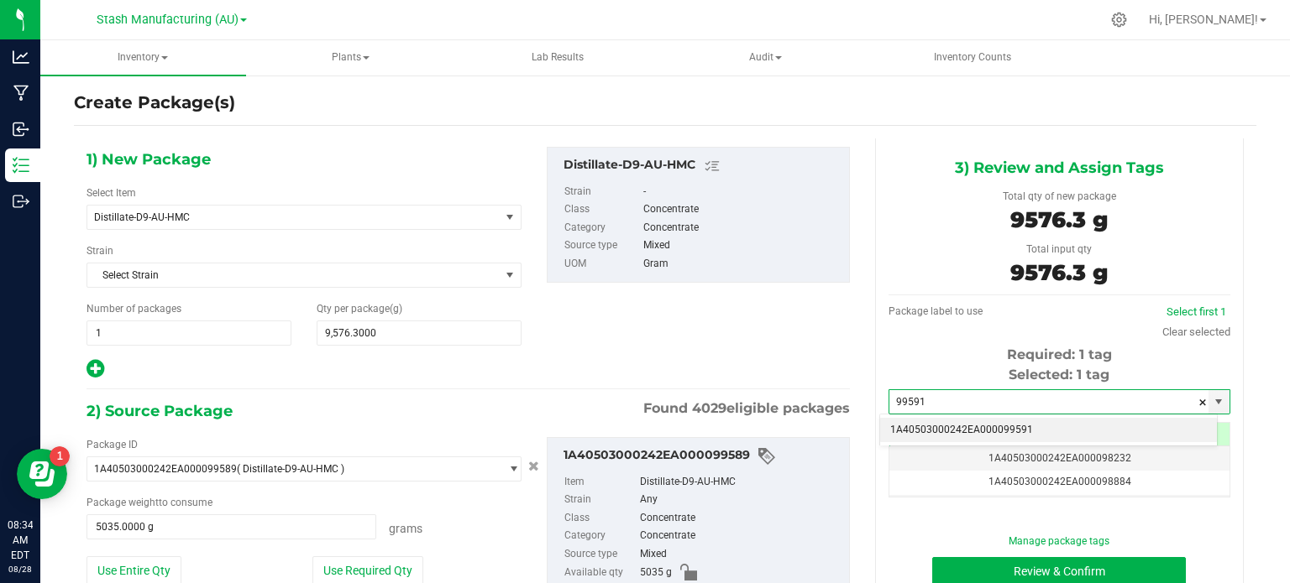
click at [1066, 423] on li "1A40503000242EA000099591" at bounding box center [1048, 430] width 337 height 25
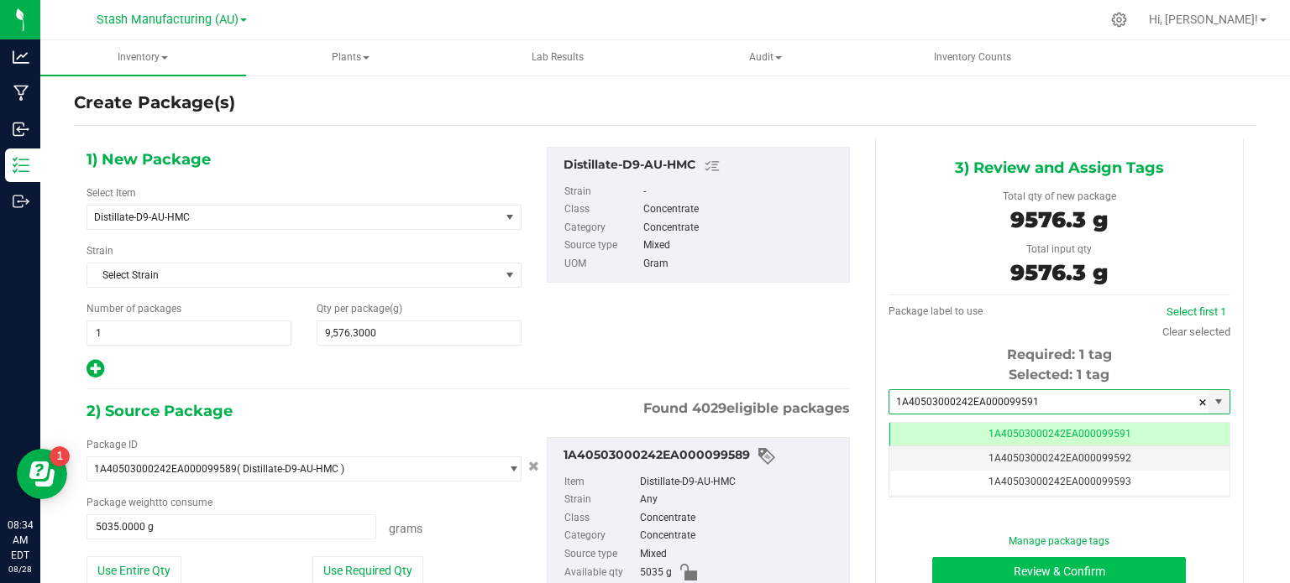
type input "1A40503000242EA000099591"
click at [1048, 564] on button "Review & Confirm" at bounding box center [1059, 571] width 254 height 29
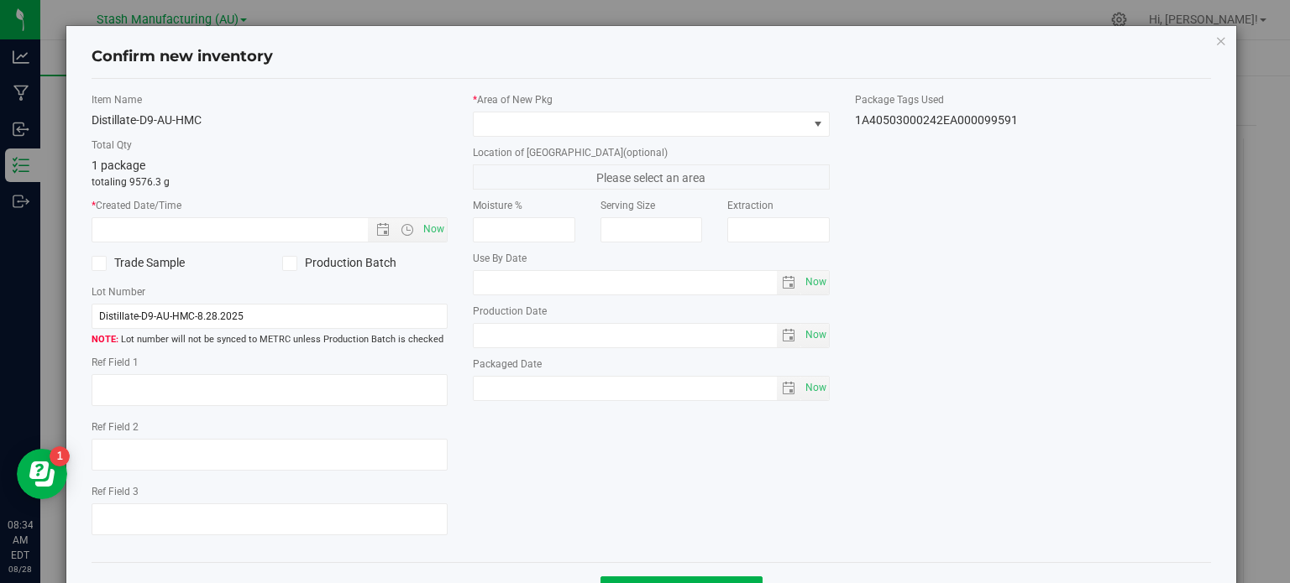
type input "[DATE]"
click at [443, 233] on div "Item Name Distillate-D9-AU-HMC Total Qty 1 package totaling 9576.3 g * Created …" at bounding box center [270, 321] width 382 height 458
click at [440, 233] on span "Now" at bounding box center [434, 229] width 29 height 24
type input "[DATE] 8:34 AM"
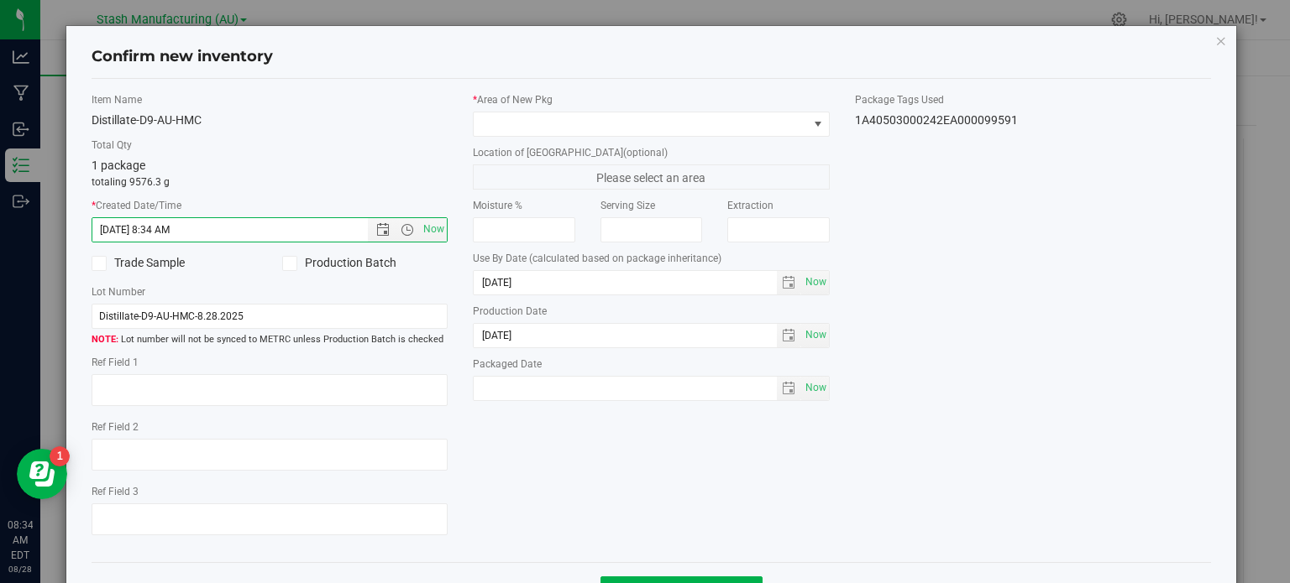
click at [289, 264] on icon at bounding box center [289, 264] width 11 height 0
click at [0, 0] on input "Production Batch" at bounding box center [0, 0] width 0 height 0
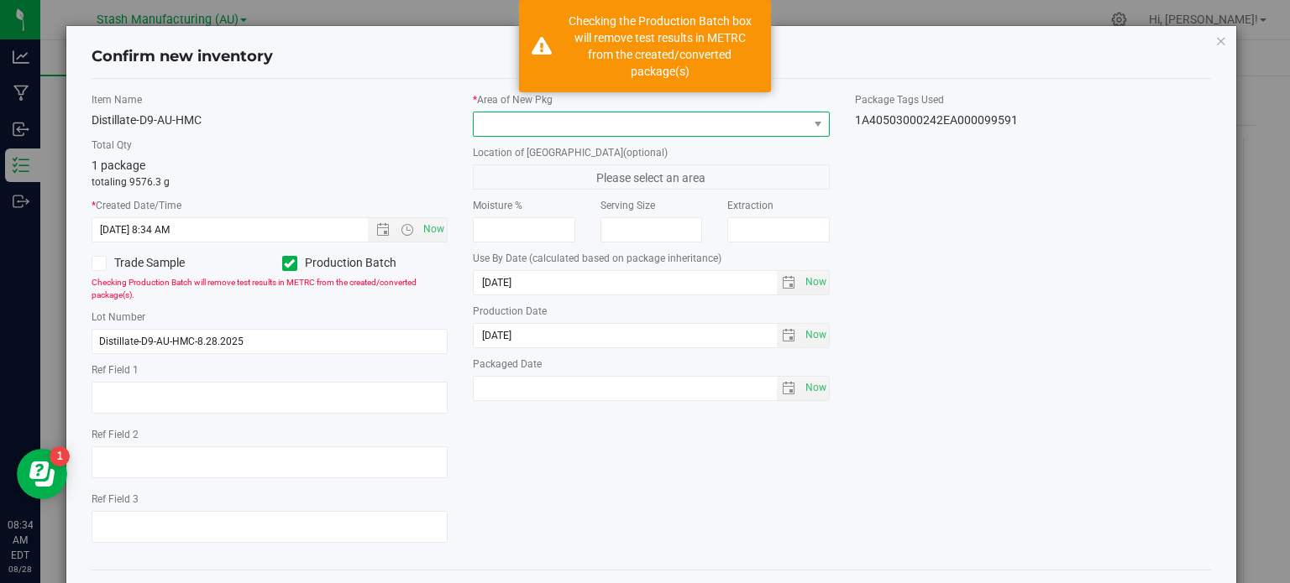
click at [530, 118] on span at bounding box center [640, 124] width 334 height 24
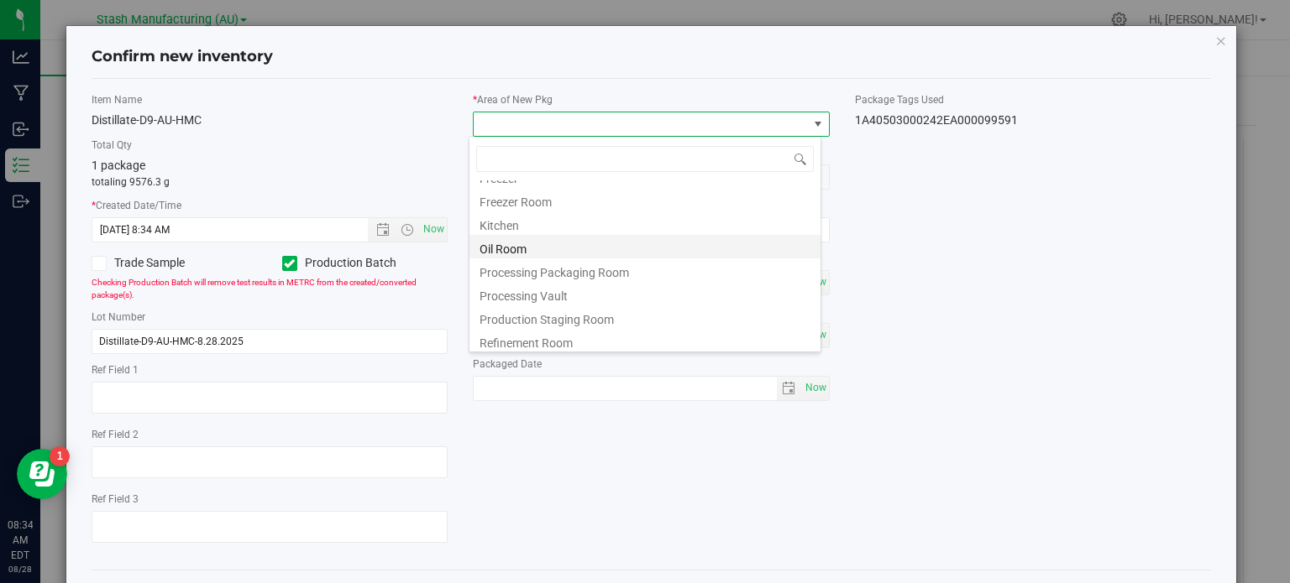
click at [657, 243] on li "Oil Room" at bounding box center [644, 247] width 351 height 24
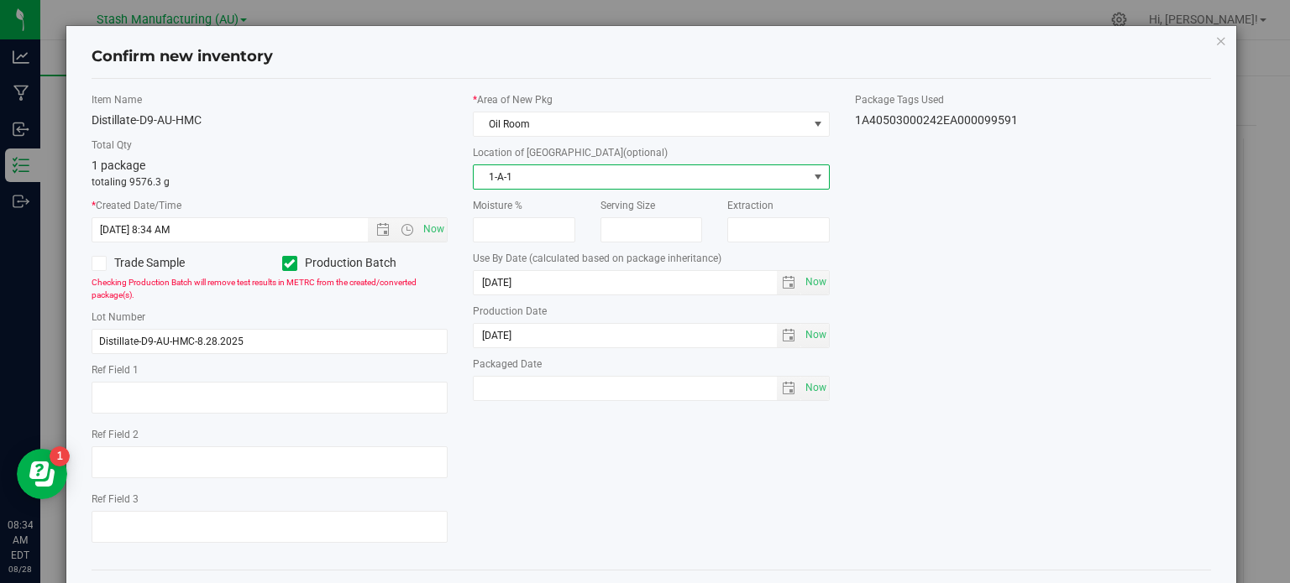
click at [779, 180] on span "1-A-1" at bounding box center [640, 177] width 334 height 24
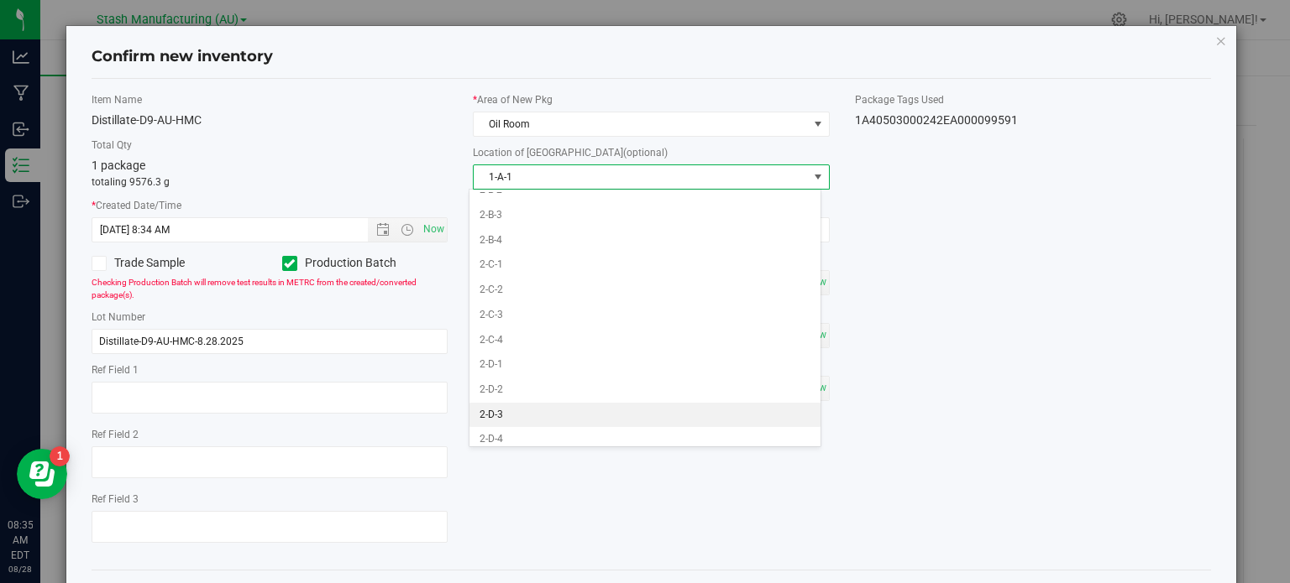
click at [702, 403] on li "2-D-3" at bounding box center [644, 415] width 351 height 25
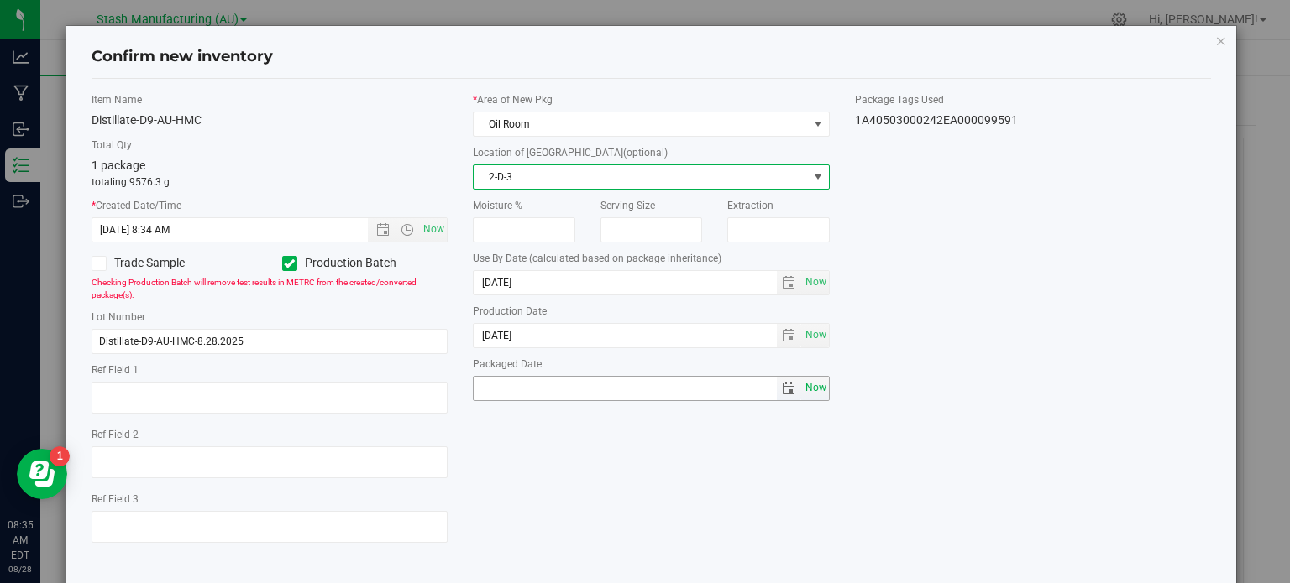
click at [804, 382] on span "Now" at bounding box center [815, 388] width 29 height 24
type input "[DATE]"
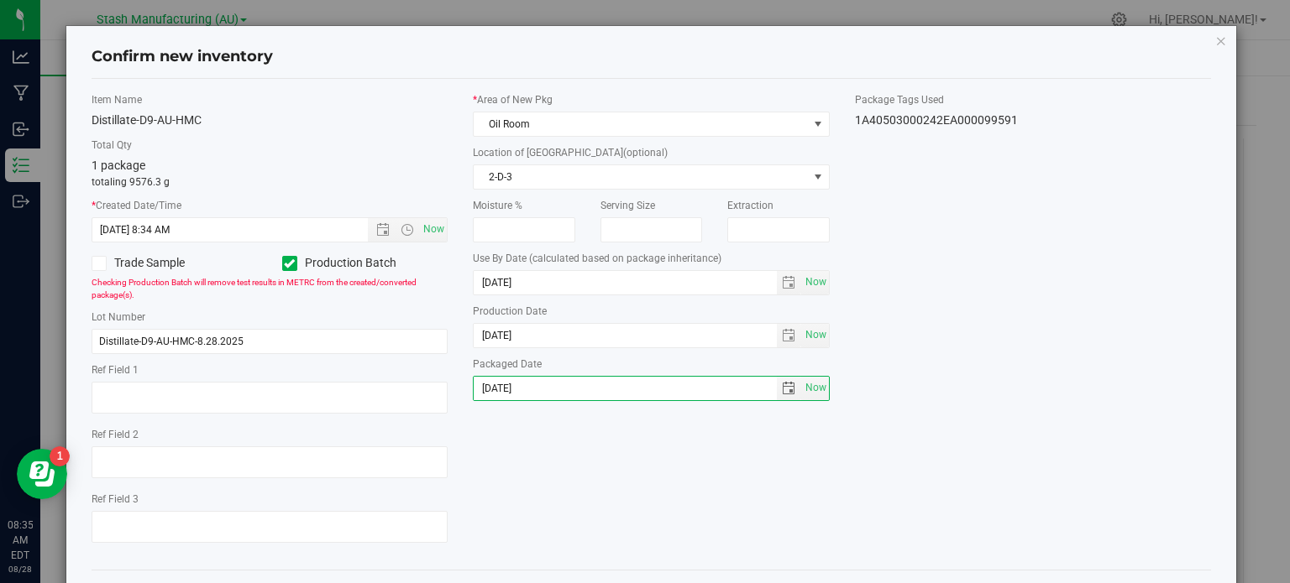
click at [539, 456] on div "Item Name Distillate-D9-AU-HMC Total Qty 1 package totaling 9576.3 g * Created …" at bounding box center [651, 324] width 1145 height 464
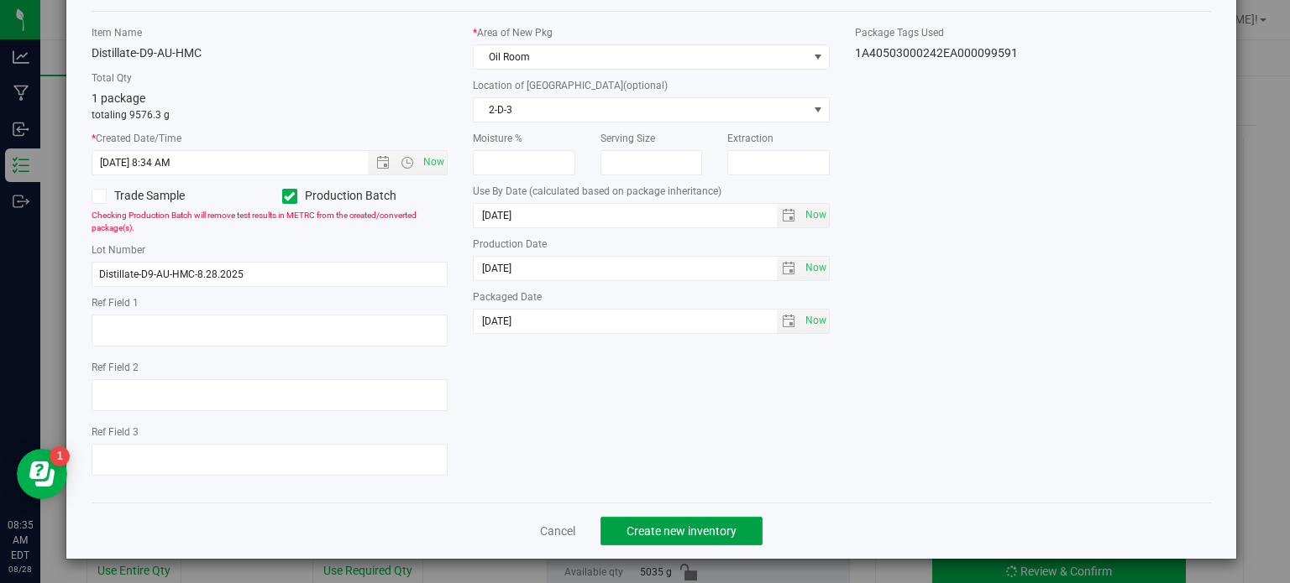
click at [633, 526] on span "Create new inventory" at bounding box center [681, 531] width 110 height 13
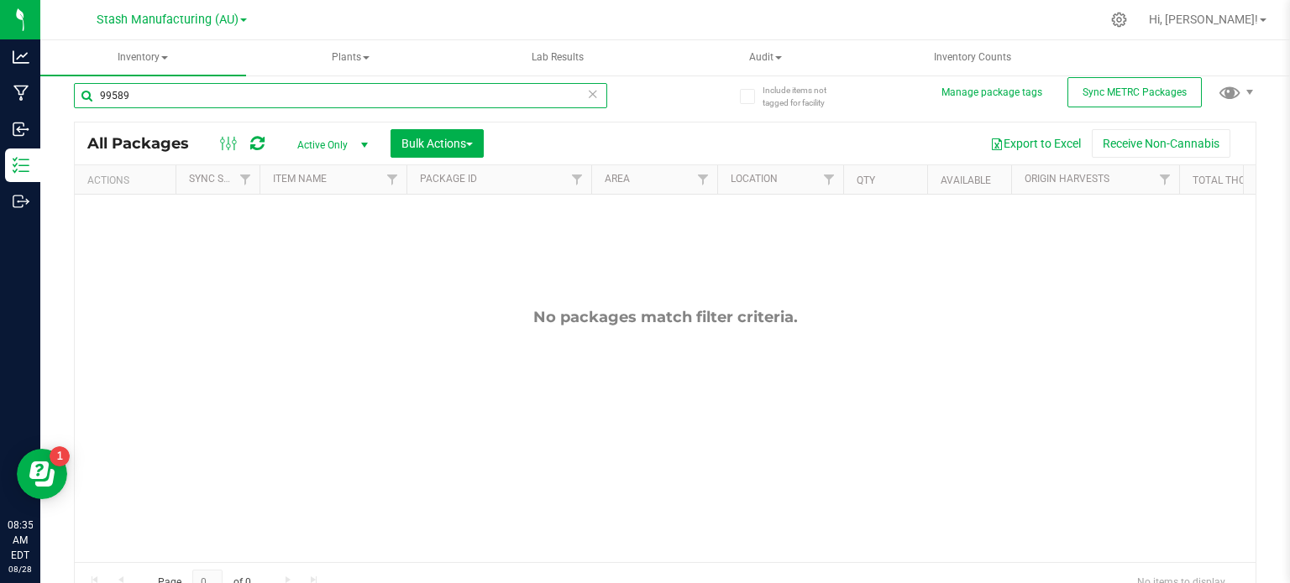
click at [181, 97] on input "99589" at bounding box center [340, 95] width 533 height 25
type input "99591"
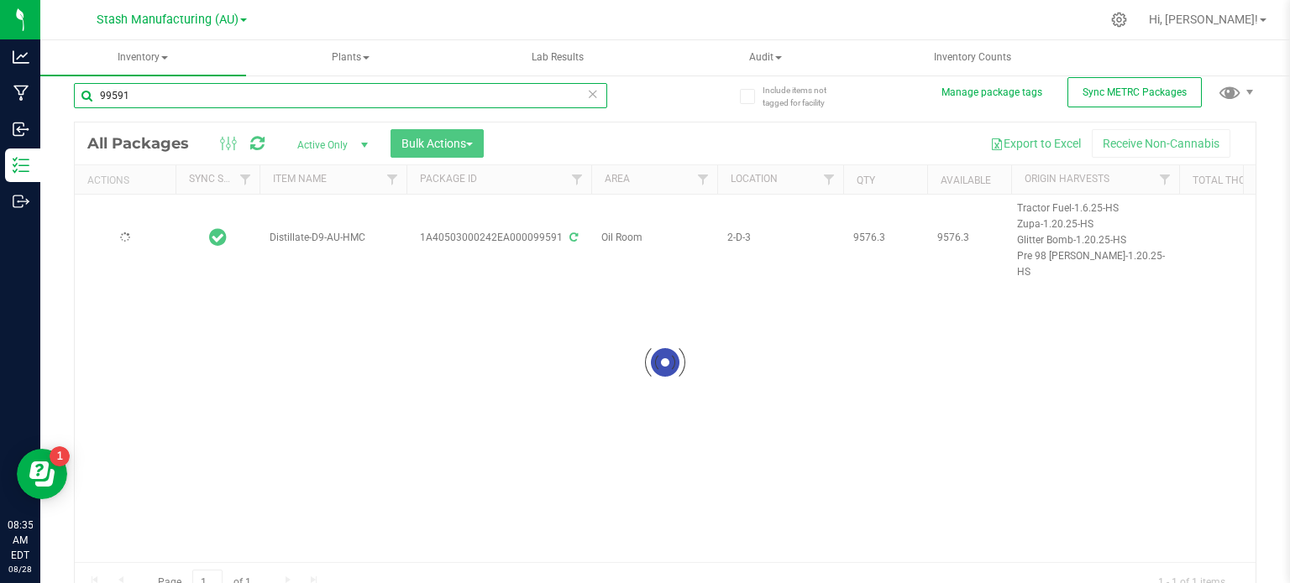
type input "[DATE]"
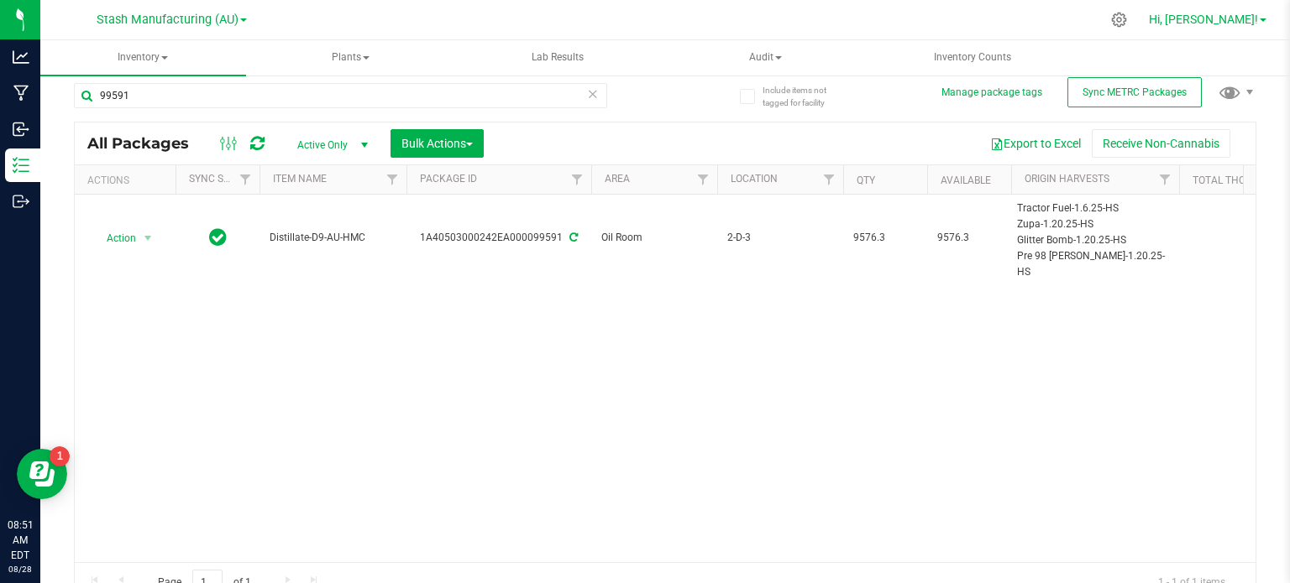
click at [1256, 13] on span "Hi, [PERSON_NAME]!" at bounding box center [1202, 19] width 109 height 13
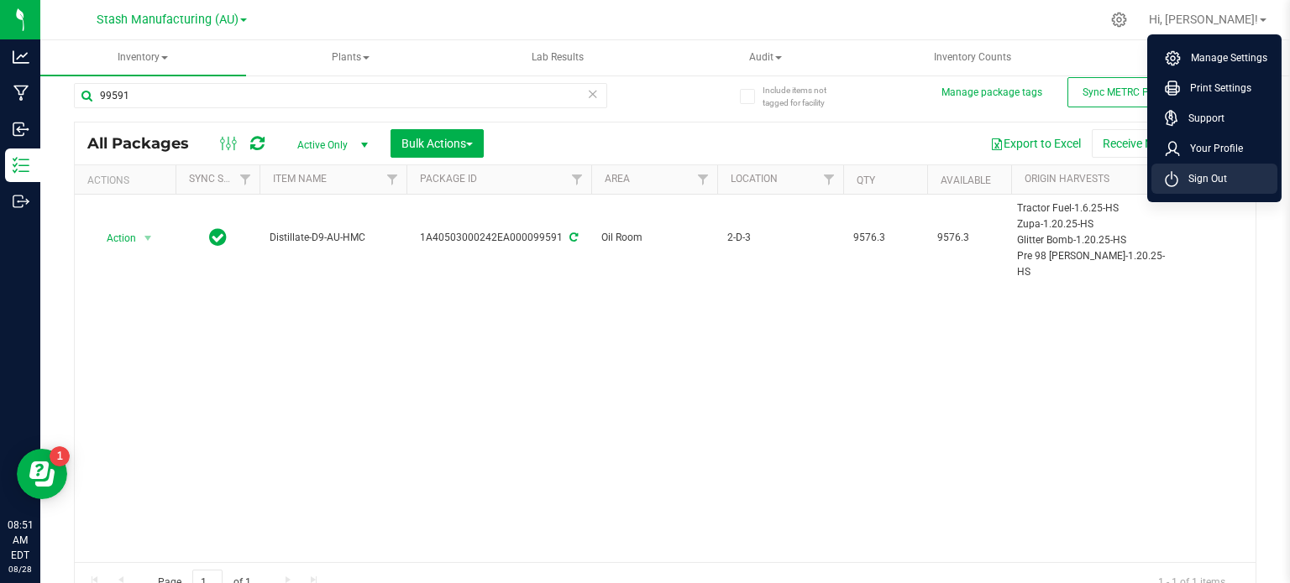
click at [1223, 177] on span "Sign Out" at bounding box center [1202, 178] width 49 height 17
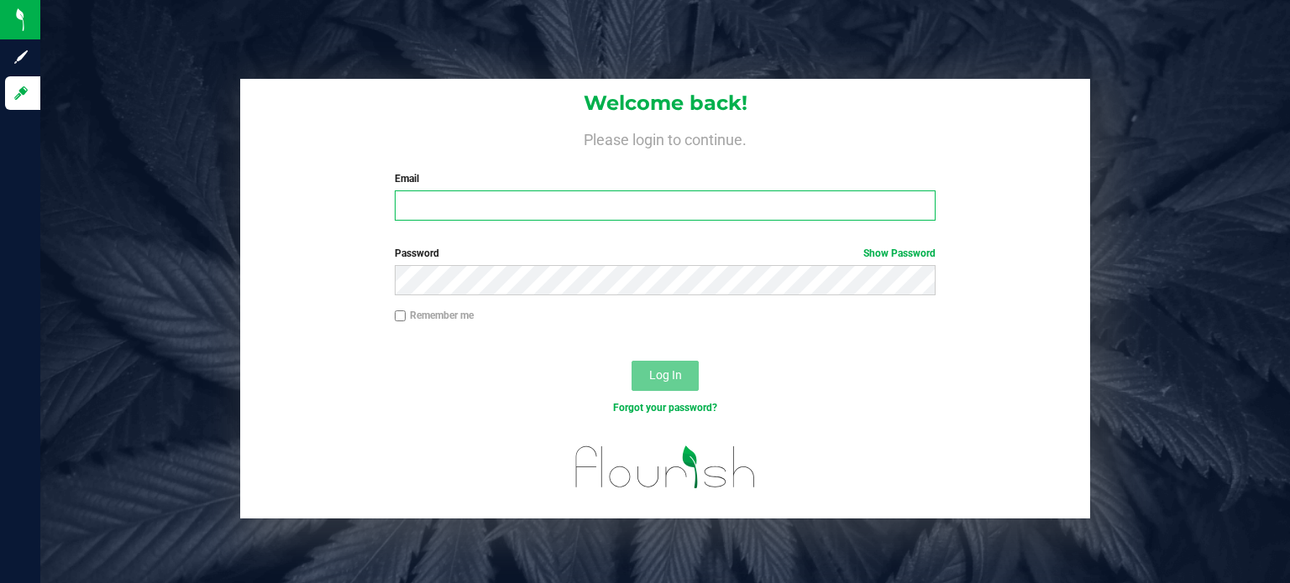
type input "[EMAIL_ADDRESS][PERSON_NAME][DOMAIN_NAME]"
